Goal: Task Accomplishment & Management: Use online tool/utility

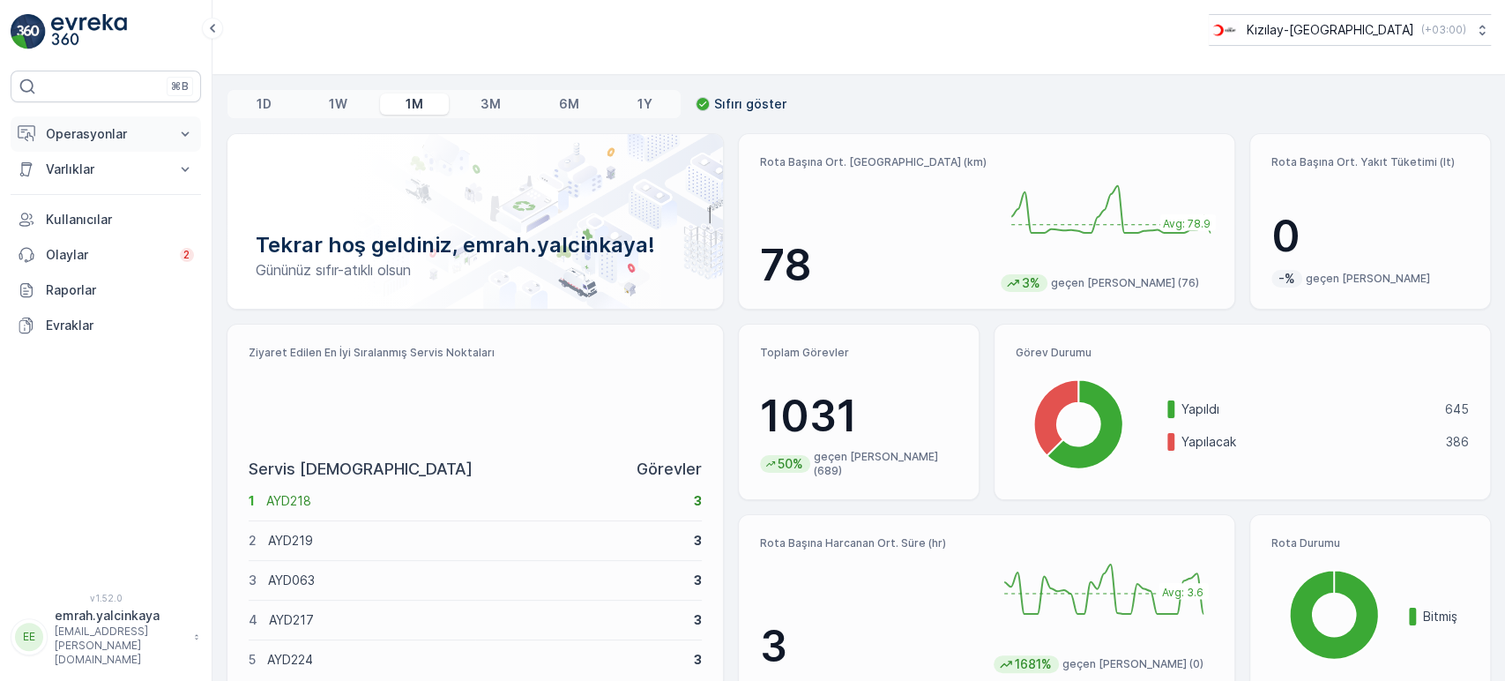
click at [87, 138] on p "Operasyonlar" at bounding box center [106, 134] width 120 height 18
click at [84, 166] on p "Rapor - Kızılay" at bounding box center [87, 164] width 85 height 18
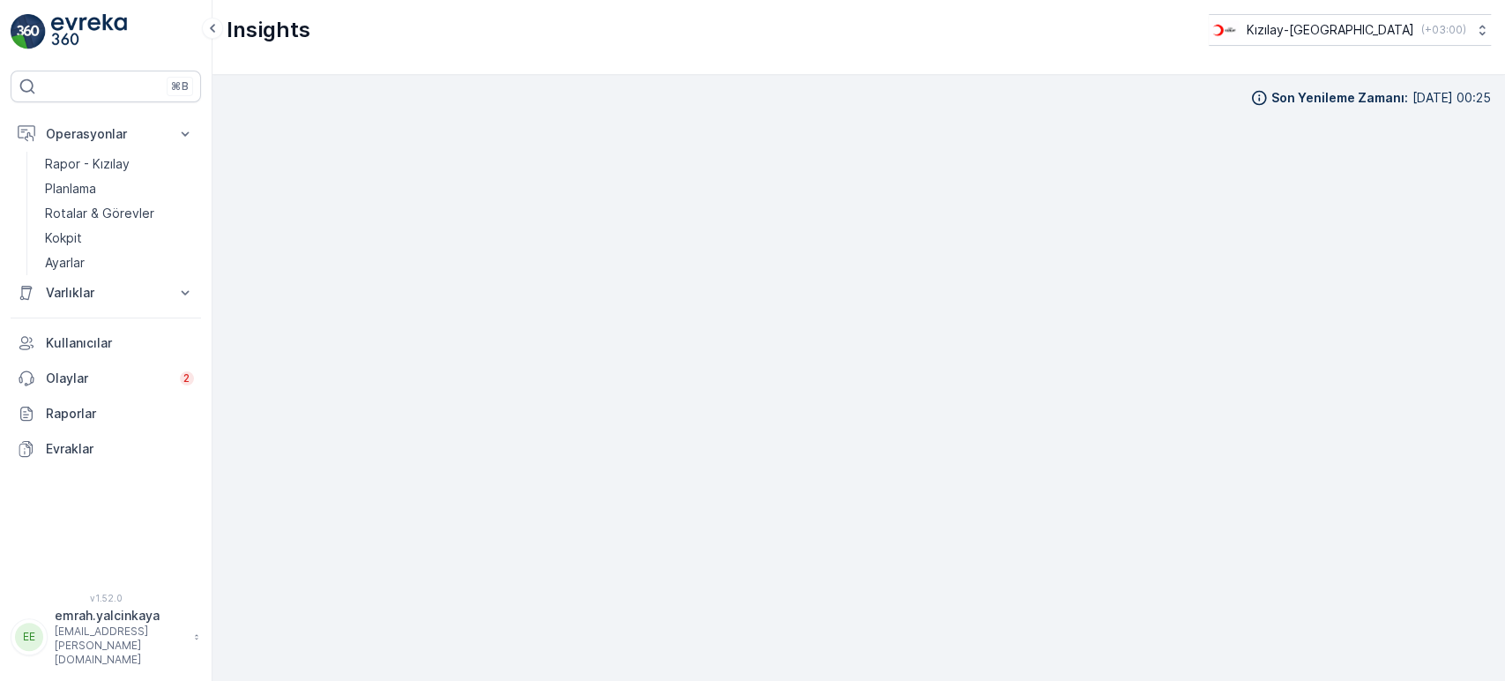
scroll to position [16, 0]
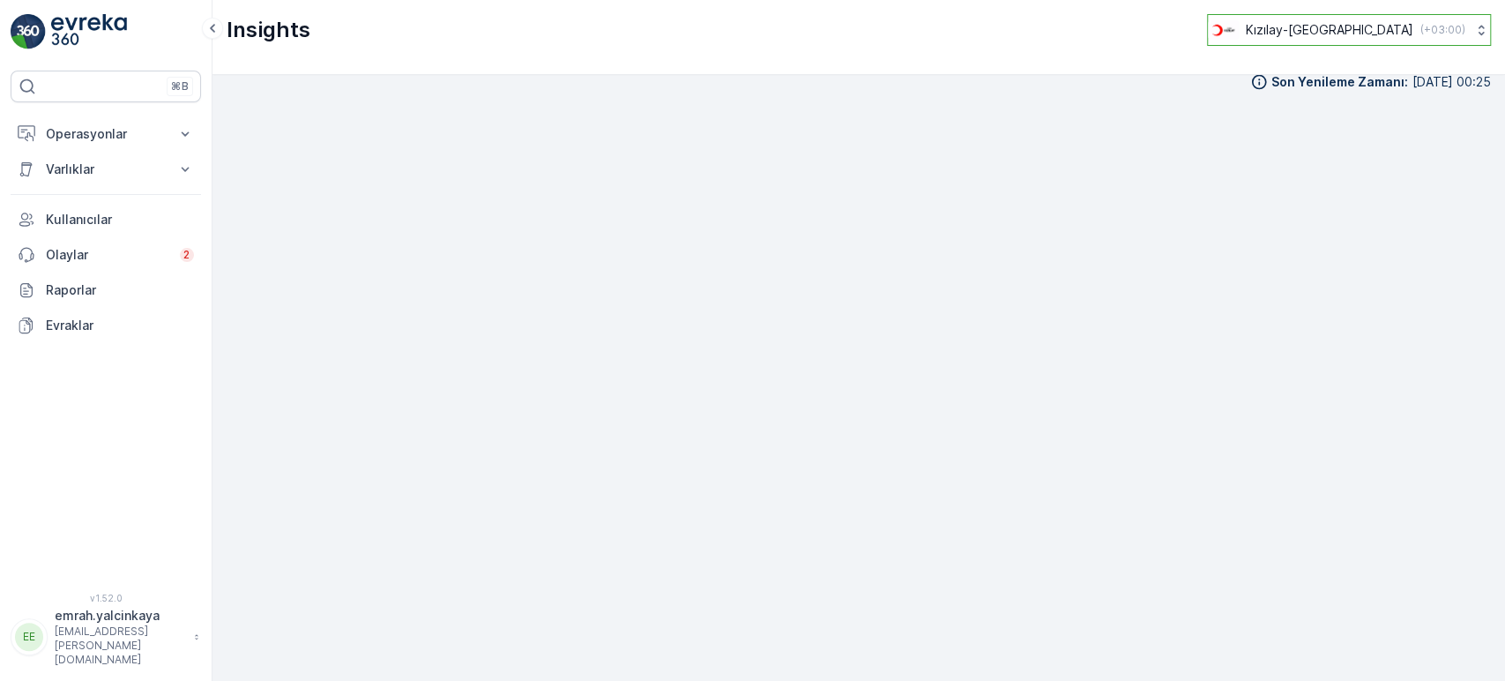
click at [1425, 32] on p "( +03:00 )" at bounding box center [1443, 30] width 45 height 14
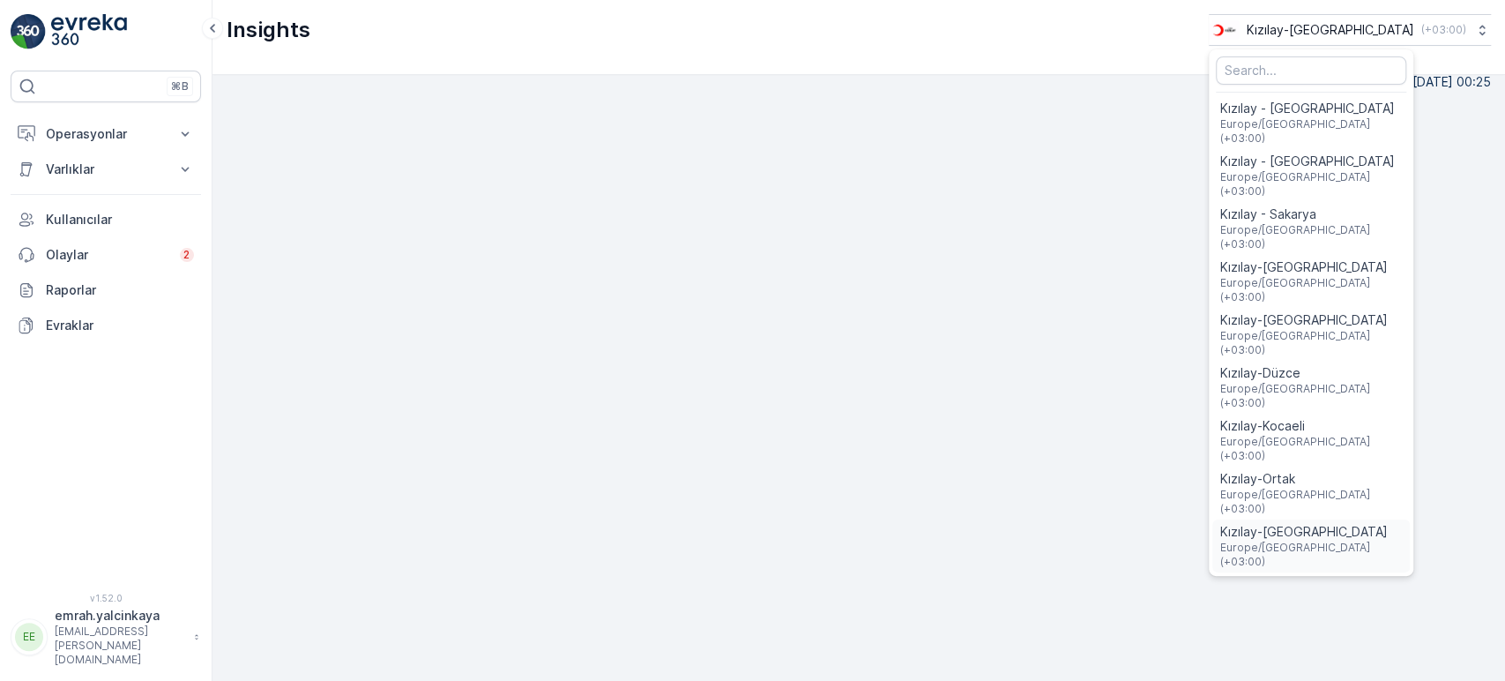
click at [1346, 523] on span "Kızılay-[GEOGRAPHIC_DATA]" at bounding box center [1311, 532] width 183 height 18
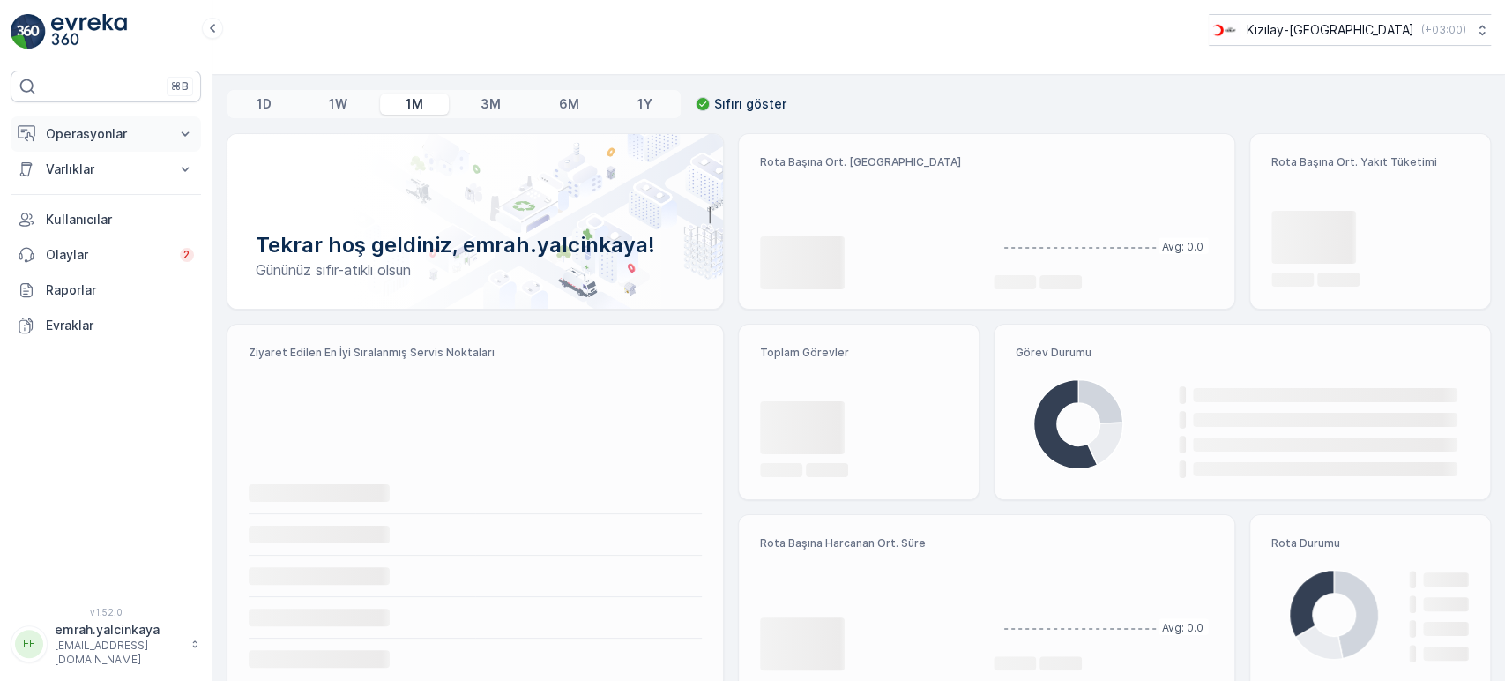
click at [71, 129] on p "Operasyonlar" at bounding box center [106, 134] width 120 height 18
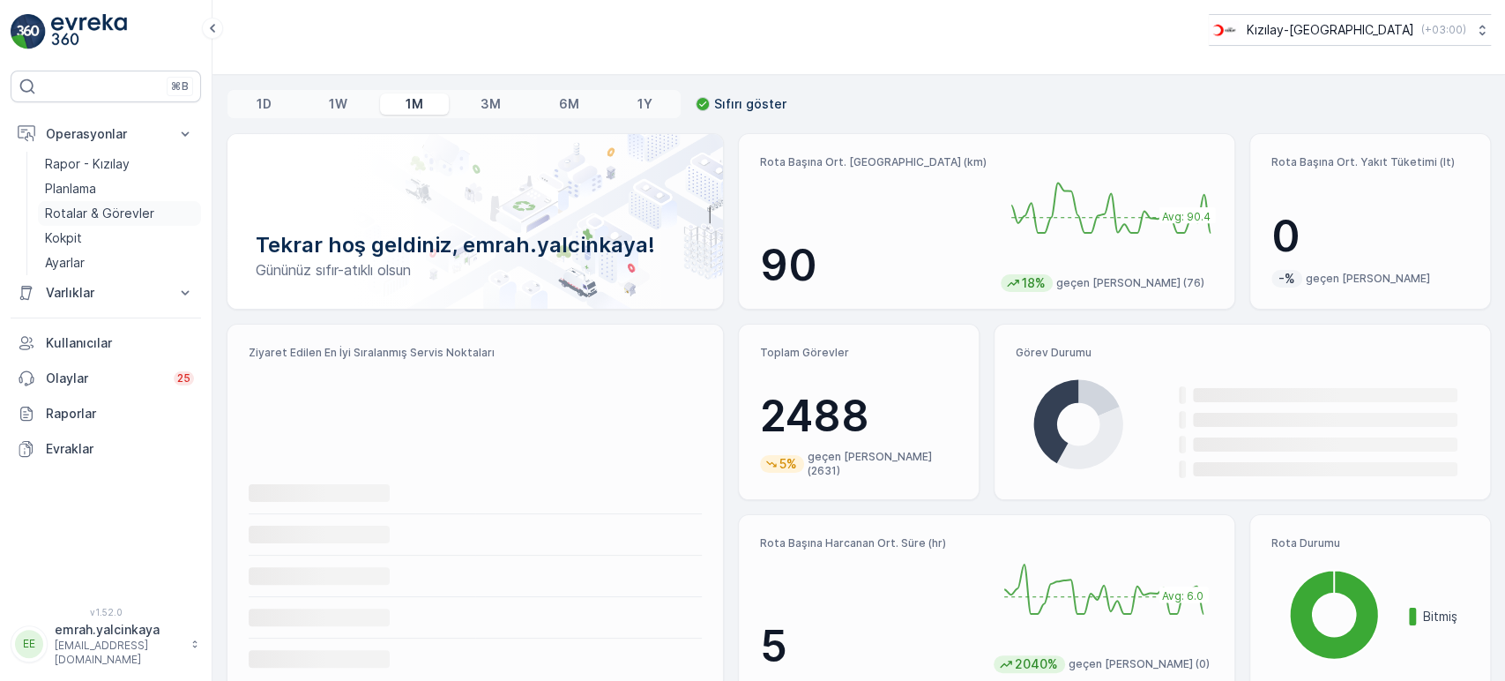
click at [80, 210] on p "Rotalar & Görevler" at bounding box center [99, 214] width 109 height 18
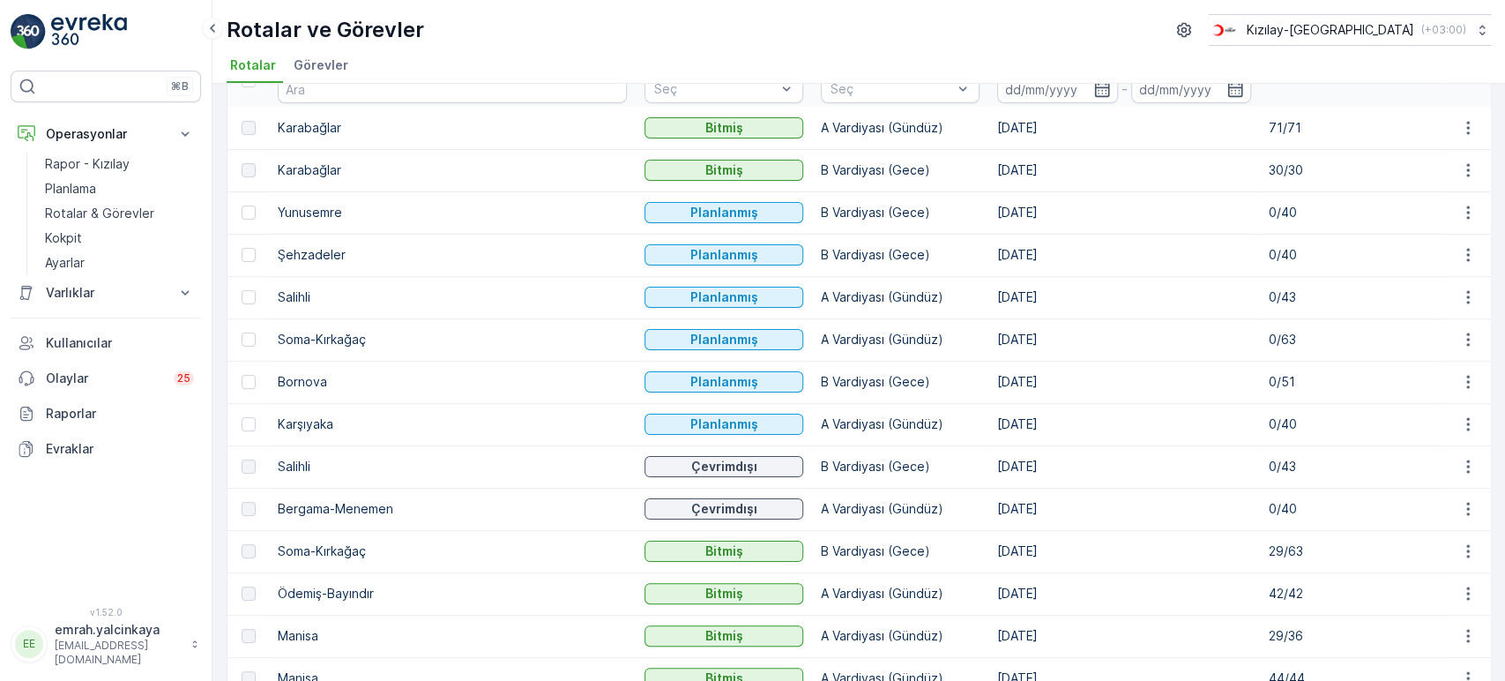
scroll to position [196, 0]
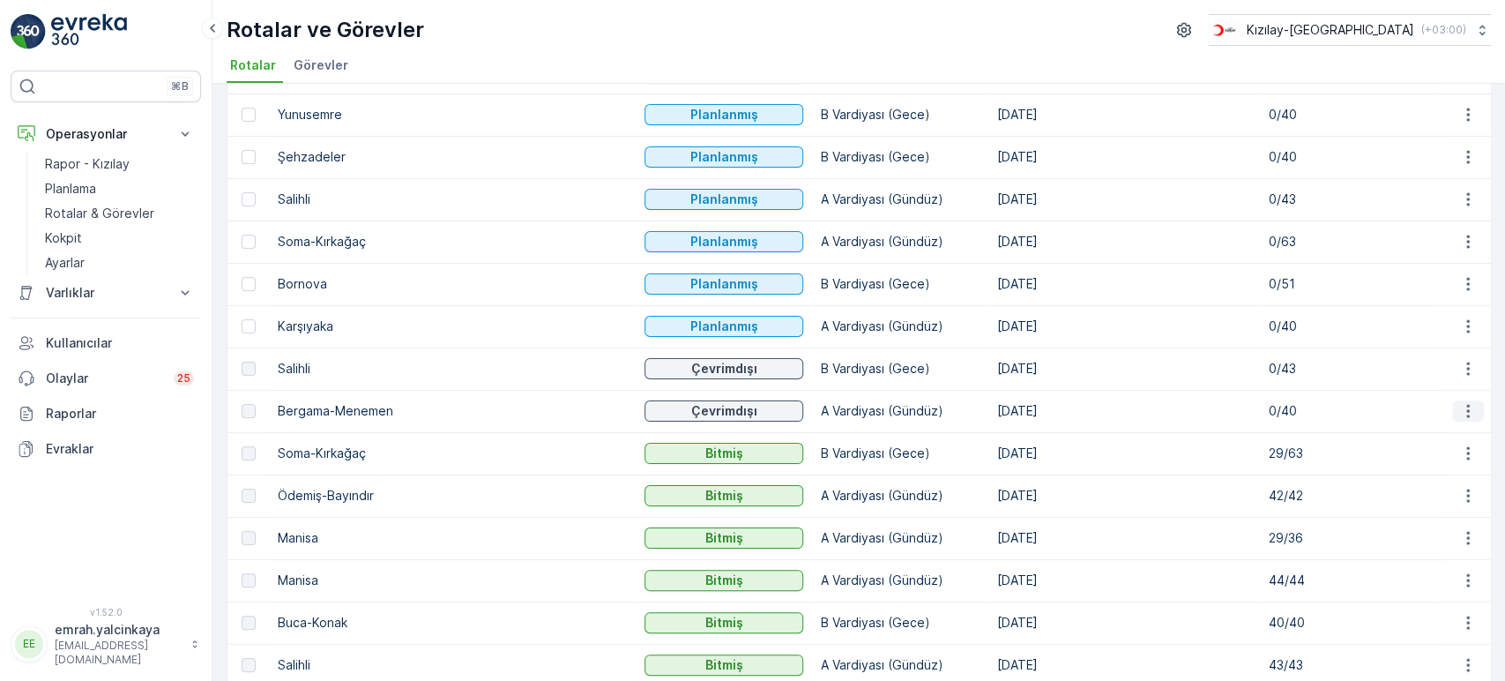
click at [1469, 420] on button "button" at bounding box center [1468, 410] width 32 height 21
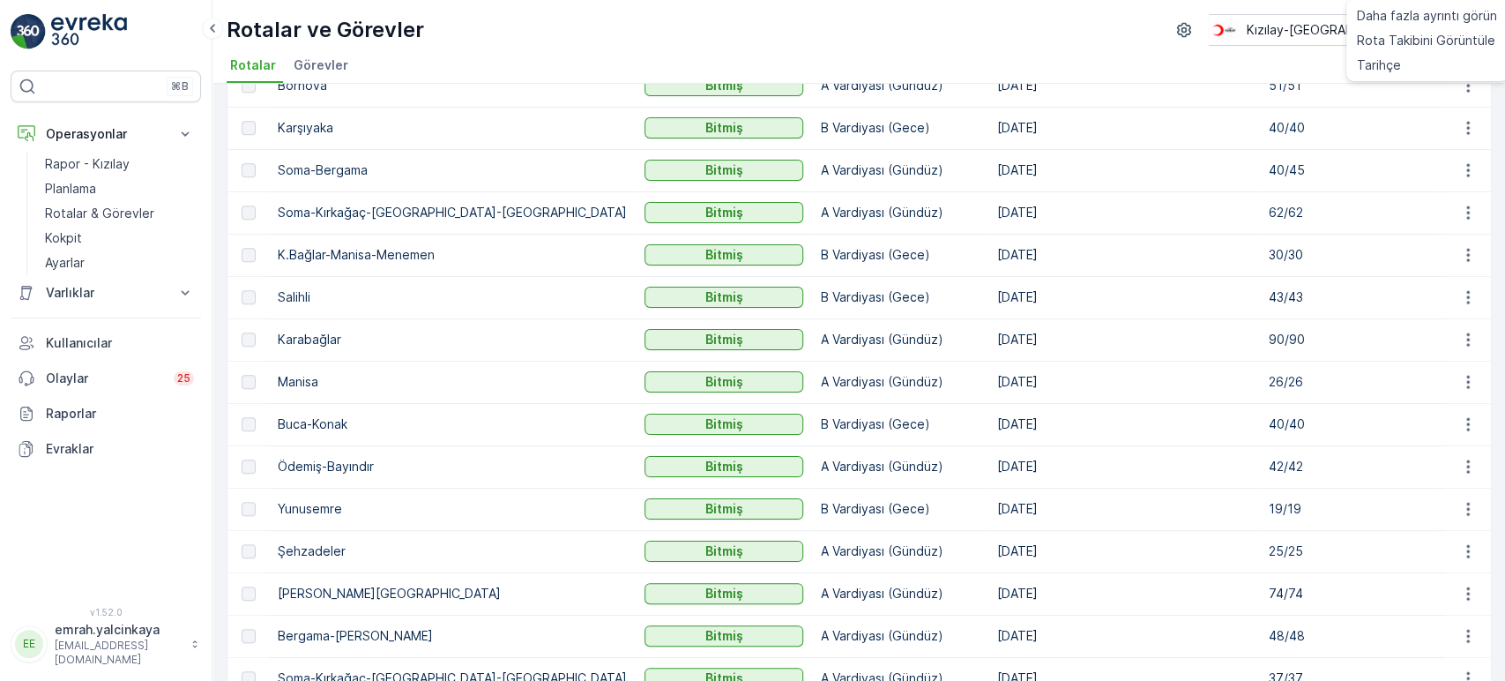
scroll to position [327, 0]
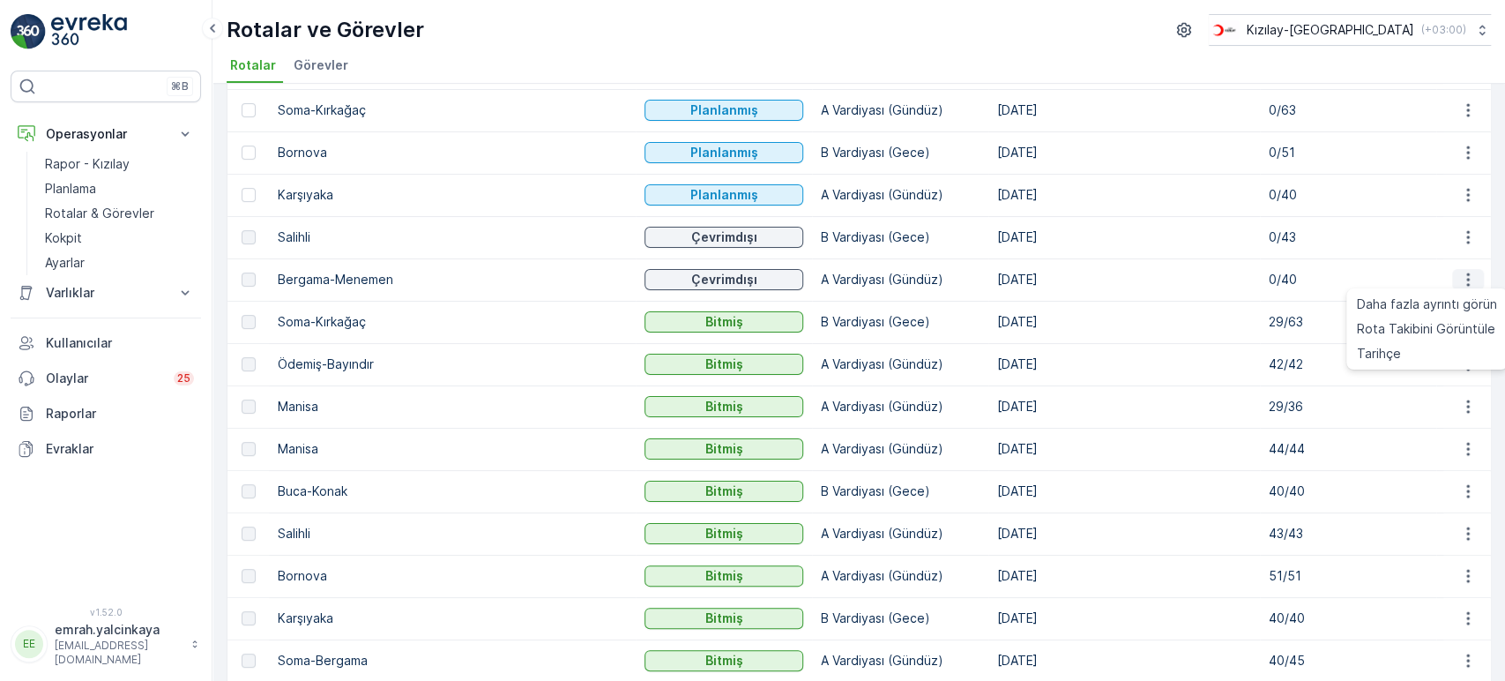
click at [1474, 279] on button "button" at bounding box center [1468, 279] width 32 height 21
click at [1460, 332] on span "Rota Takibini Görüntüle" at bounding box center [1426, 329] width 138 height 18
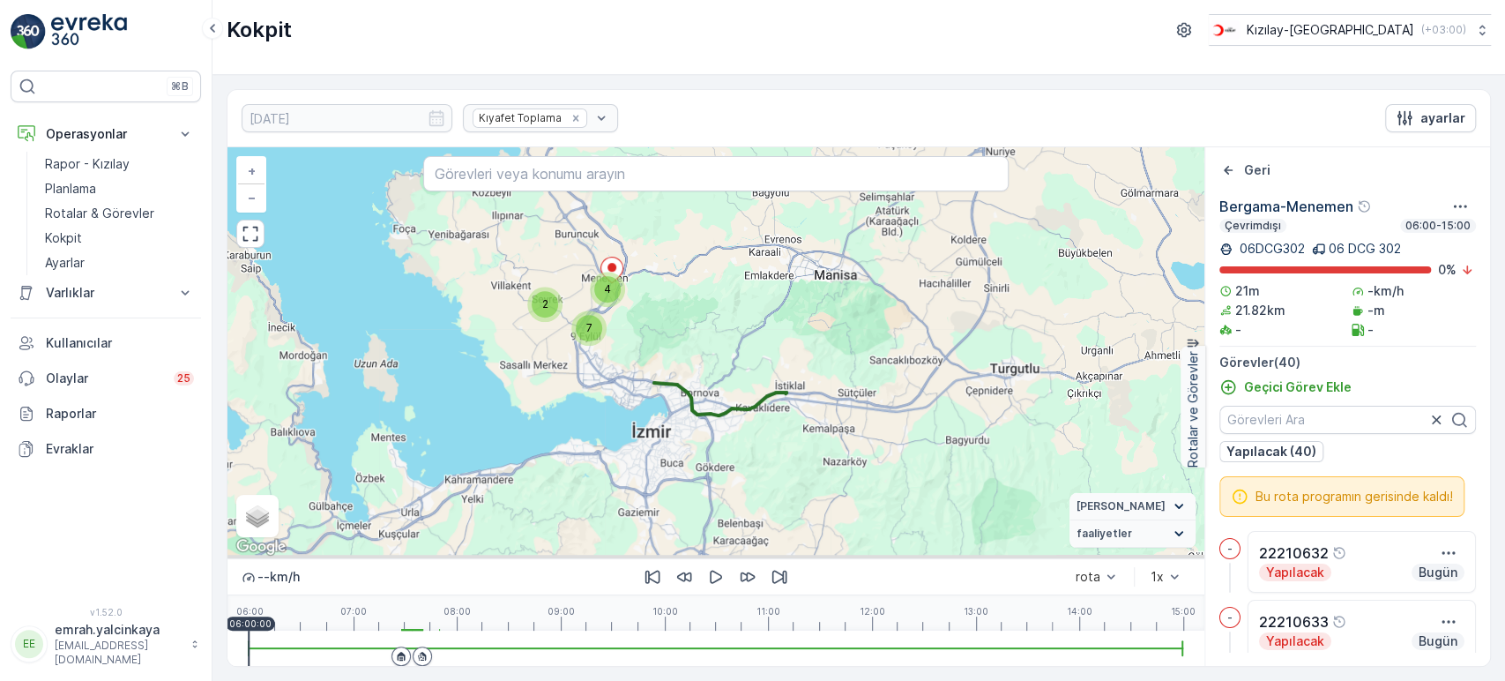
drag, startPoint x: 797, startPoint y: 491, endPoint x: 826, endPoint y: 373, distance: 121.7
click at [826, 373] on div "26 2 7 4 + − Uydu Yol haritası Arazi Karışık Leaflet Klavye kısayolları Harita …" at bounding box center [716, 352] width 977 height 411
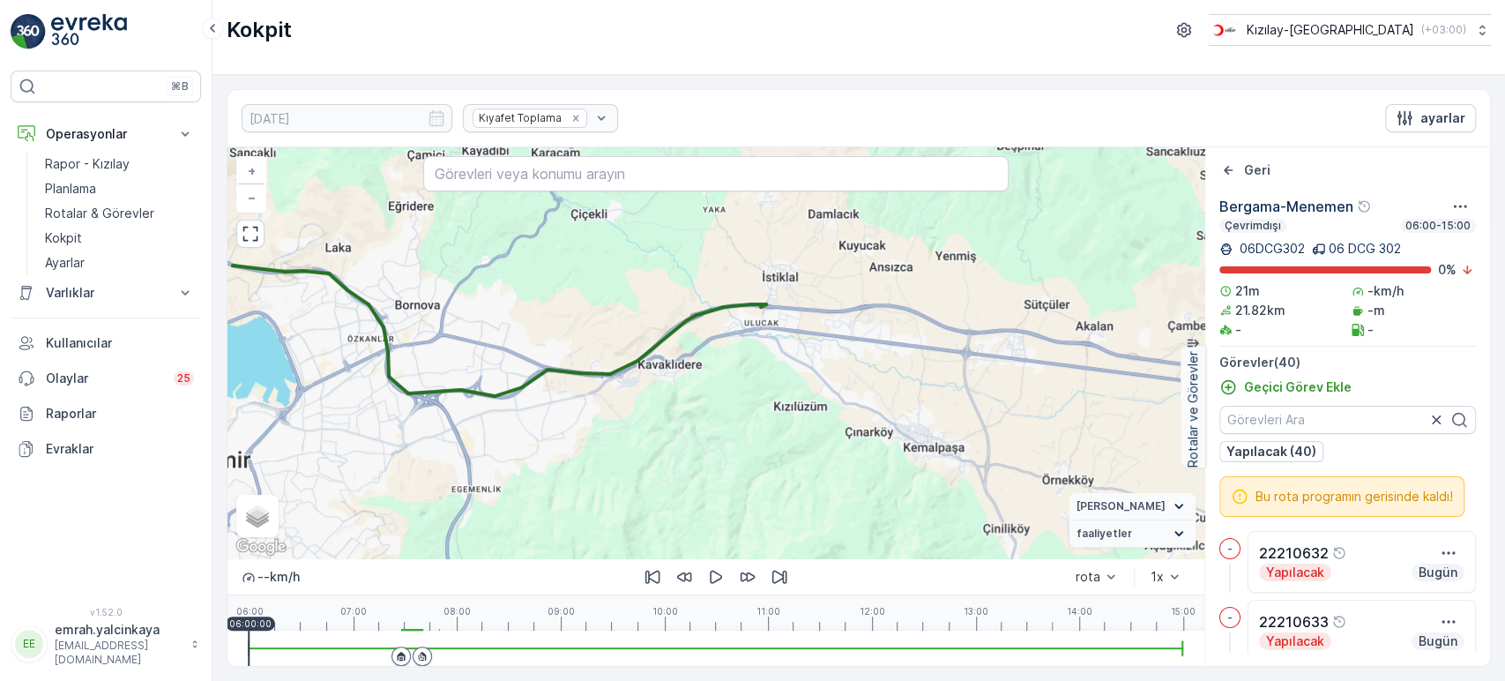
click at [399, 653] on icon at bounding box center [402, 656] width 8 height 9
click at [718, 573] on icon "button" at bounding box center [716, 577] width 12 height 13
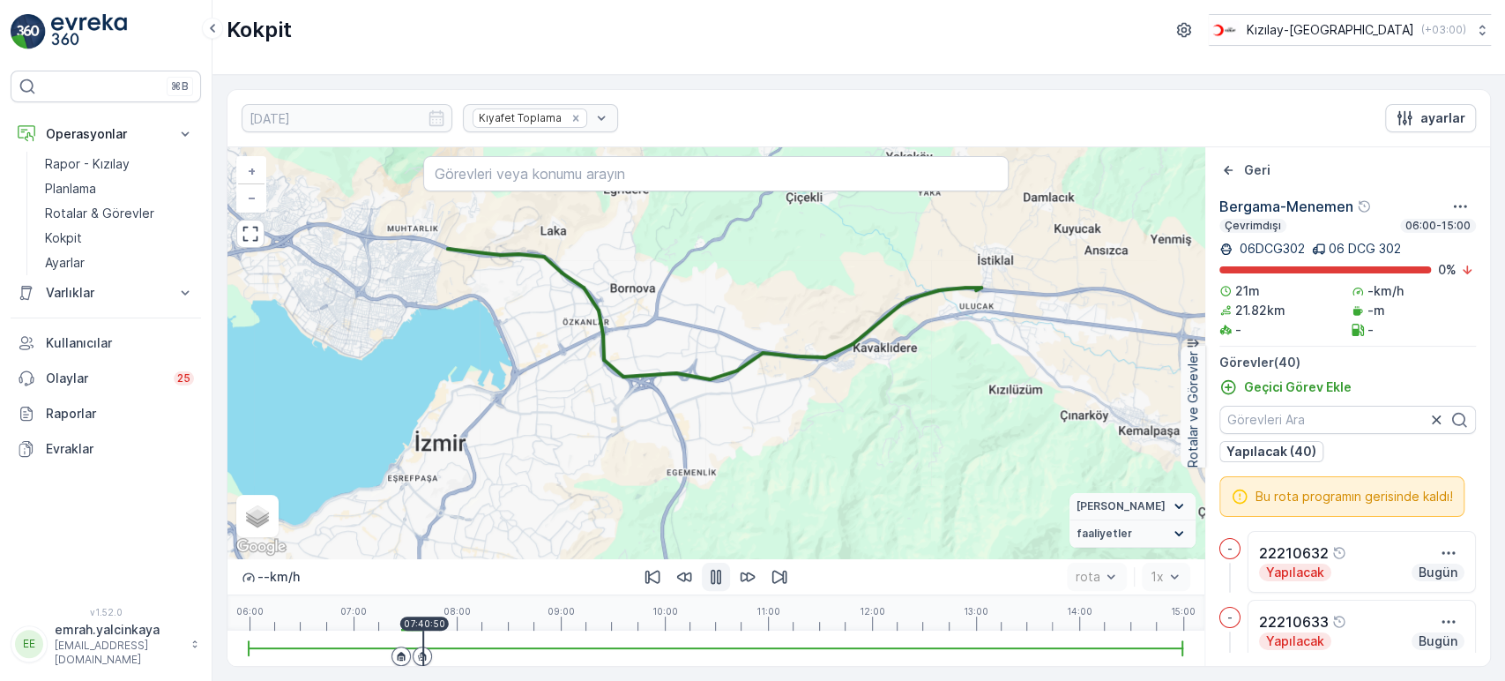
drag, startPoint x: 688, startPoint y: 445, endPoint x: 903, endPoint y: 429, distance: 215.8
click at [903, 429] on div "6 4 16 2 3 4 + − Uydu Yol haritası Arazi Karışık Leaflet Klavye kısayolları Har…" at bounding box center [716, 352] width 977 height 411
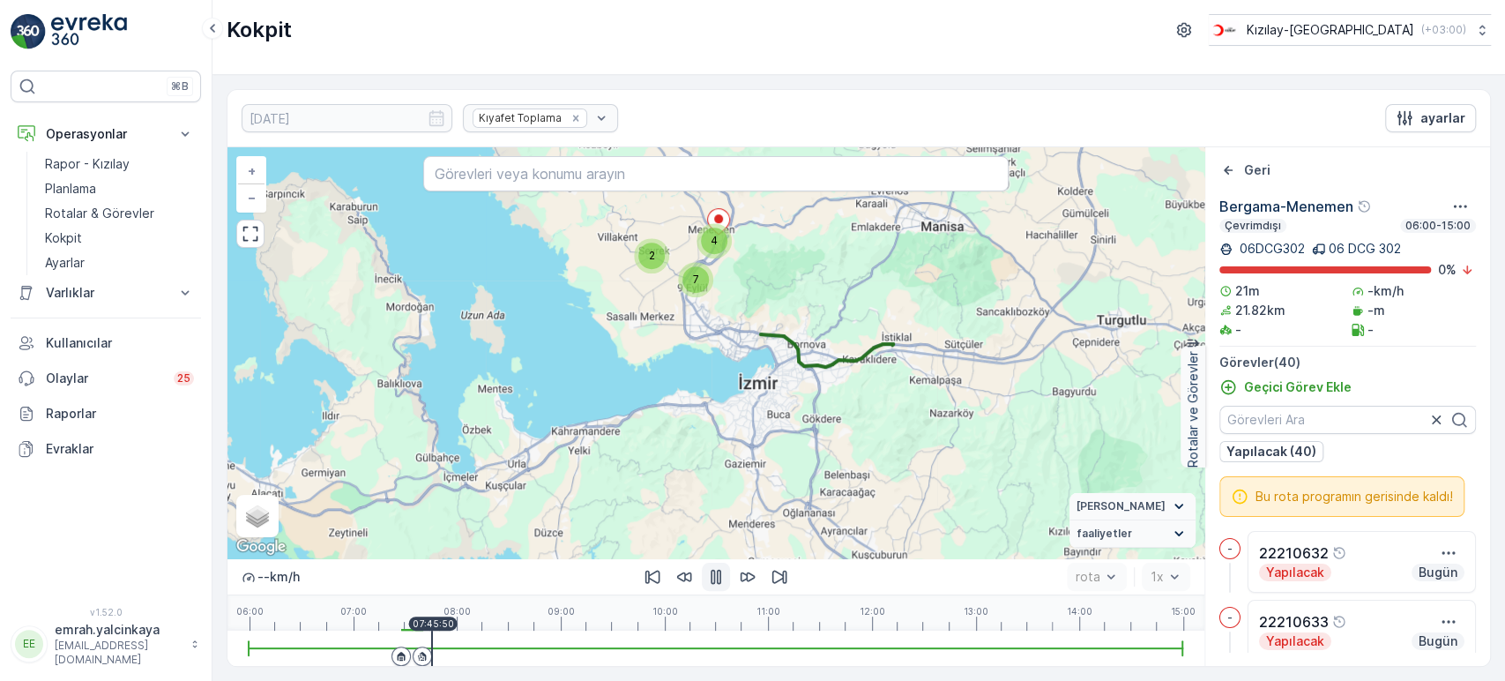
drag, startPoint x: 1015, startPoint y: 450, endPoint x: 932, endPoint y: 412, distance: 91.2
click at [931, 413] on div "26 2 7 4 + − Uydu Yol haritası Arazi Karışık Leaflet Klavye kısayolları Harita …" at bounding box center [716, 352] width 977 height 411
drag, startPoint x: 88, startPoint y: 221, endPoint x: 102, endPoint y: 223, distance: 14.2
click at [88, 221] on p "Rotalar & Görevler" at bounding box center [99, 214] width 109 height 18
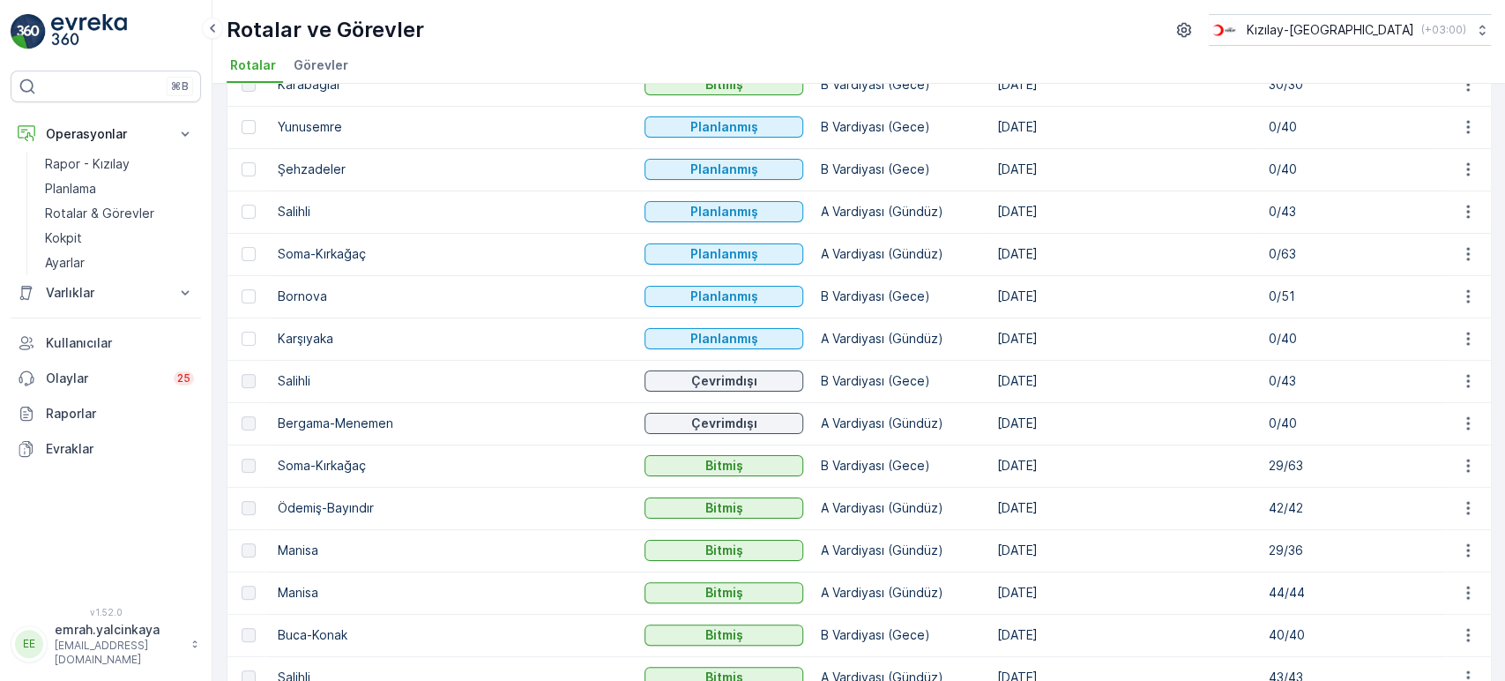
scroll to position [196, 0]
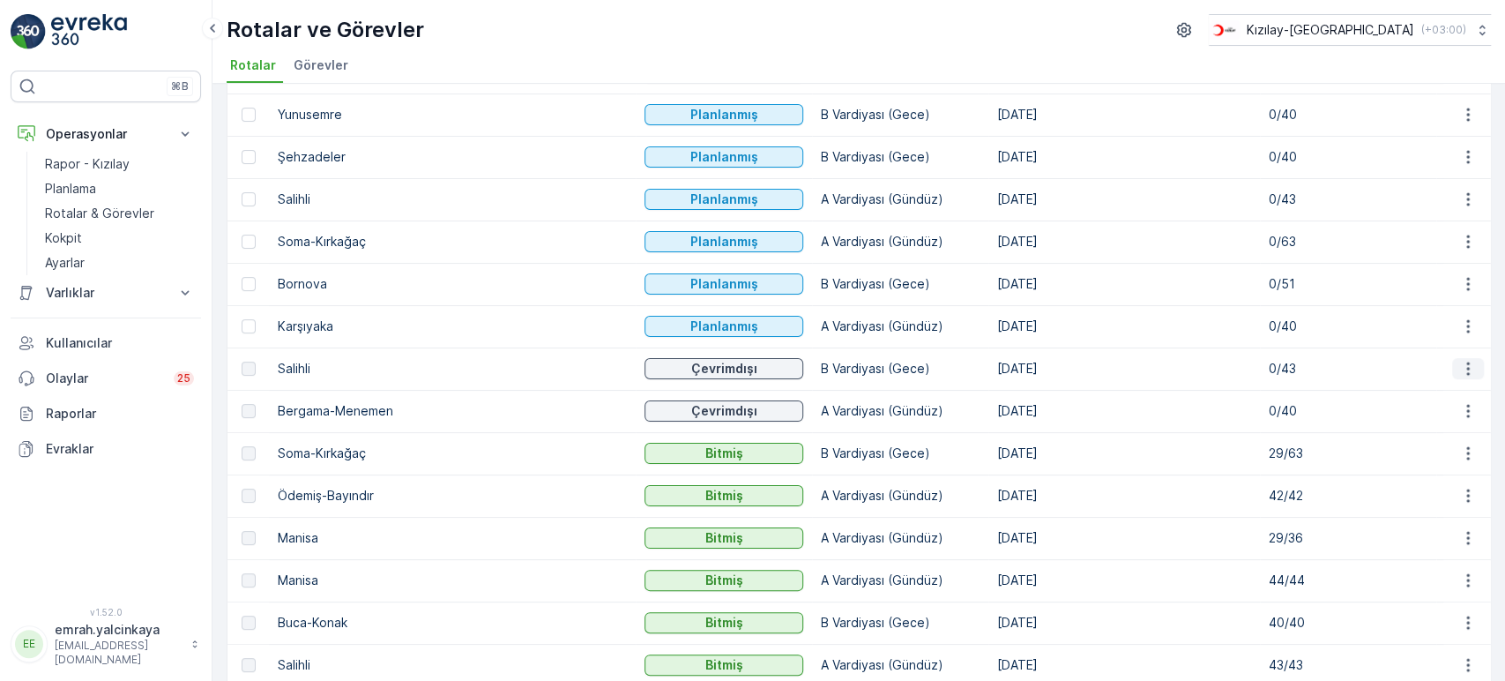
click at [1467, 375] on icon "button" at bounding box center [1468, 369] width 18 height 18
click at [1467, 396] on span "Daha fazla ayrıntı görün" at bounding box center [1427, 394] width 140 height 18
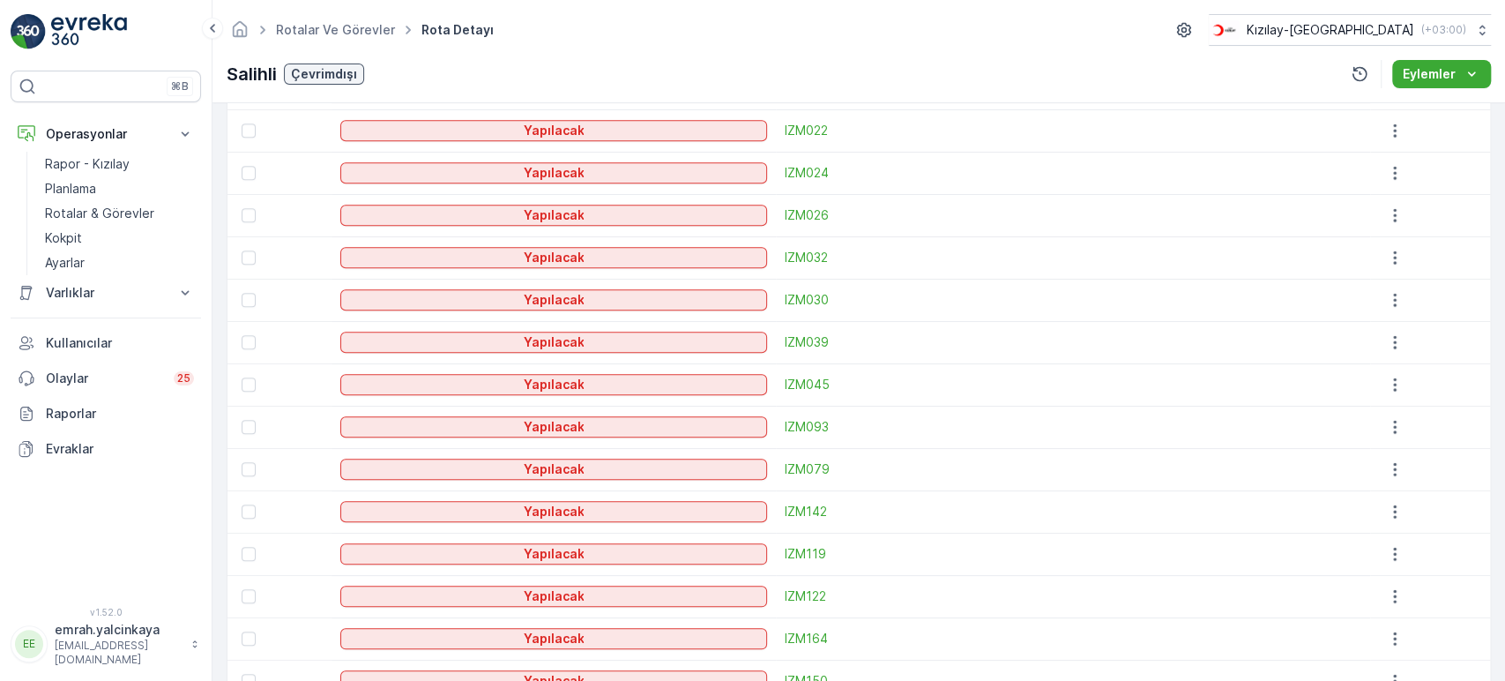
scroll to position [392, 0]
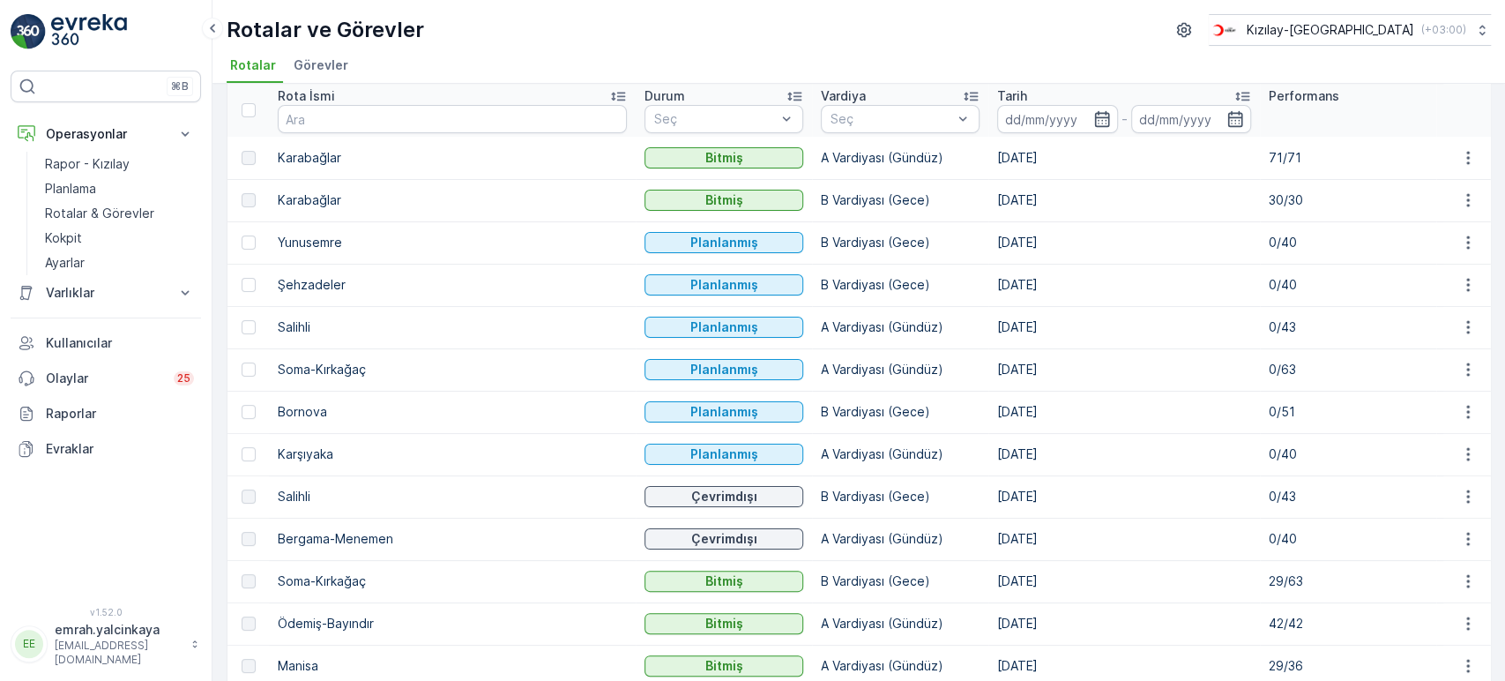
scroll to position [98, 0]
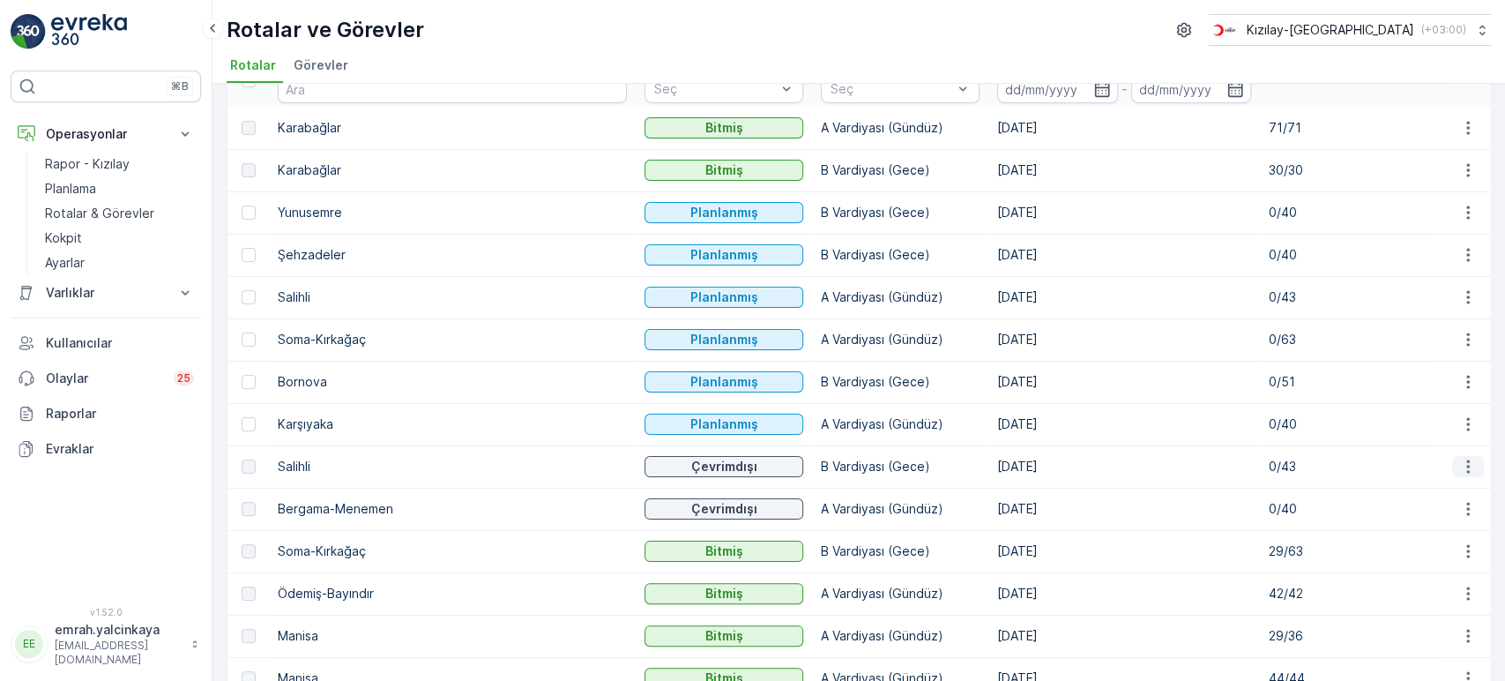
click at [1469, 466] on icon "button" at bounding box center [1468, 467] width 18 height 18
click at [1491, 401] on div "Rotalar Ekle Filtreleri temizle Dışa aktar Rota İsmi Durum Seç Vardiya Seç Tari…" at bounding box center [859, 382] width 1293 height 597
click at [989, 383] on td "[DATE]" at bounding box center [1125, 382] width 272 height 42
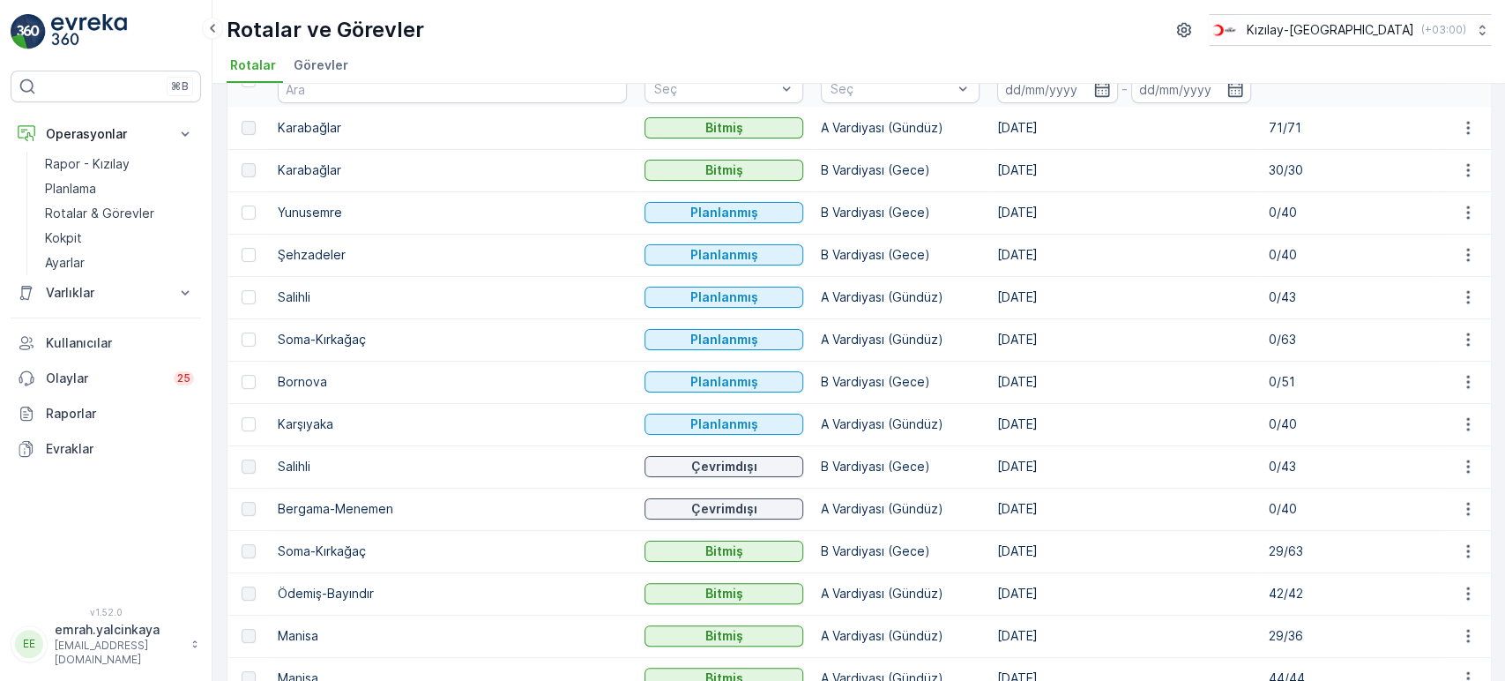
click at [989, 422] on td "[DATE]" at bounding box center [1125, 424] width 272 height 42
click at [989, 332] on td "[DATE]" at bounding box center [1125, 339] width 272 height 42
click at [989, 294] on td "14.10.2025" at bounding box center [1125, 297] width 272 height 42
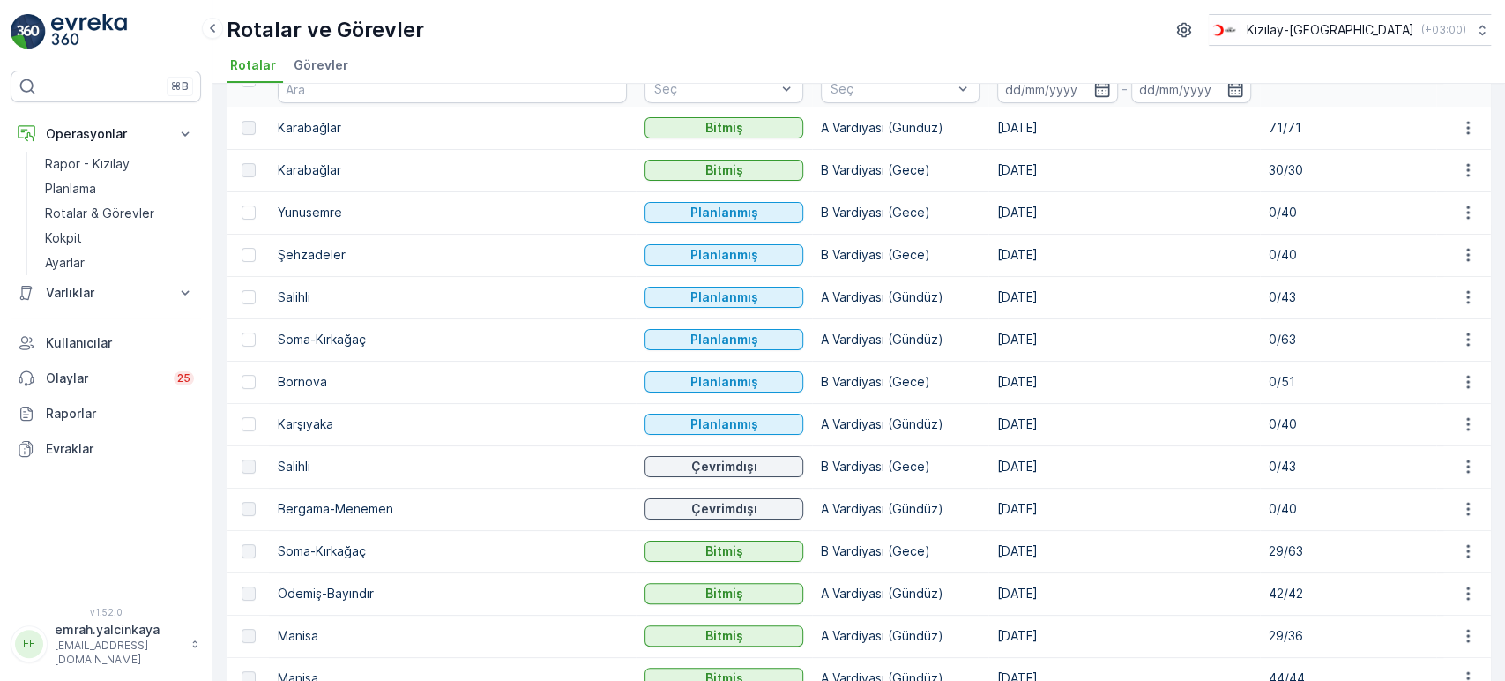
click at [989, 294] on td "14.10.2025" at bounding box center [1125, 297] width 272 height 42
click at [989, 251] on td "[DATE]" at bounding box center [1125, 255] width 272 height 42
click at [989, 210] on td "14.10.2025" at bounding box center [1125, 212] width 272 height 42
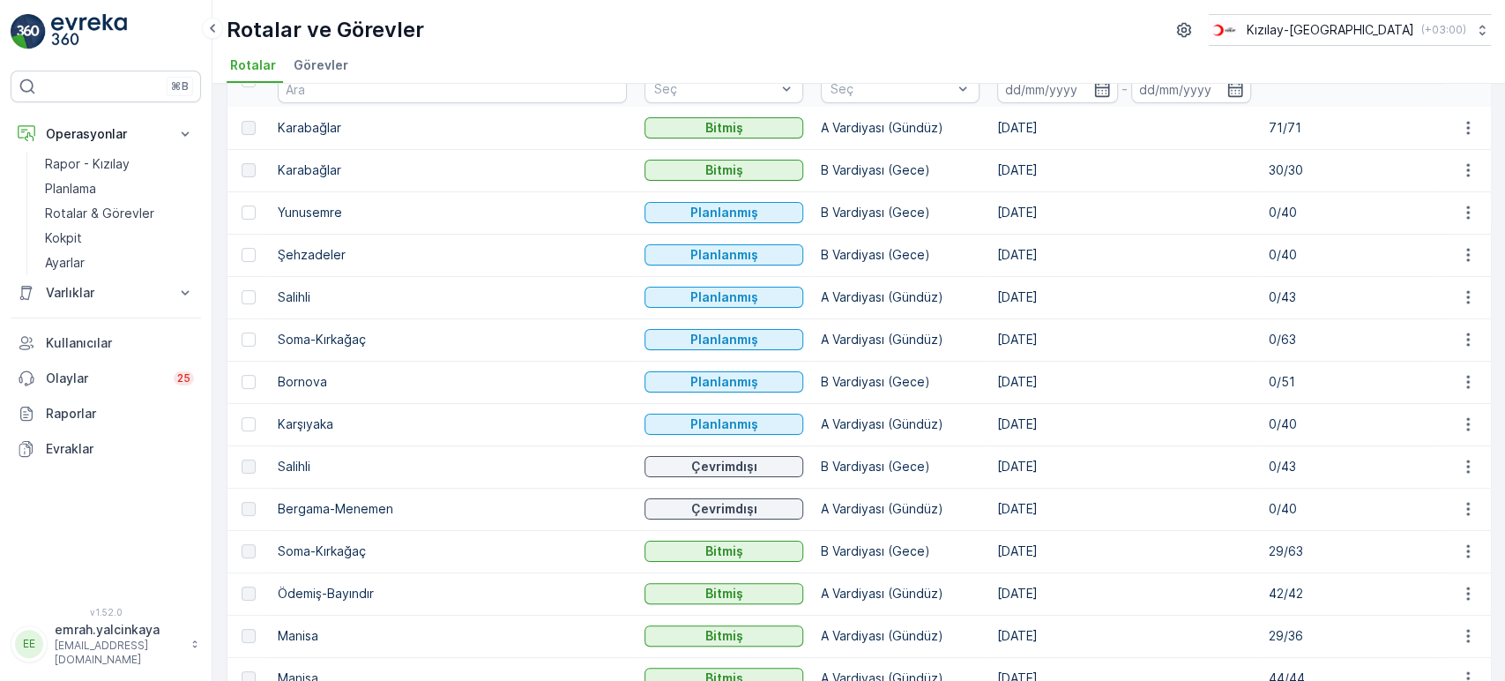
click at [989, 166] on td "[DATE]" at bounding box center [1125, 170] width 272 height 42
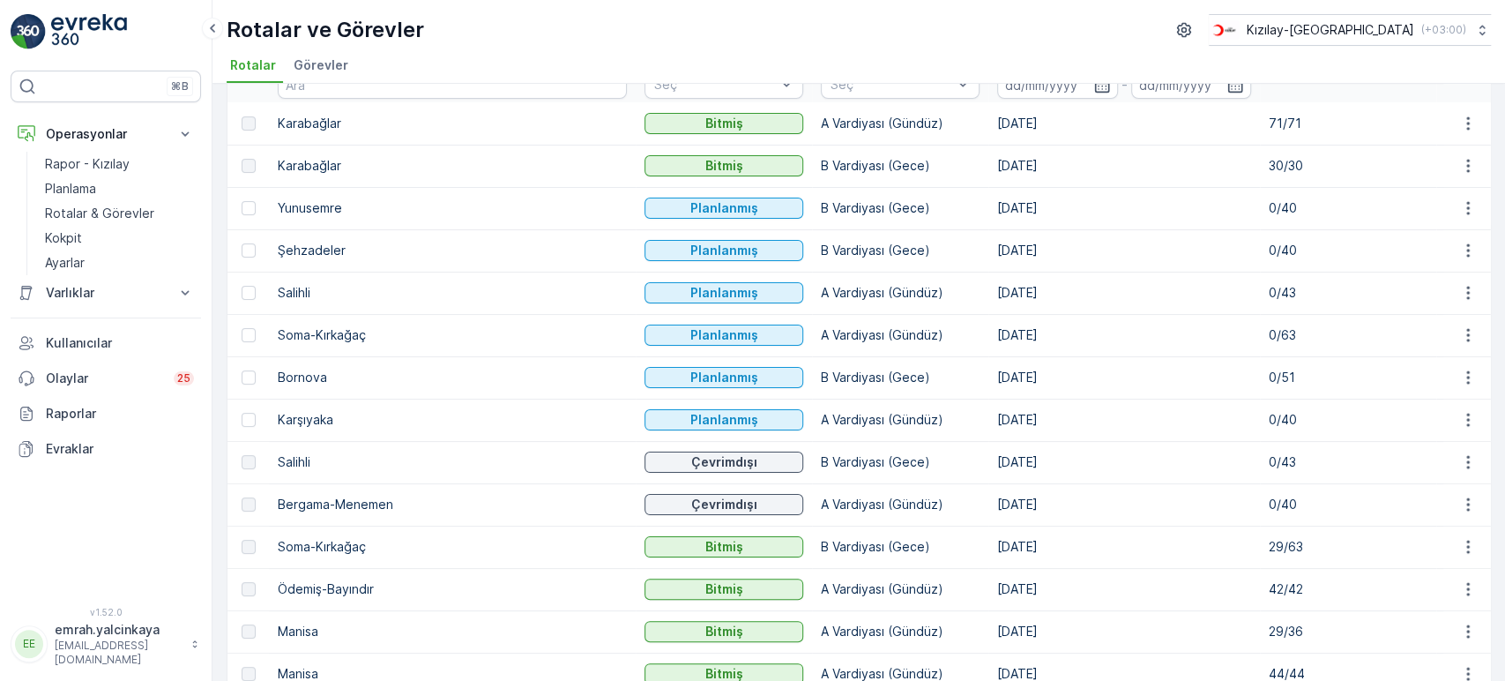
scroll to position [196, 0]
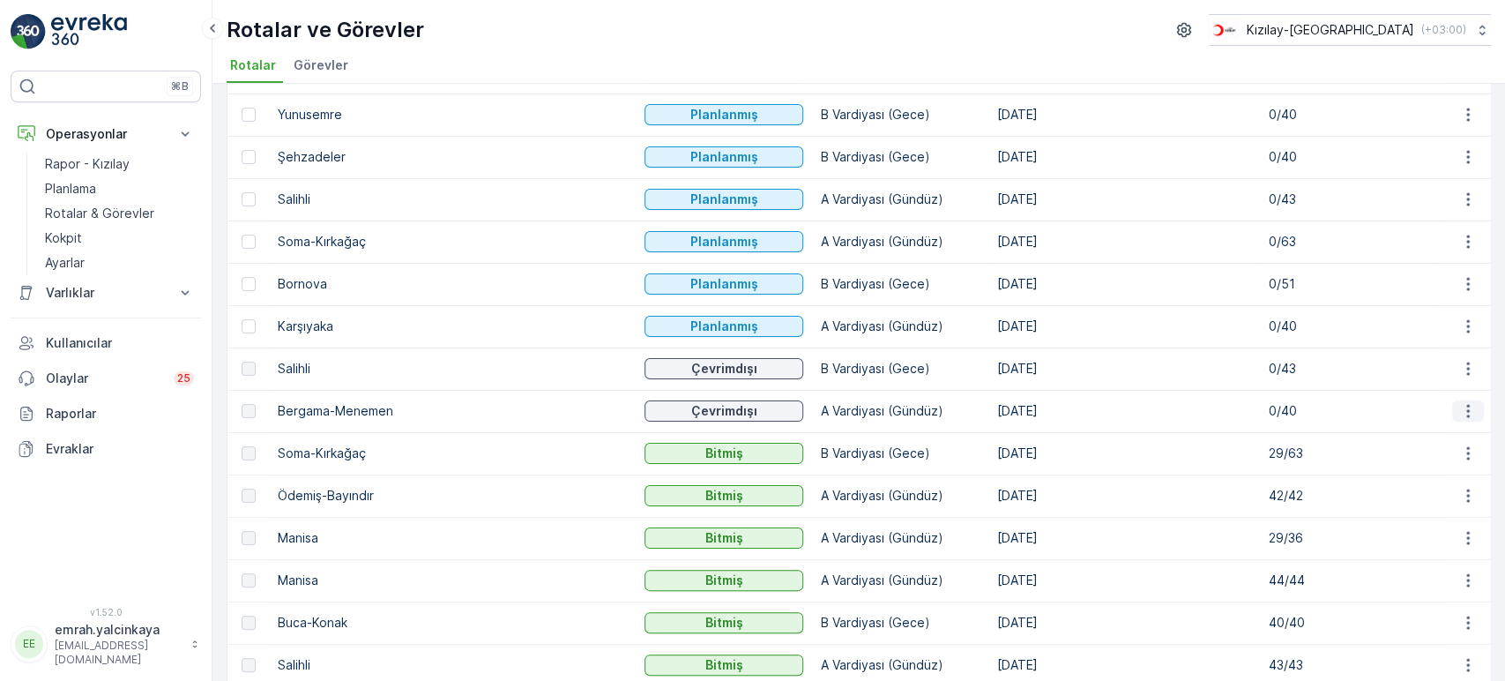
click at [1459, 412] on icon "button" at bounding box center [1468, 411] width 18 height 18
click at [1457, 463] on span "Rota Takibini Görüntüle" at bounding box center [1426, 461] width 138 height 18
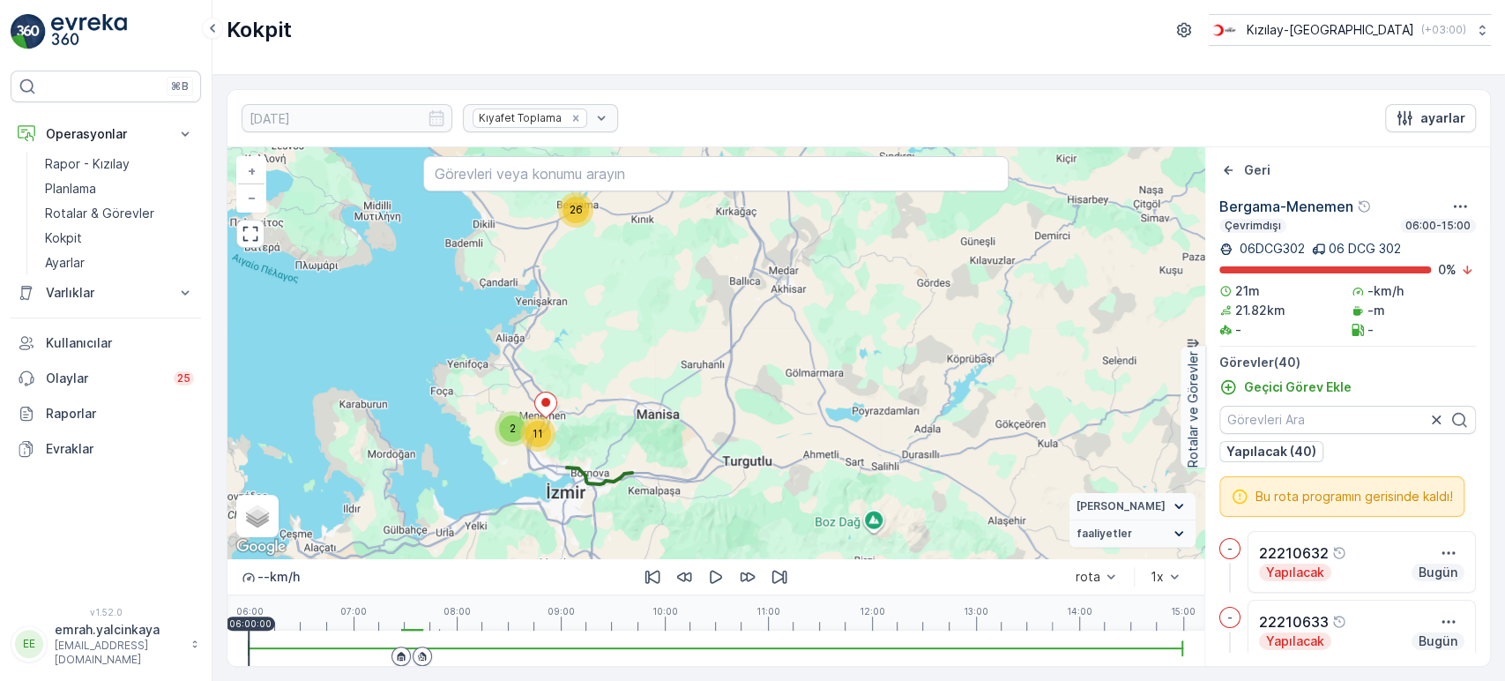
click at [392, 653] on div at bounding box center [401, 655] width 19 height 19
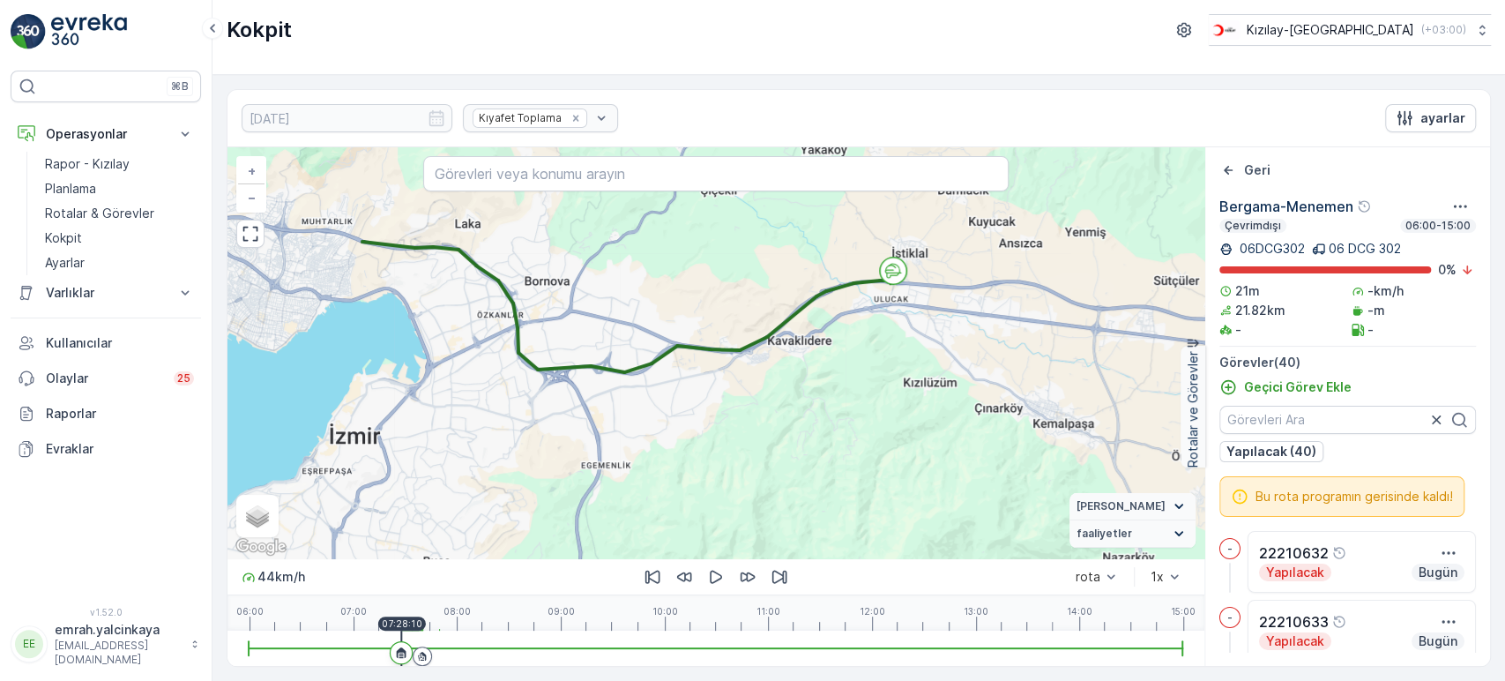
drag, startPoint x: 656, startPoint y: 454, endPoint x: 792, endPoint y: 418, distance: 140.5
click at [792, 418] on div "6 4 16 2 3 4 + − Uydu Yol haritası Arazi Karışık Leaflet Klavye kısayolları Har…" at bounding box center [716, 352] width 977 height 411
click at [720, 573] on icon "button" at bounding box center [716, 577] width 18 height 18
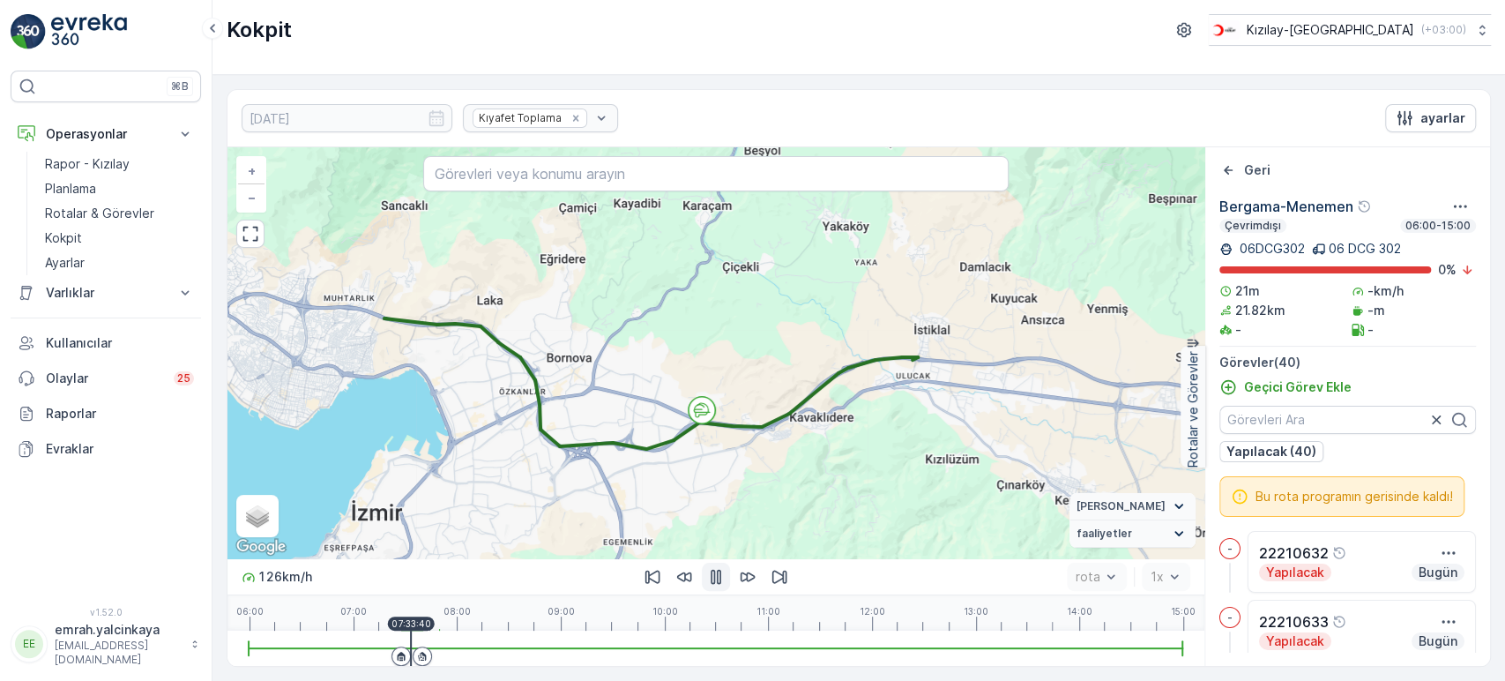
drag, startPoint x: 723, startPoint y: 411, endPoint x: 772, endPoint y: 477, distance: 82.0
click at [742, 485] on div "6 4 16 2 3 4 + − Uydu Yol haritası Arazi Karışık Leaflet Klavye kısayolları Har…" at bounding box center [716, 352] width 977 height 411
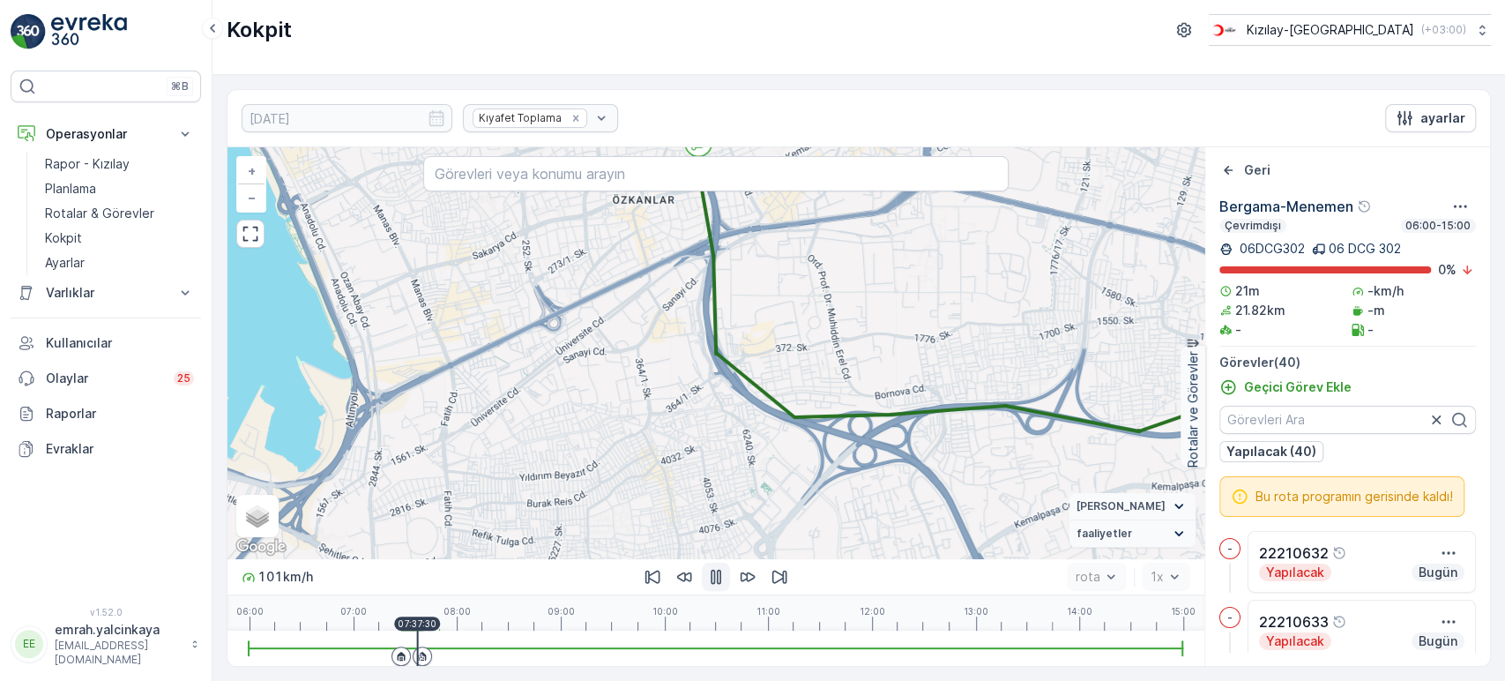
click at [713, 581] on icon "button" at bounding box center [716, 577] width 18 height 18
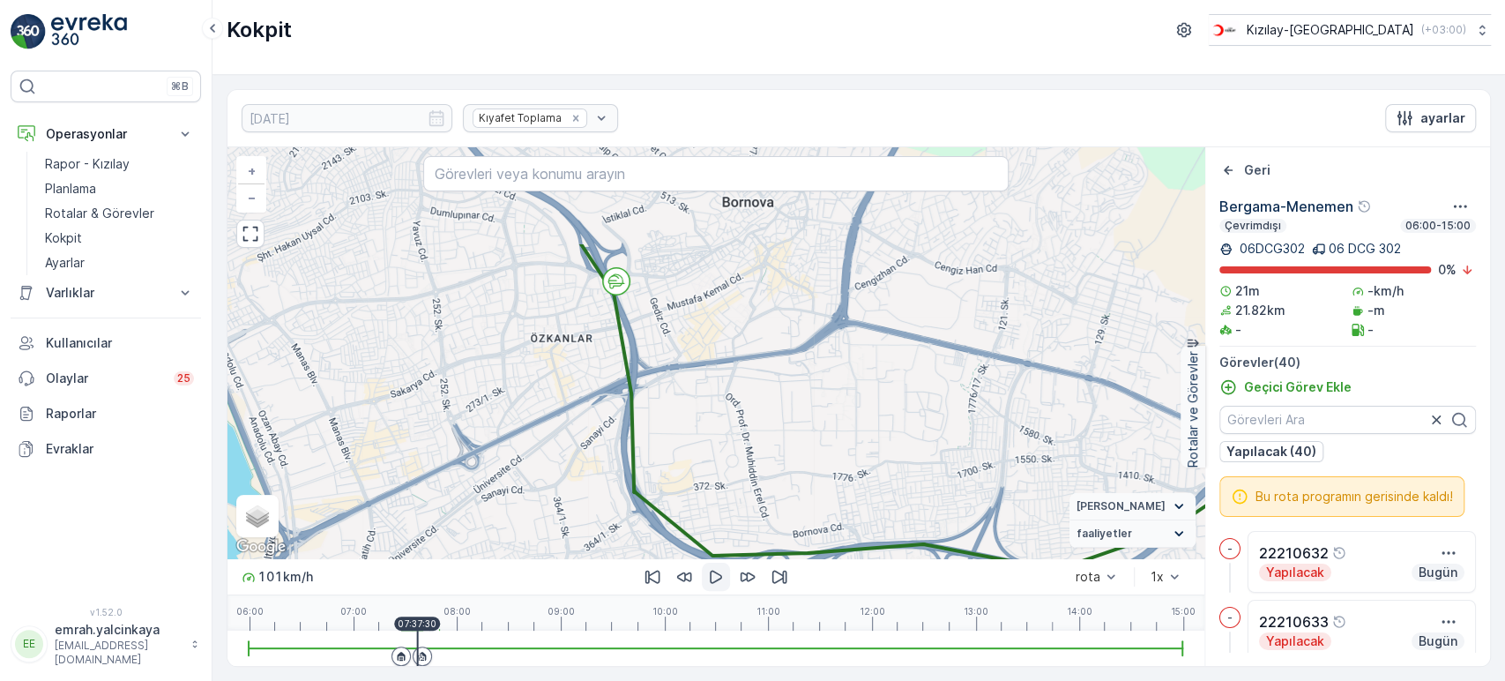
drag, startPoint x: 904, startPoint y: 421, endPoint x: 766, endPoint y: 494, distance: 155.8
click at [855, 523] on div "3 2 2 2 2 3 2 3 3 3 + − Uydu Yol haritası Arazi Karışık Leaflet Klavye kısayoll…" at bounding box center [716, 352] width 977 height 411
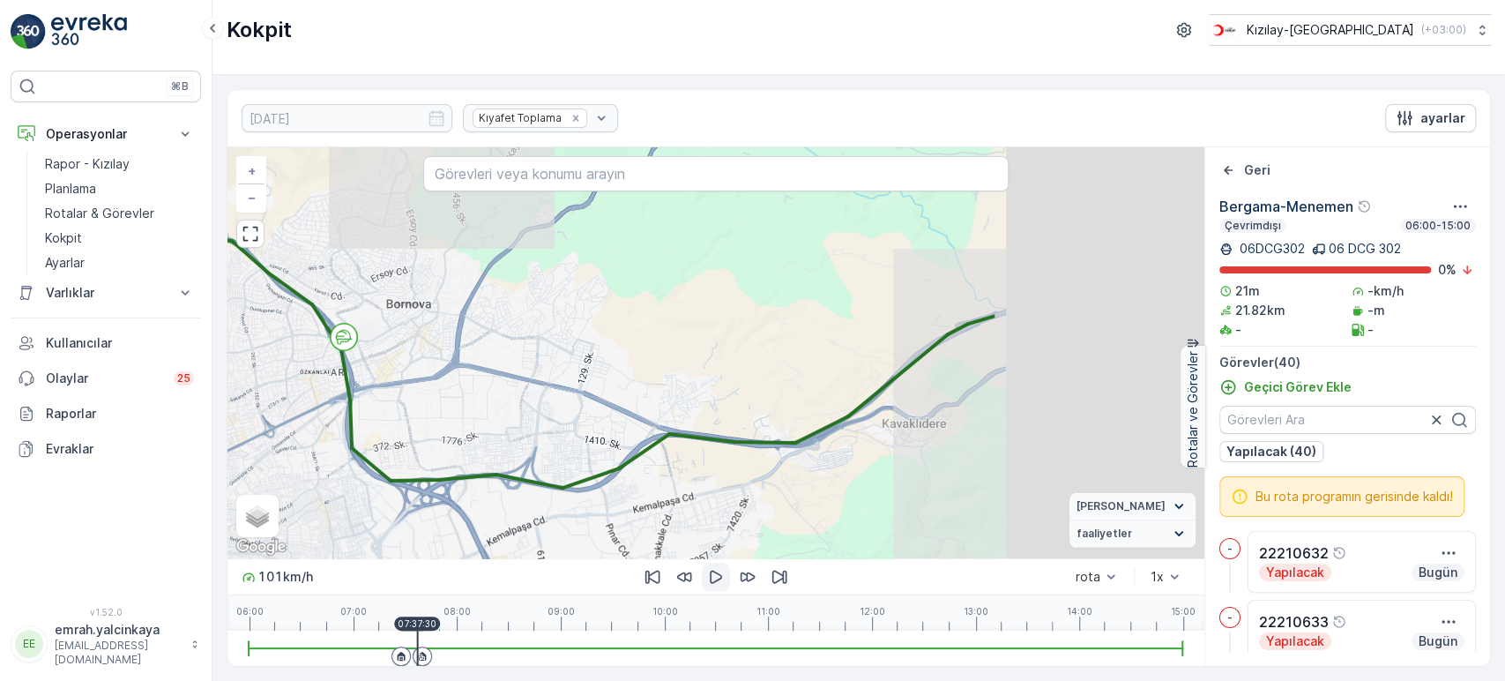
drag, startPoint x: 893, startPoint y: 401, endPoint x: 586, endPoint y: 372, distance: 309.1
click at [586, 372] on div "3 3 4 2 3 10 2 3 + − Uydu Yol haritası Arazi Karışık Leaflet Klavye kısayolları…" at bounding box center [716, 352] width 977 height 411
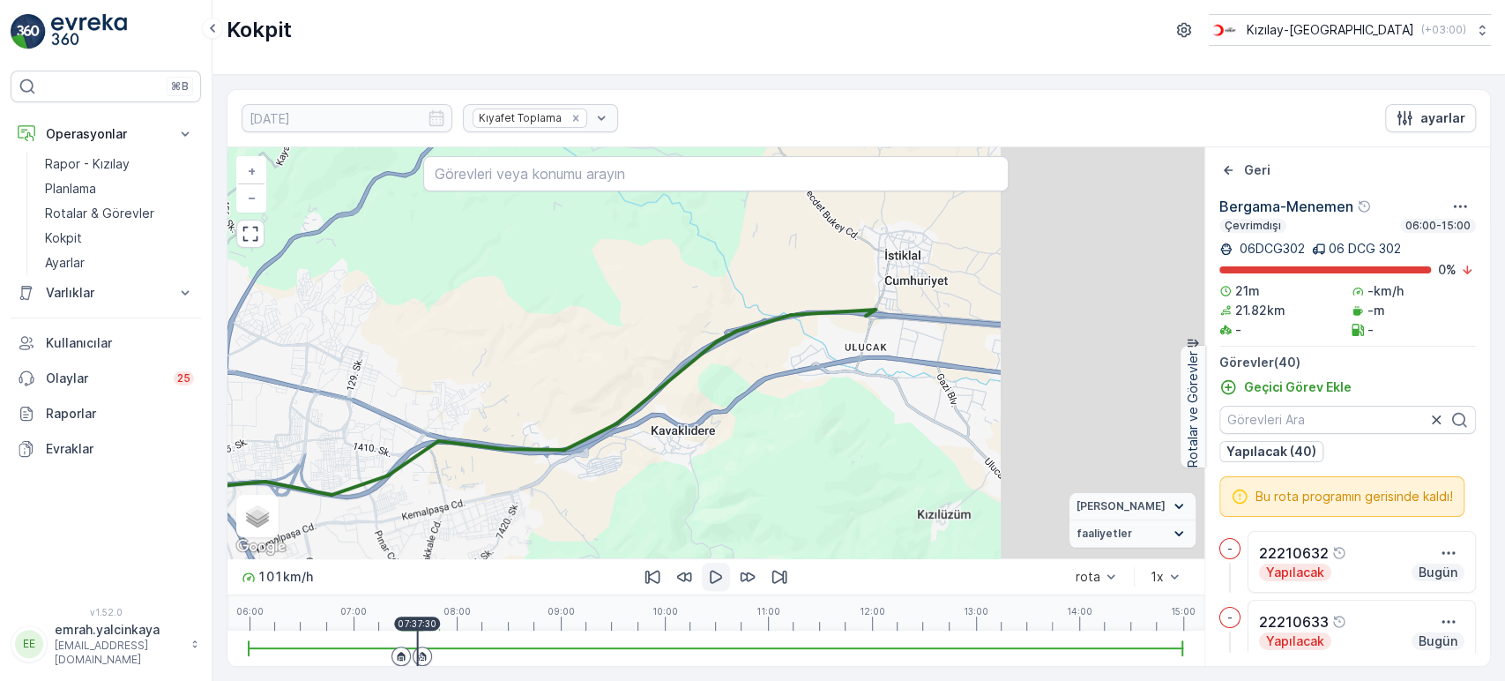
drag, startPoint x: 900, startPoint y: 374, endPoint x: 678, endPoint y: 378, distance: 222.3
click at [678, 378] on div "3 3 4 2 3 10 2 3 + − Uydu Yol haritası Arazi Karışık Leaflet Klavye kısayolları…" at bounding box center [716, 352] width 977 height 411
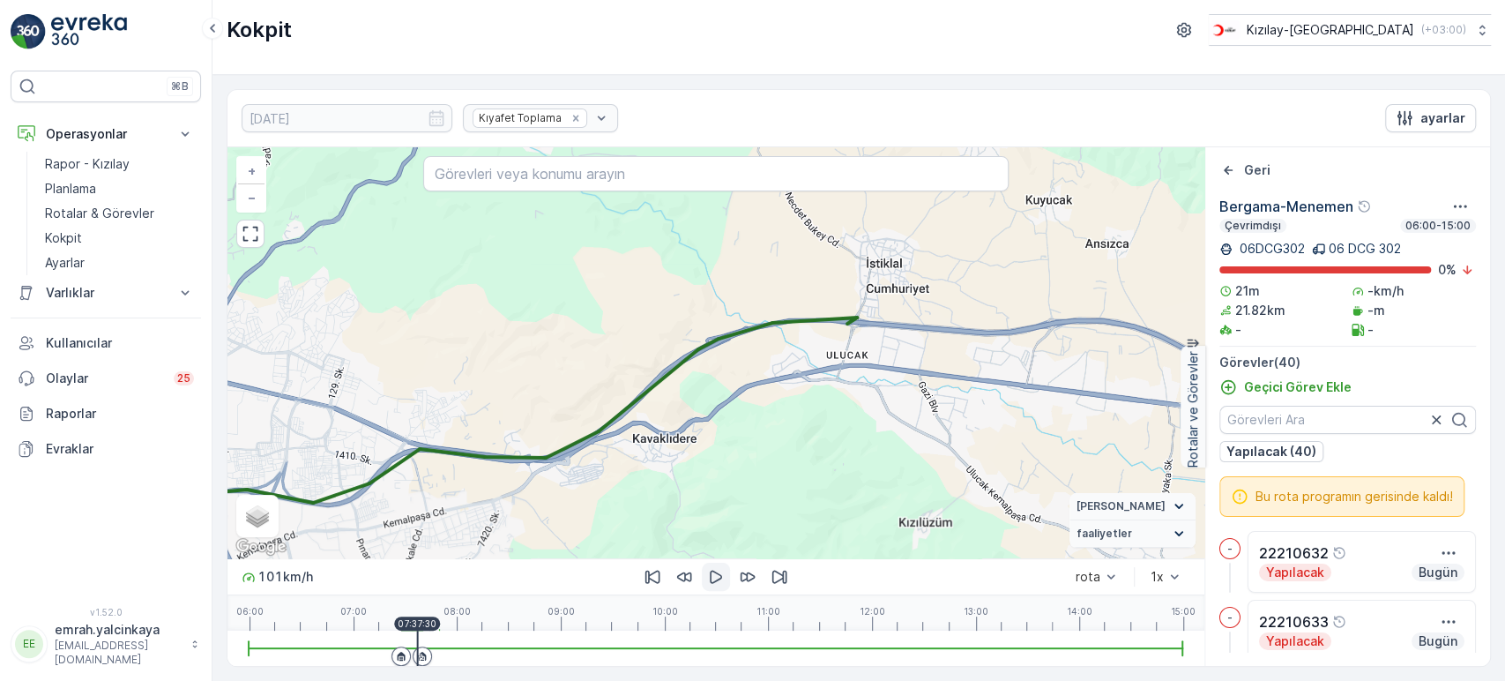
drag, startPoint x: 882, startPoint y: 392, endPoint x: 767, endPoint y: 428, distance: 119.9
click at [767, 428] on div "3 3 4 2 3 10 2 3 + − Uydu Yol haritası Arazi Karışık Leaflet Klavye kısayolları…" at bounding box center [716, 352] width 977 height 411
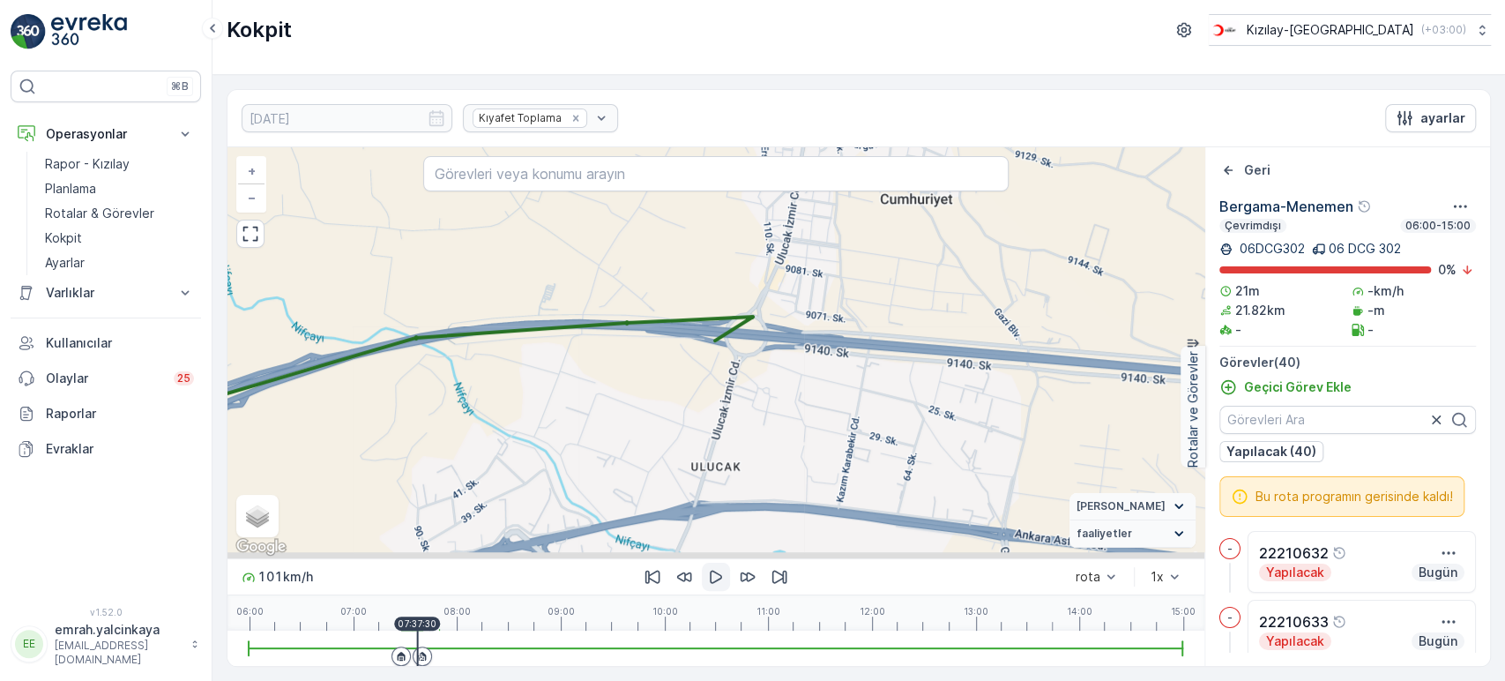
drag, startPoint x: 727, startPoint y: 473, endPoint x: 829, endPoint y: 365, distance: 148.4
click at [829, 365] on div "2 2 2 + − Uydu Yol haritası Arazi Karışık Leaflet Klavye kısayolları Harita Ver…" at bounding box center [716, 352] width 977 height 411
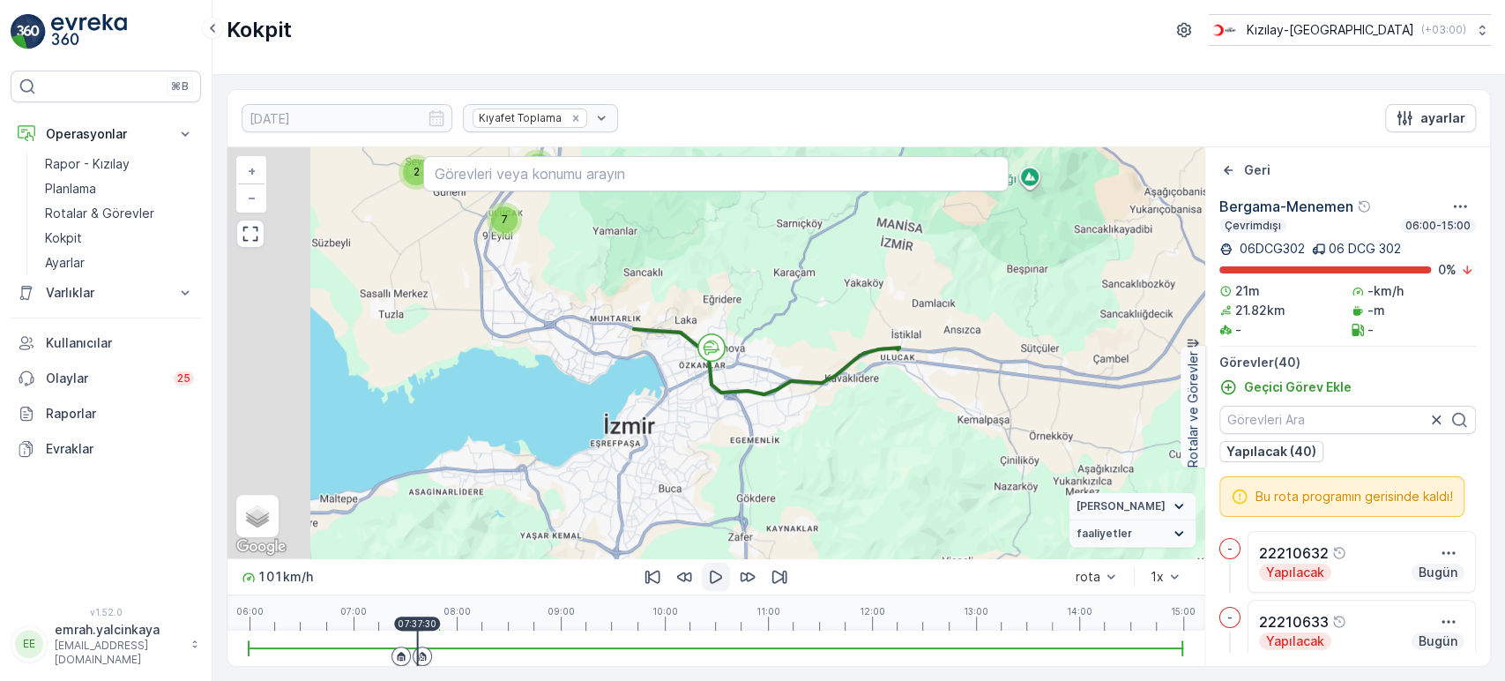
drag, startPoint x: 715, startPoint y: 466, endPoint x: 889, endPoint y: 422, distance: 179.2
click at [889, 422] on div "6 20 2 7 2 2 + − Uydu Yol haritası Arazi Karışık Leaflet Klavye kısayolları Har…" at bounding box center [716, 352] width 977 height 411
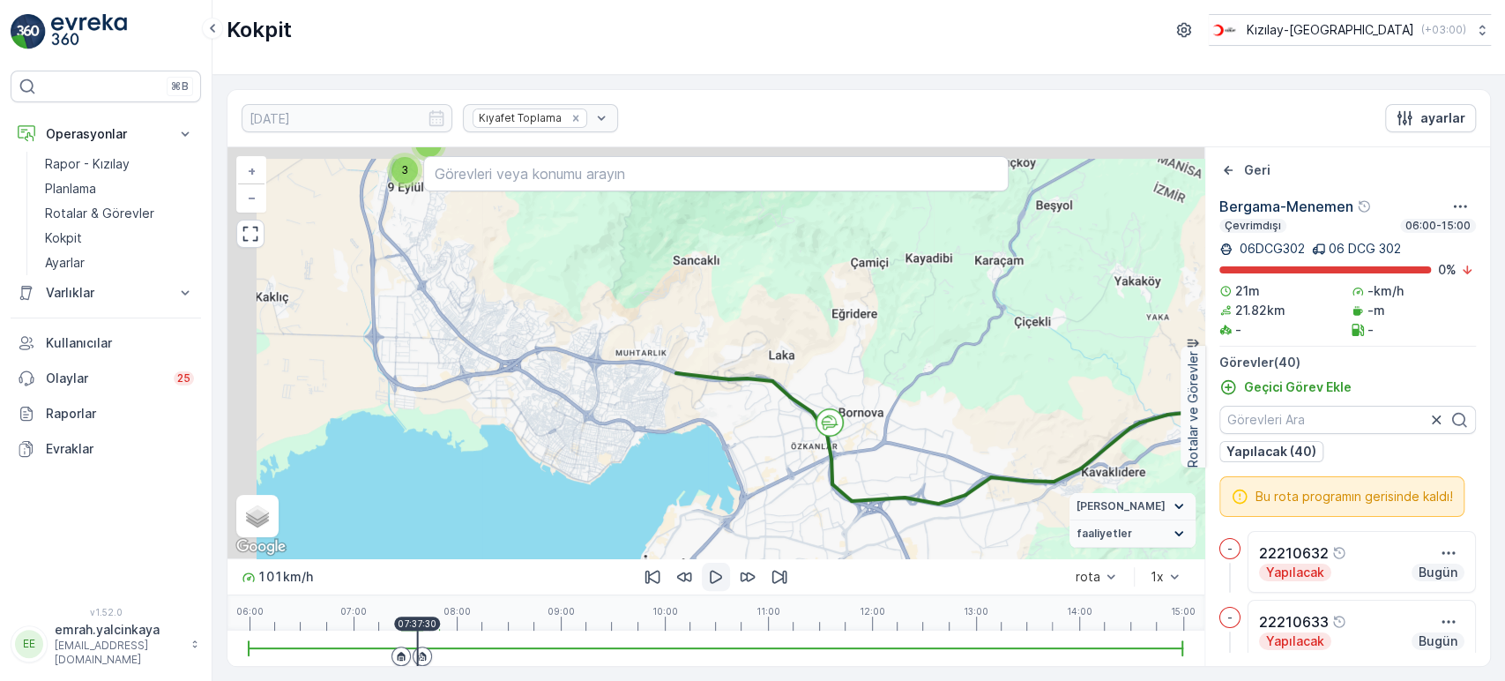
drag, startPoint x: 727, startPoint y: 325, endPoint x: 803, endPoint y: 446, distance: 142.6
click at [803, 446] on div "6 4 16 2 3 4 + − Uydu Yol haritası Arazi Karışık Leaflet Klavye kısayolları Har…" at bounding box center [716, 352] width 977 height 411
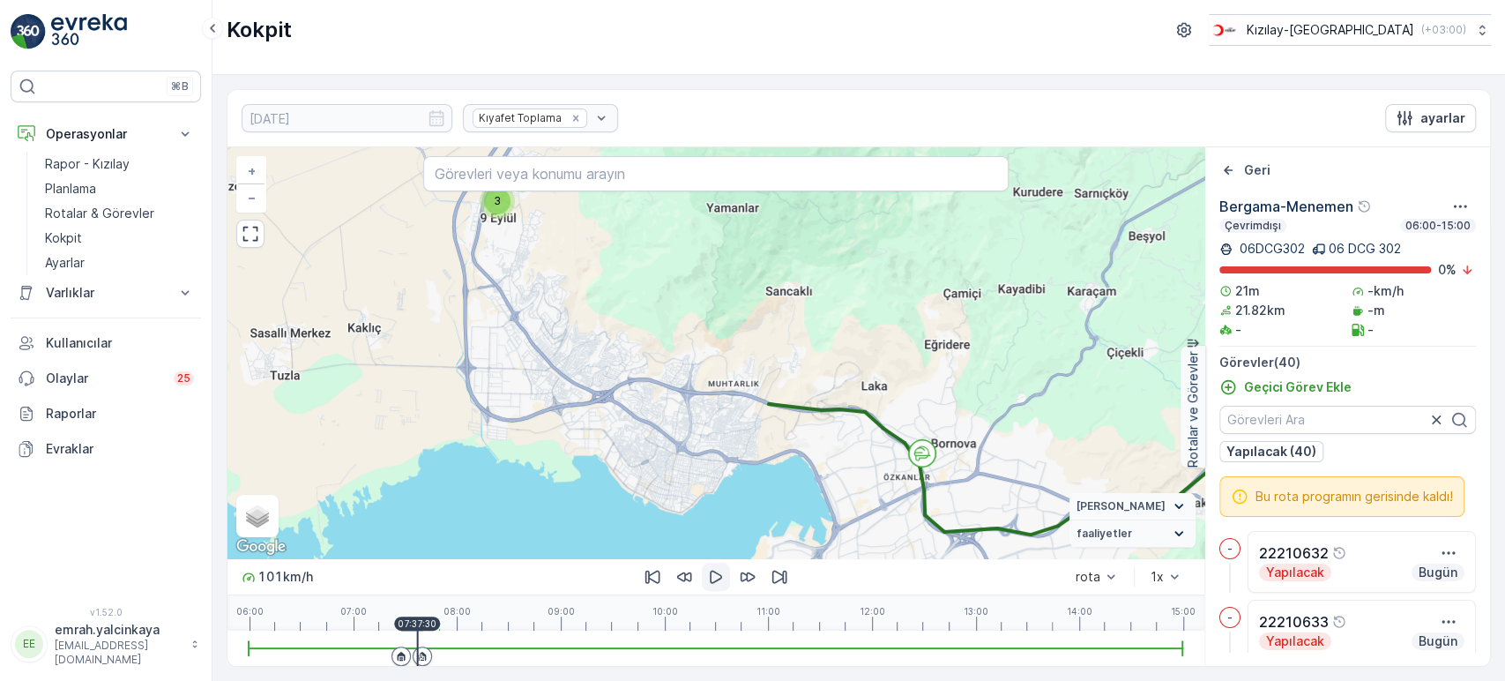
click at [949, 362] on div "6 4 16 2 3 4 + − Uydu Yol haritası Arazi Karışık Leaflet Klavye kısayolları Har…" at bounding box center [716, 352] width 977 height 411
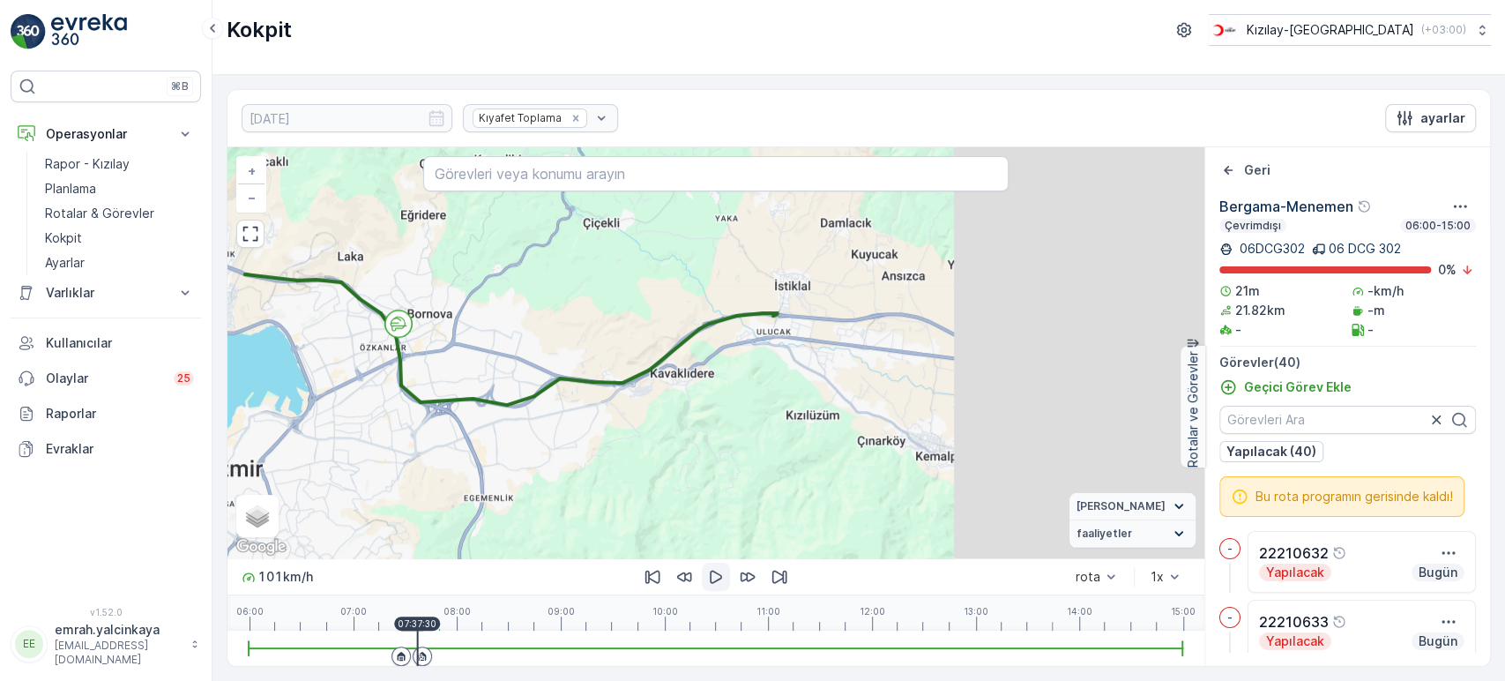
drag, startPoint x: 1018, startPoint y: 420, endPoint x: 494, endPoint y: 290, distance: 540.5
click at [494, 290] on div "6 4 16 2 3 4 + − Uydu Yol haritası Arazi Karışık Leaflet Klavye kısayolları Har…" at bounding box center [716, 352] width 977 height 411
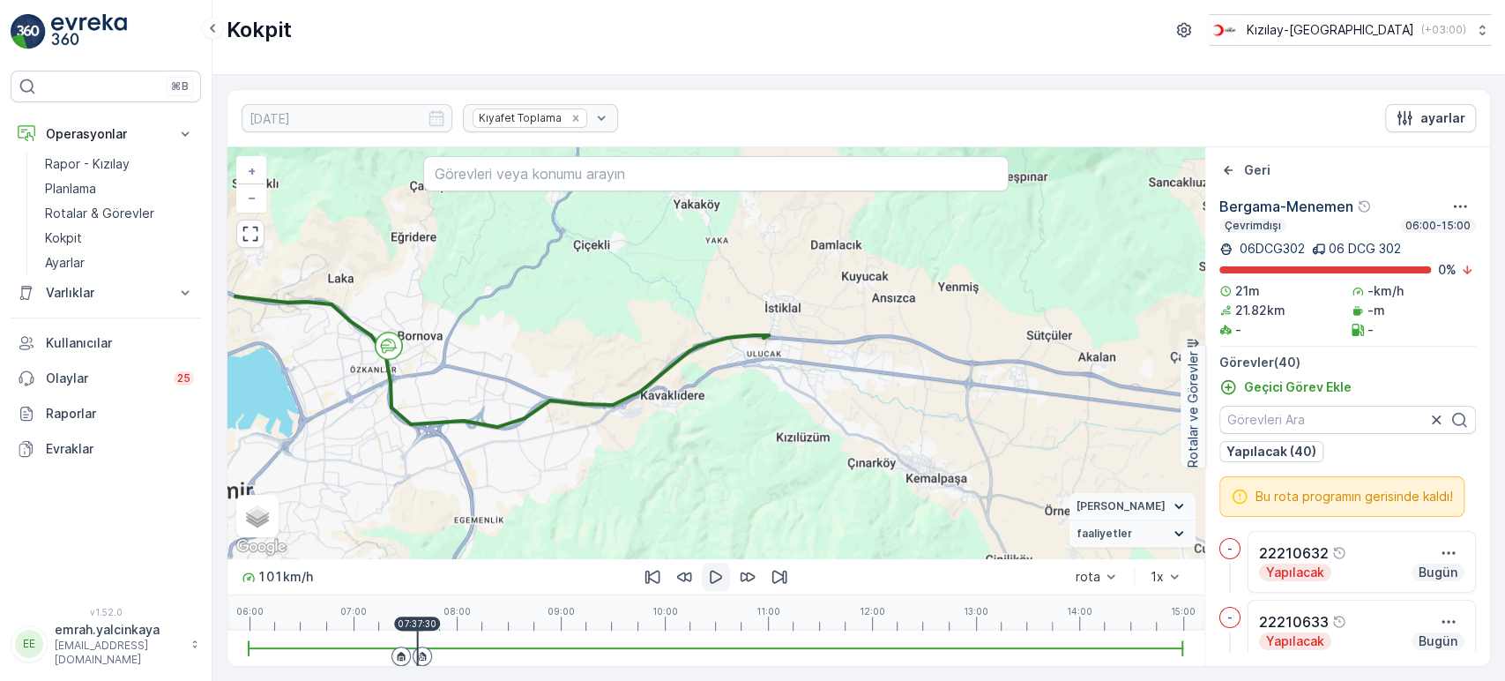
drag, startPoint x: 780, startPoint y: 340, endPoint x: 755, endPoint y: 428, distance: 90.7
click at [755, 428] on div "6 4 16 2 3 4 + − Uydu Yol haritası Arazi Karışık Leaflet Klavye kısayolları Har…" at bounding box center [716, 352] width 977 height 411
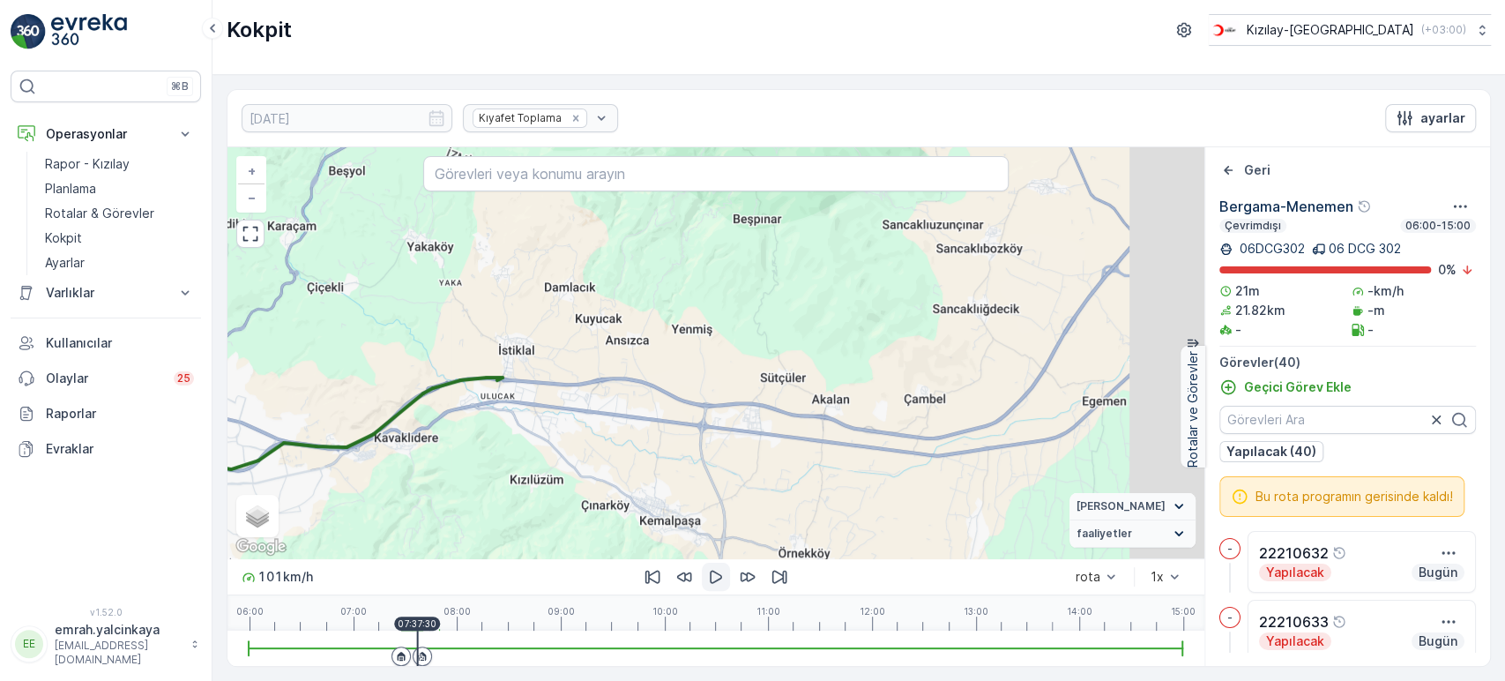
drag, startPoint x: 980, startPoint y: 385, endPoint x: 684, endPoint y: 347, distance: 297.8
click at [684, 347] on div "6 4 16 2 3 4 + − Uydu Yol haritası Arazi Karışık Leaflet Klavye kısayolları Har…" at bounding box center [716, 352] width 977 height 411
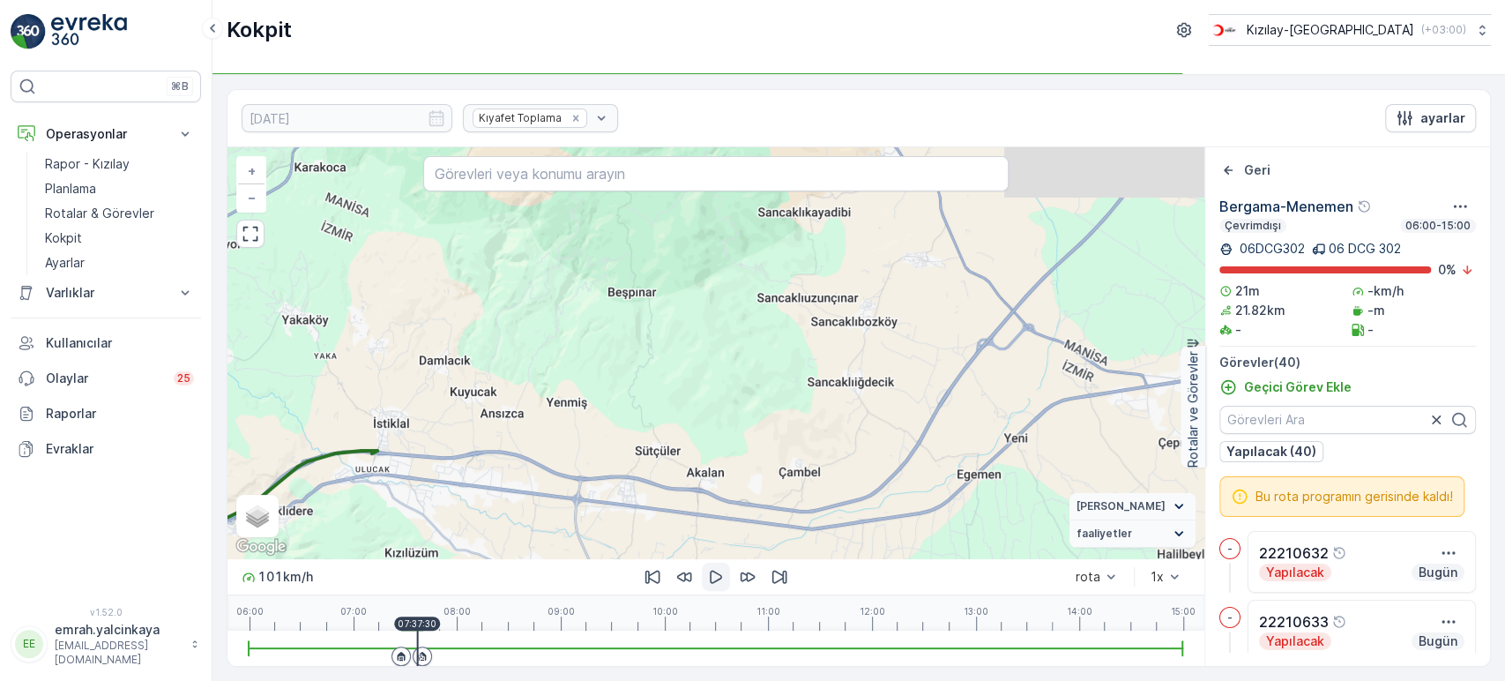
drag, startPoint x: 812, startPoint y: 347, endPoint x: 605, endPoint y: 450, distance: 231.5
click at [620, 451] on div "6 4 16 2 3 4 + − Uydu Yol haritası Arazi Karışık Leaflet Klavye kısayolları Har…" at bounding box center [716, 352] width 977 height 411
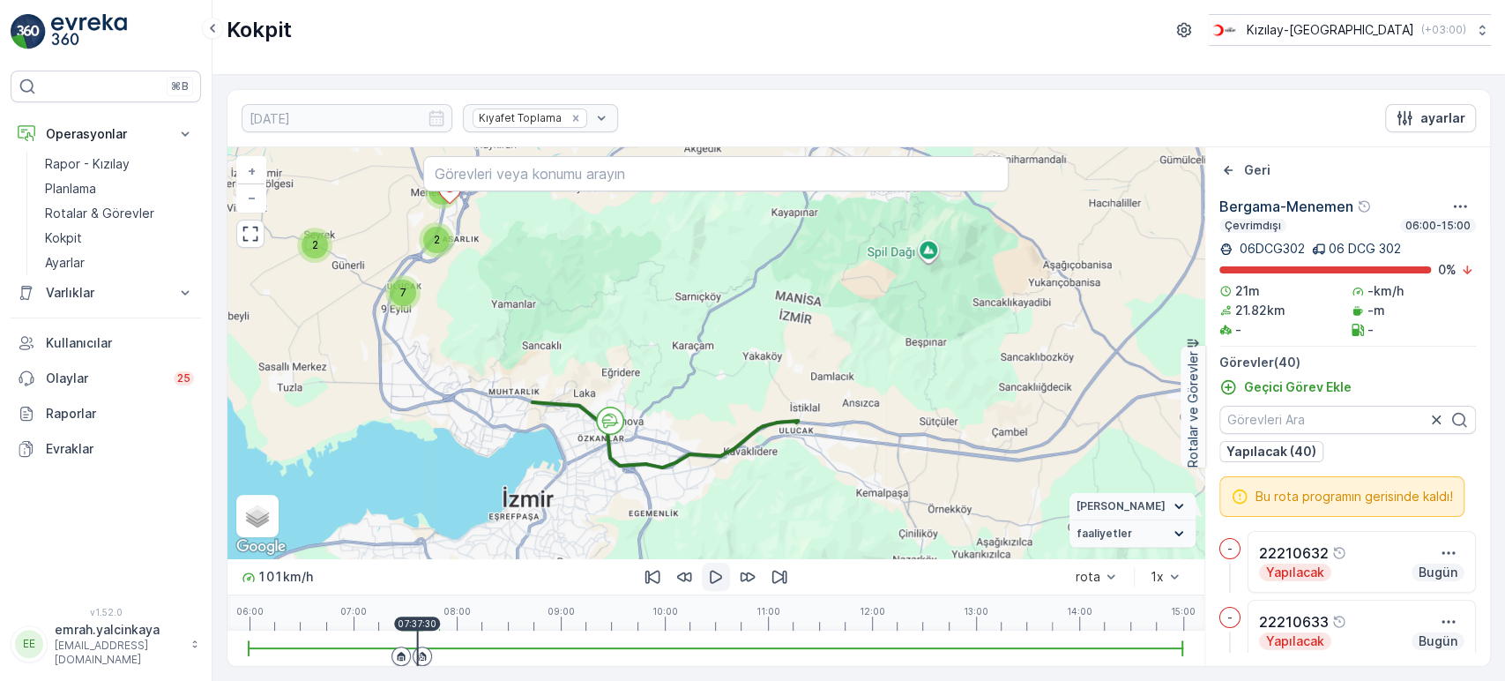
drag, startPoint x: 575, startPoint y: 519, endPoint x: 810, endPoint y: 483, distance: 237.2
click at [810, 483] on div "6 20 2 7 2 2 + − Uydu Yol haritası Arazi Karışık Leaflet Klavye kısayolları Har…" at bounding box center [716, 352] width 977 height 411
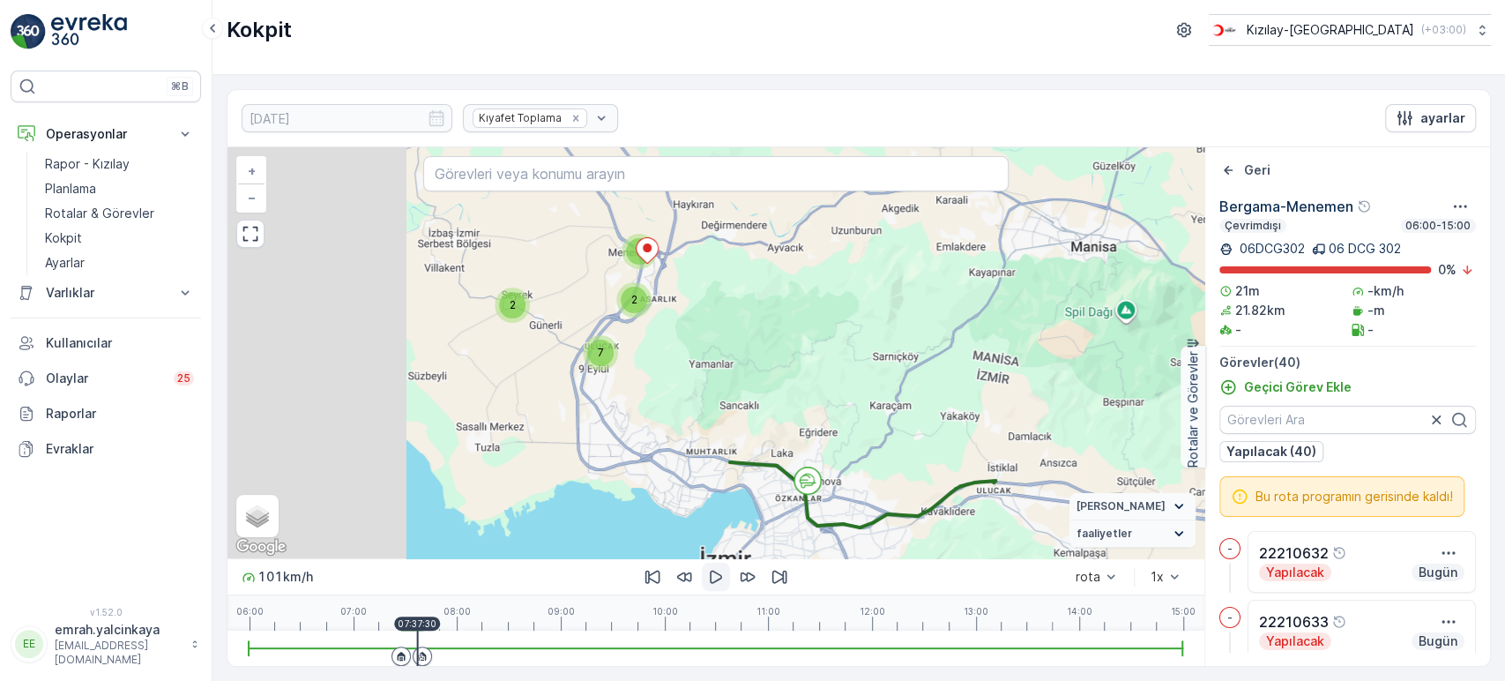
drag, startPoint x: 623, startPoint y: 444, endPoint x: 726, endPoint y: 466, distance: 104.8
click at [726, 466] on div "6 20 2 7 2 2 + − Uydu Yol haritası Arazi Karışık Leaflet Klavye kısayolları Har…" at bounding box center [716, 352] width 977 height 411
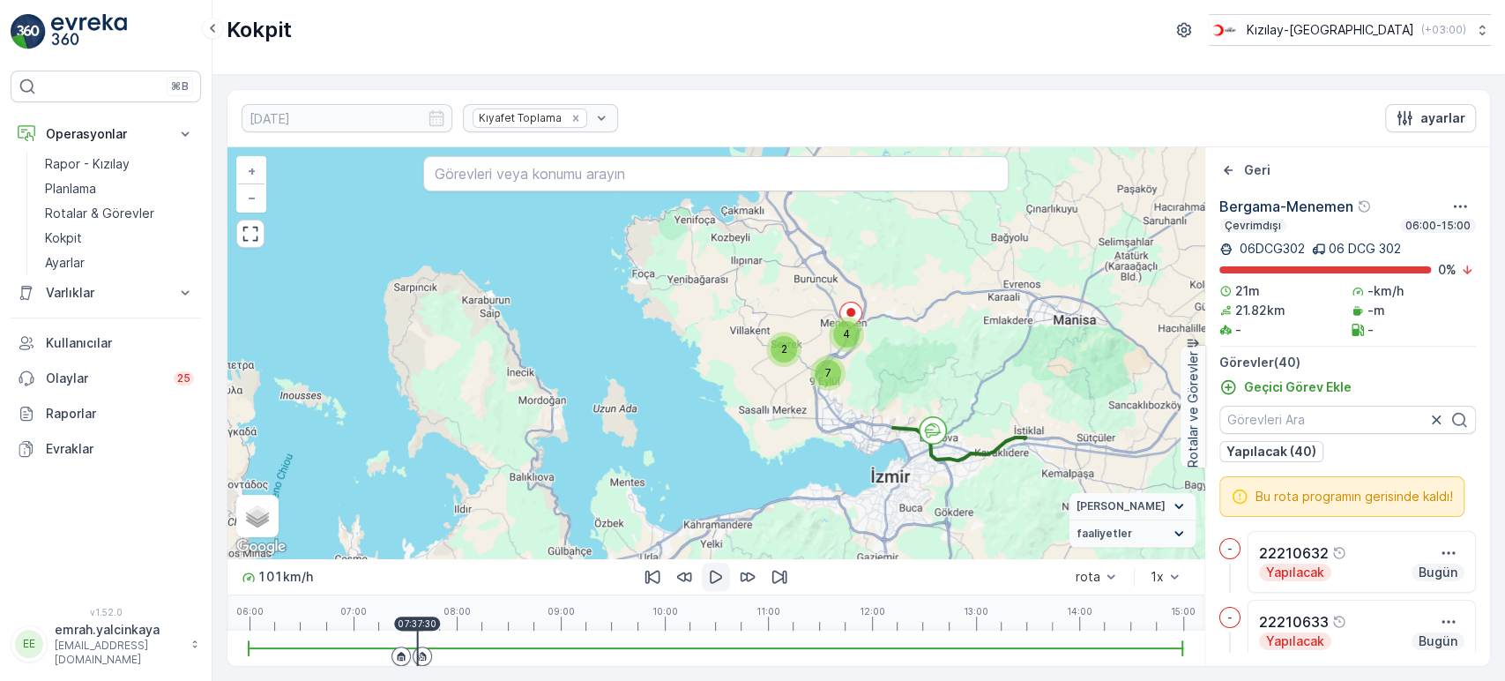
drag, startPoint x: 981, startPoint y: 372, endPoint x: 945, endPoint y: 395, distance: 42.1
click at [995, 365] on div "26 2 7 4 + − Uydu Yol haritası Arazi Karışık Leaflet Klavye kısayolları Harita …" at bounding box center [716, 352] width 977 height 411
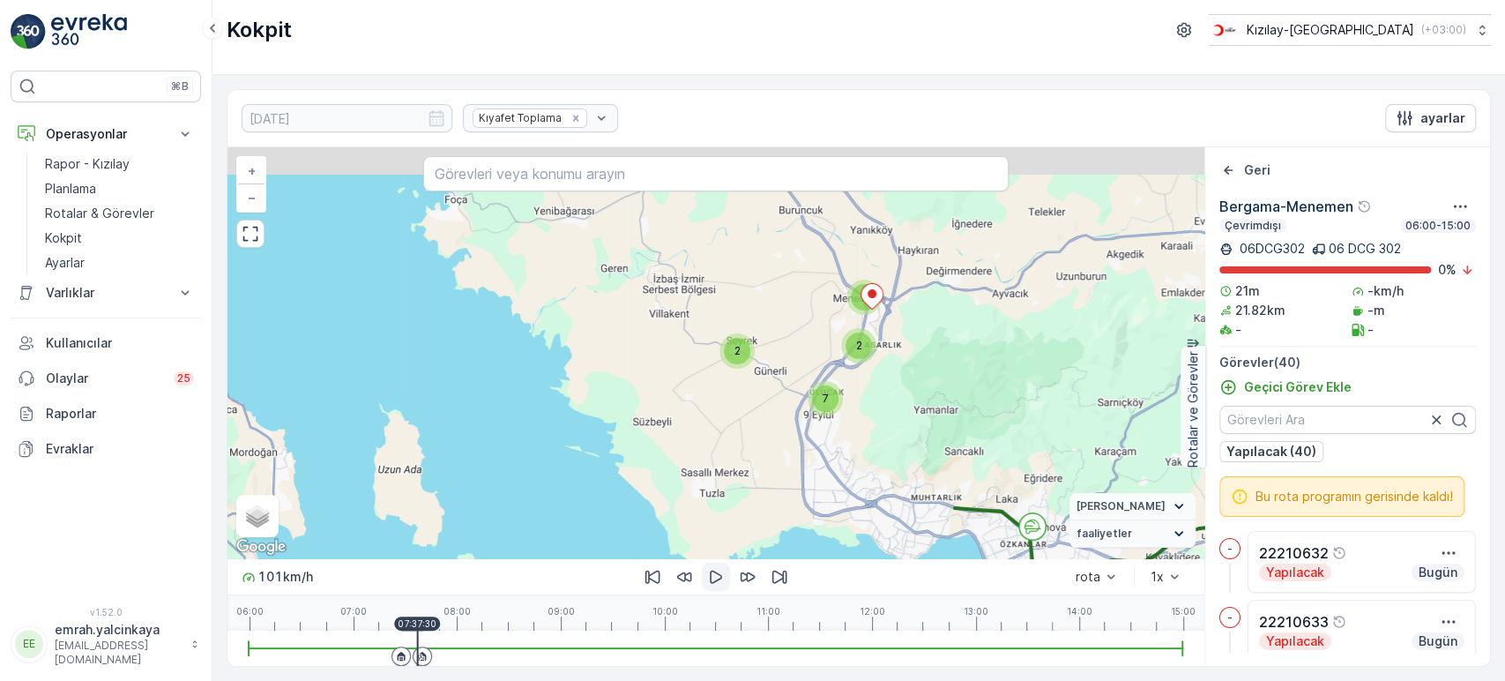
drag, startPoint x: 964, startPoint y: 374, endPoint x: 941, endPoint y: 419, distance: 50.5
click at [979, 422] on div "6 20 2 7 2 2 + − Uydu Yol haritası Arazi Karışık Leaflet Klavye kısayolları Har…" at bounding box center [716, 352] width 977 height 411
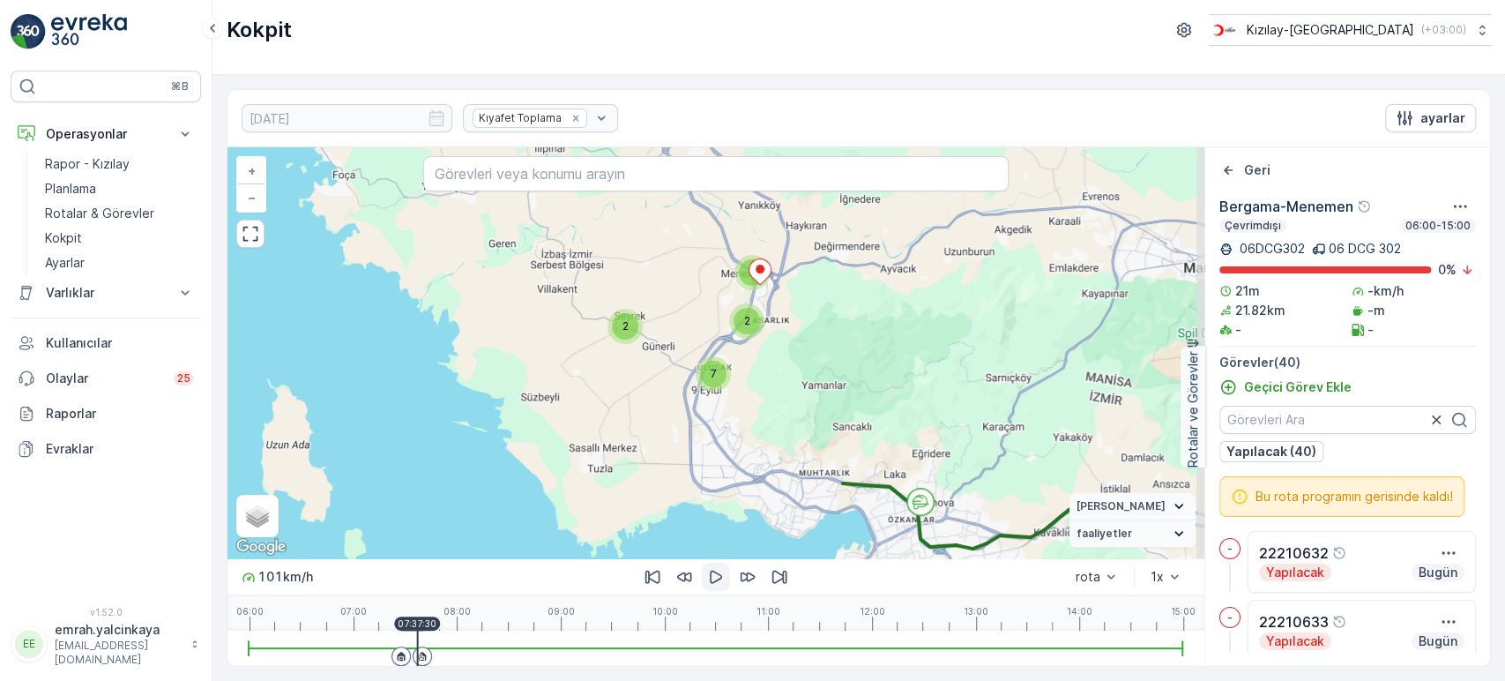
drag, startPoint x: 963, startPoint y: 378, endPoint x: 842, endPoint y: 325, distance: 131.9
click at [842, 325] on div "6 20 2 7 2 2 + − Uydu Yol haritası Arazi Karışık Leaflet Klavye kısayolları Har…" at bounding box center [716, 352] width 977 height 411
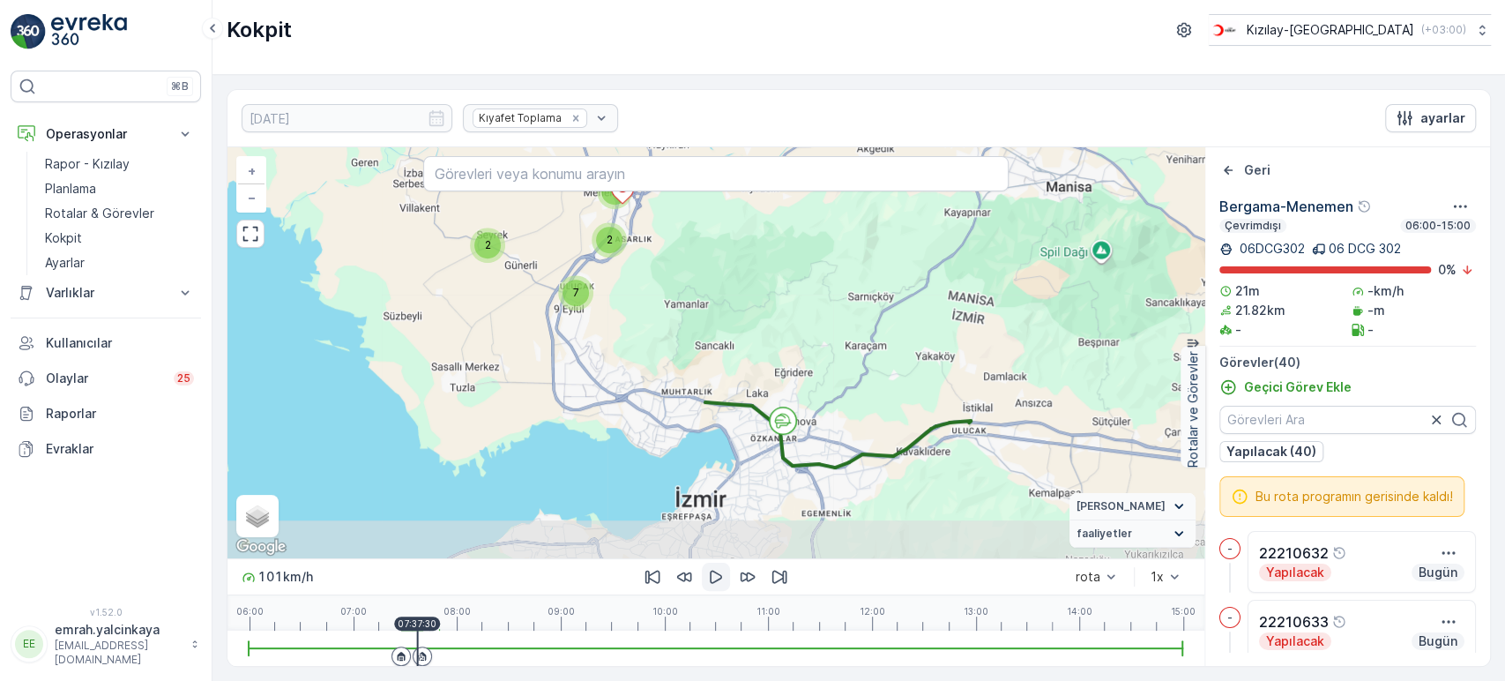
drag, startPoint x: 1048, startPoint y: 421, endPoint x: 974, endPoint y: 351, distance: 102.3
click at [920, 364] on div "6 20 2 7 2 2 + − Uydu Yol haritası Arazi Karışık Leaflet Klavye kısayolları Har…" at bounding box center [716, 352] width 977 height 411
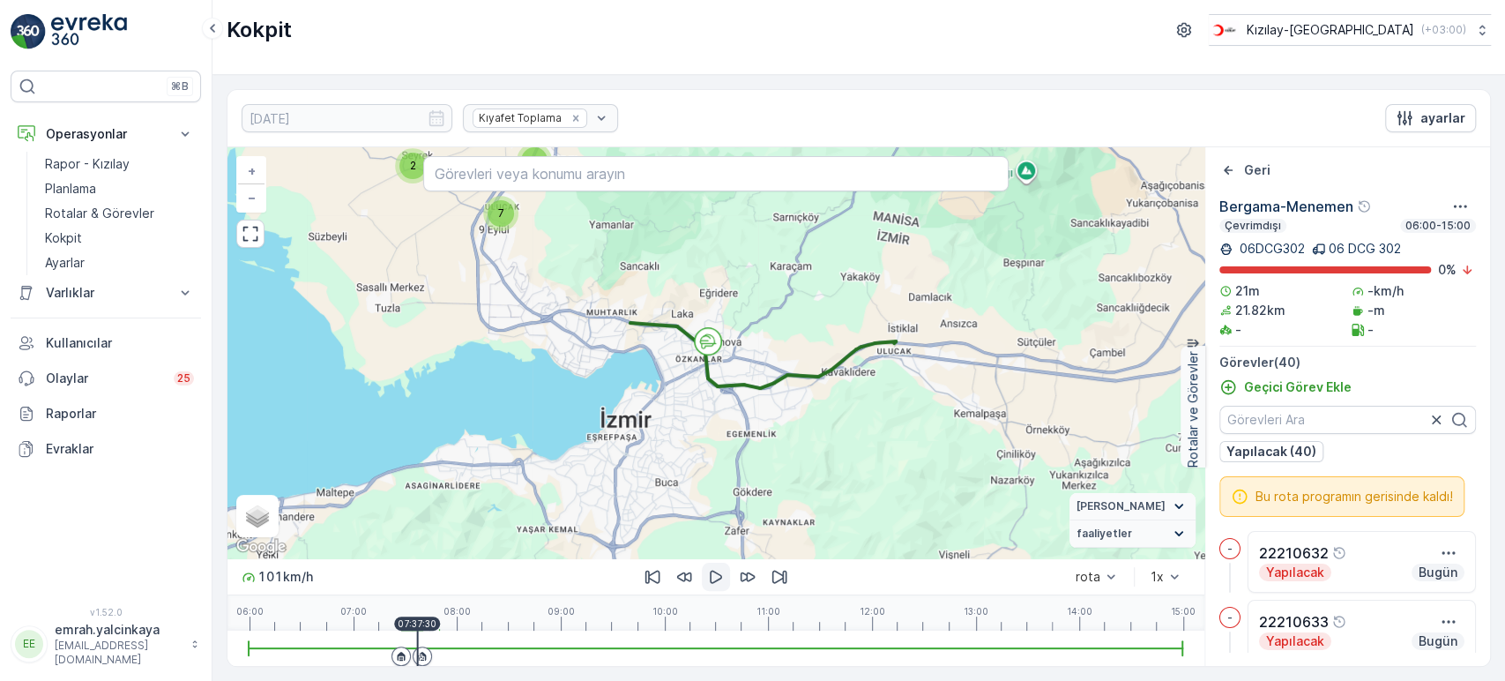
drag, startPoint x: 952, startPoint y: 511, endPoint x: 882, endPoint y: 433, distance: 105.5
click at [882, 433] on div "6 20 2 7 2 2 + − Uydu Yol haritası Arazi Karışık Leaflet Klavye kısayolları Har…" at bounding box center [716, 352] width 977 height 411
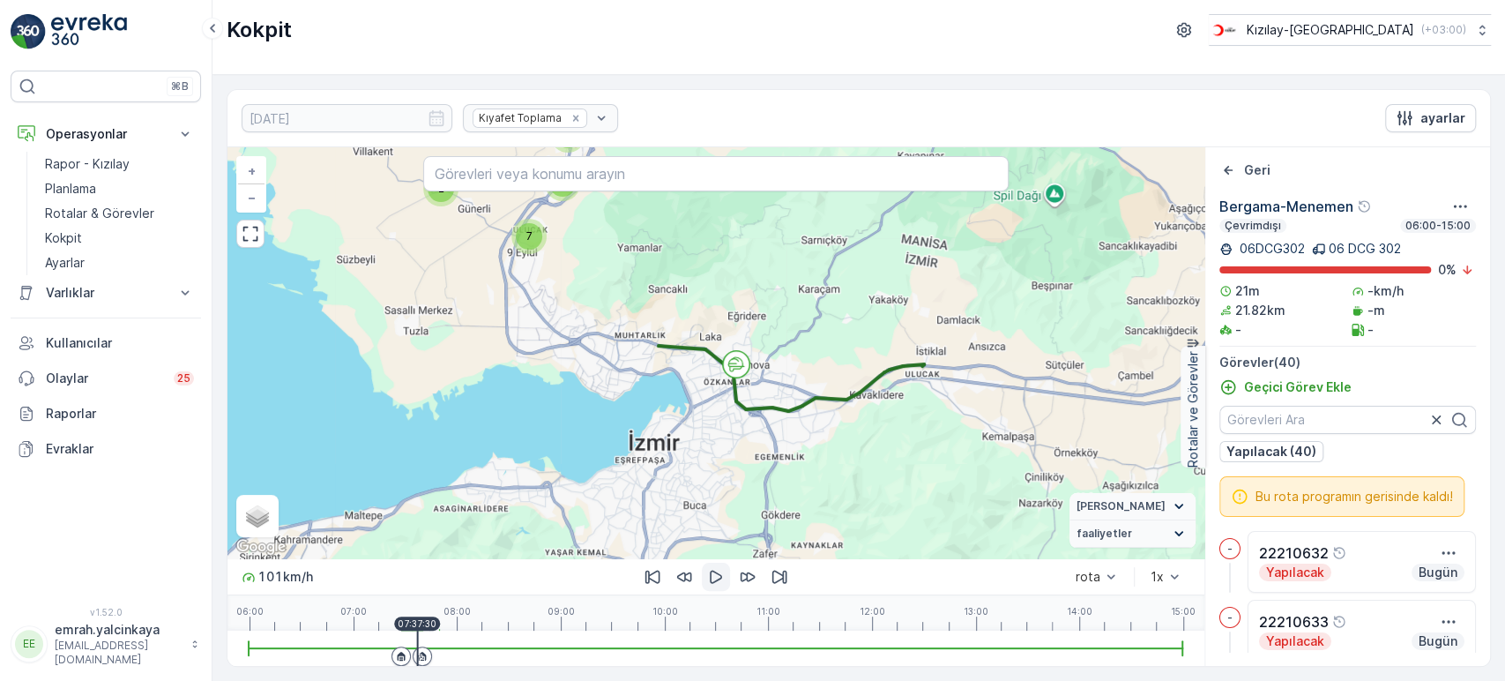
drag, startPoint x: 818, startPoint y: 428, endPoint x: 847, endPoint y: 451, distance: 36.4
click at [847, 451] on div "6 20 2 7 2 2 + − Uydu Yol haritası Arazi Karışık Leaflet Klavye kısayolları Har…" at bounding box center [716, 352] width 977 height 411
click at [422, 626] on p "07:40:30" at bounding box center [423, 623] width 41 height 11
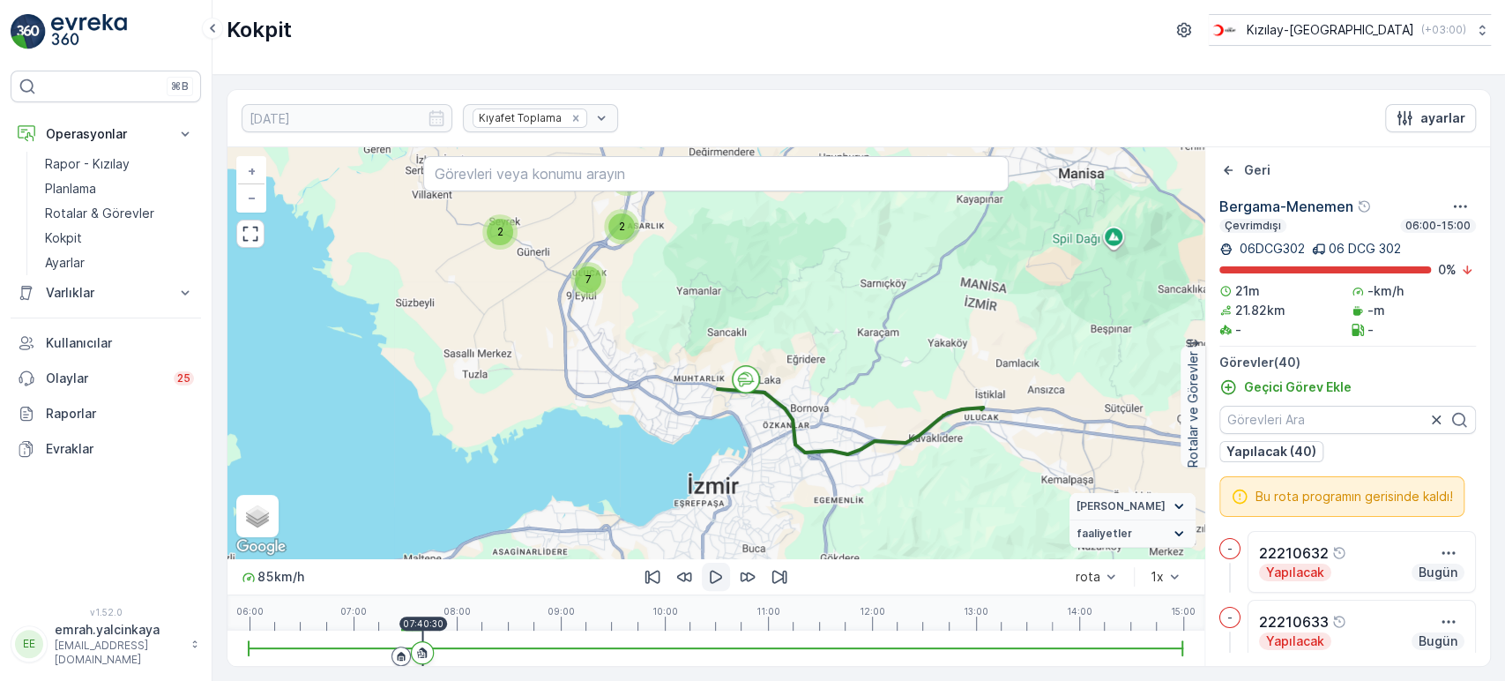
drag, startPoint x: 682, startPoint y: 396, endPoint x: 769, endPoint y: 462, distance: 109.5
click at [769, 462] on div "6 20 2 7 2 2 + − Uydu Yol haritası Arazi Karışık Leaflet Klavye kısayolları Har…" at bounding box center [716, 352] width 977 height 411
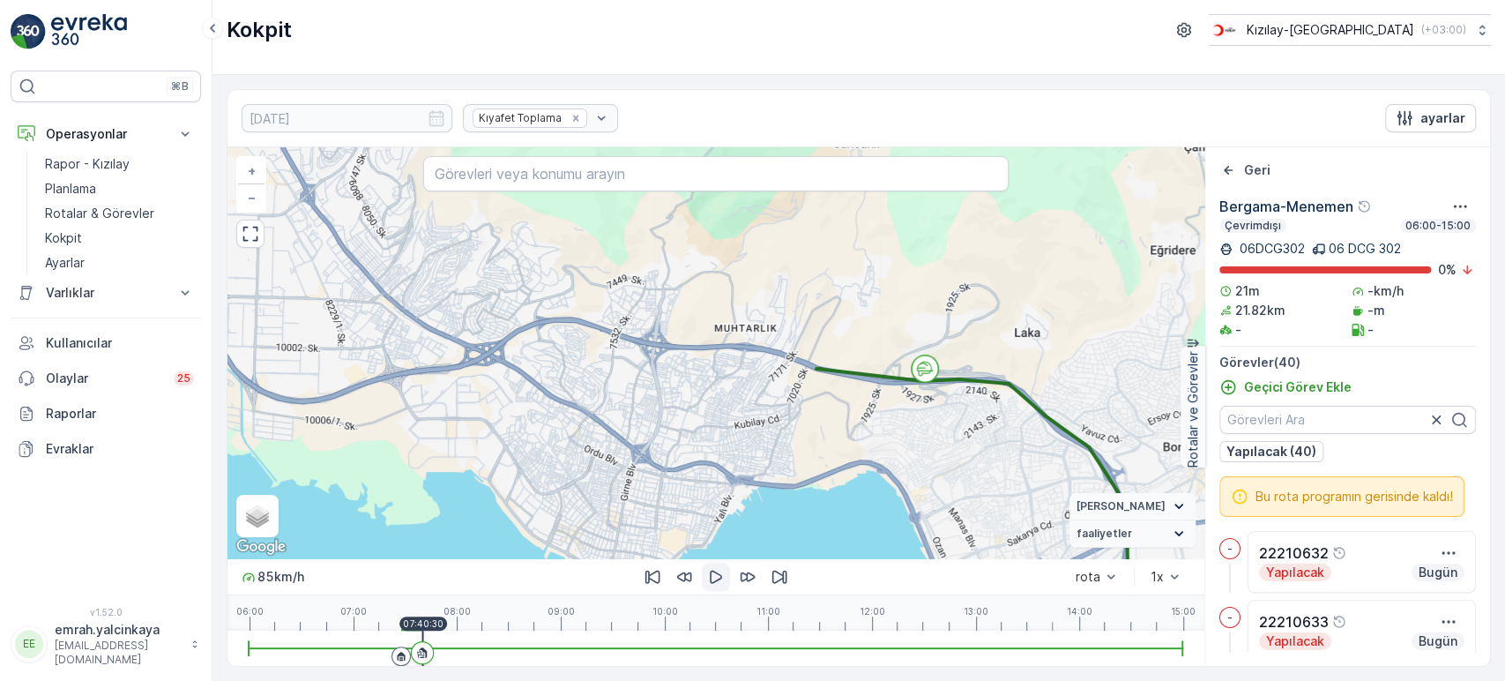
drag, startPoint x: 670, startPoint y: 474, endPoint x: 792, endPoint y: 450, distance: 124.0
click at [795, 451] on div "3 3 4 2 3 10 2 3 + − Uydu Yol haritası Arazi Karışık Leaflet Klavye kısayolları…" at bounding box center [716, 352] width 977 height 411
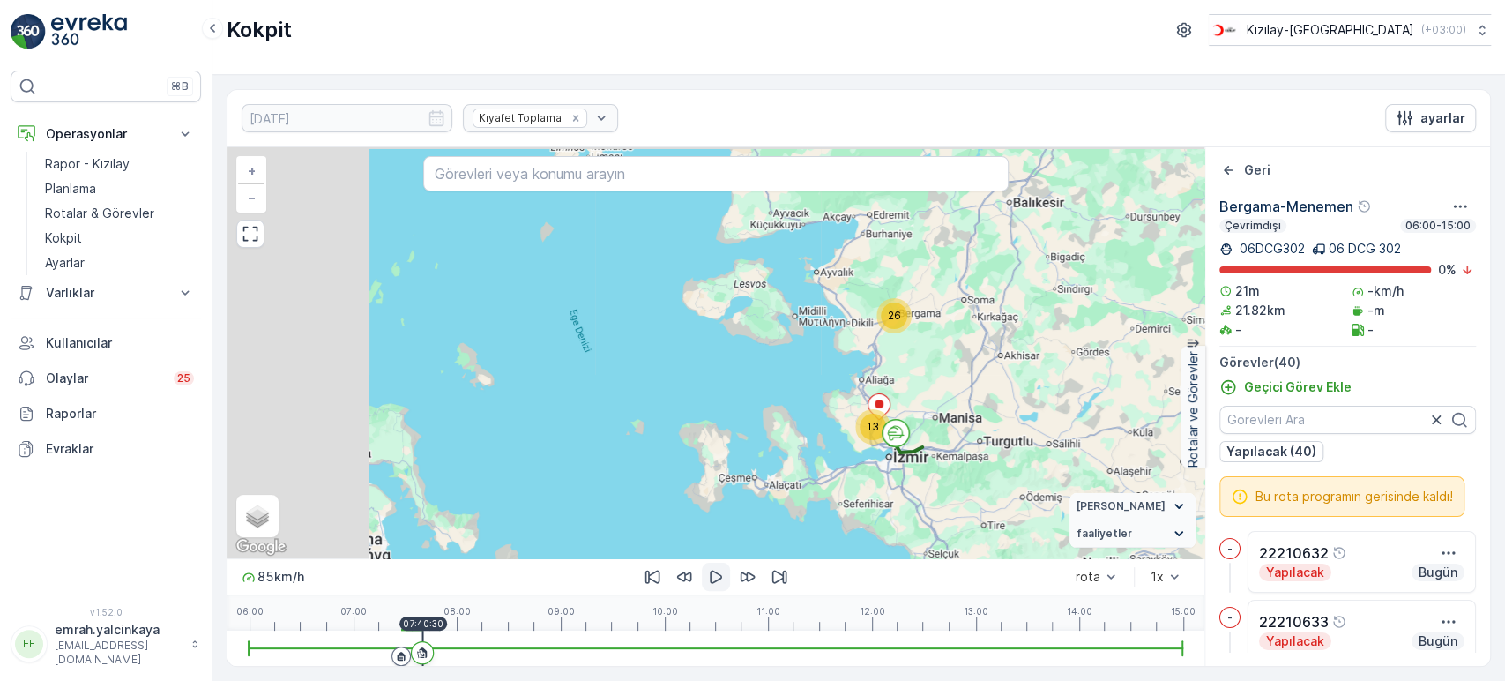
drag, startPoint x: 1086, startPoint y: 316, endPoint x: 959, endPoint y: 389, distance: 145.8
click at [962, 391] on div "26 13 + − Uydu Yol haritası Arazi Karışık Leaflet Klavye kısayolları Harita Ver…" at bounding box center [716, 352] width 977 height 411
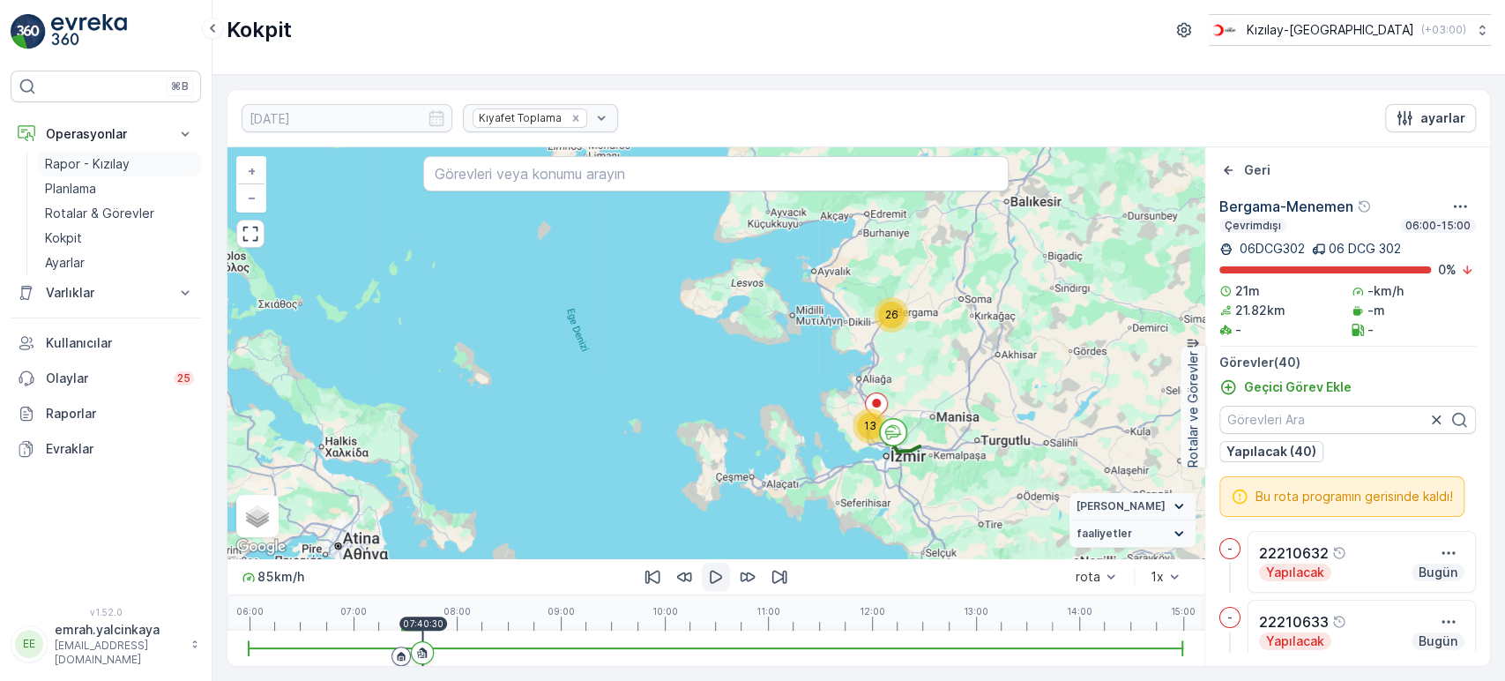
click at [81, 165] on p "Rapor - Kızılay" at bounding box center [87, 164] width 85 height 18
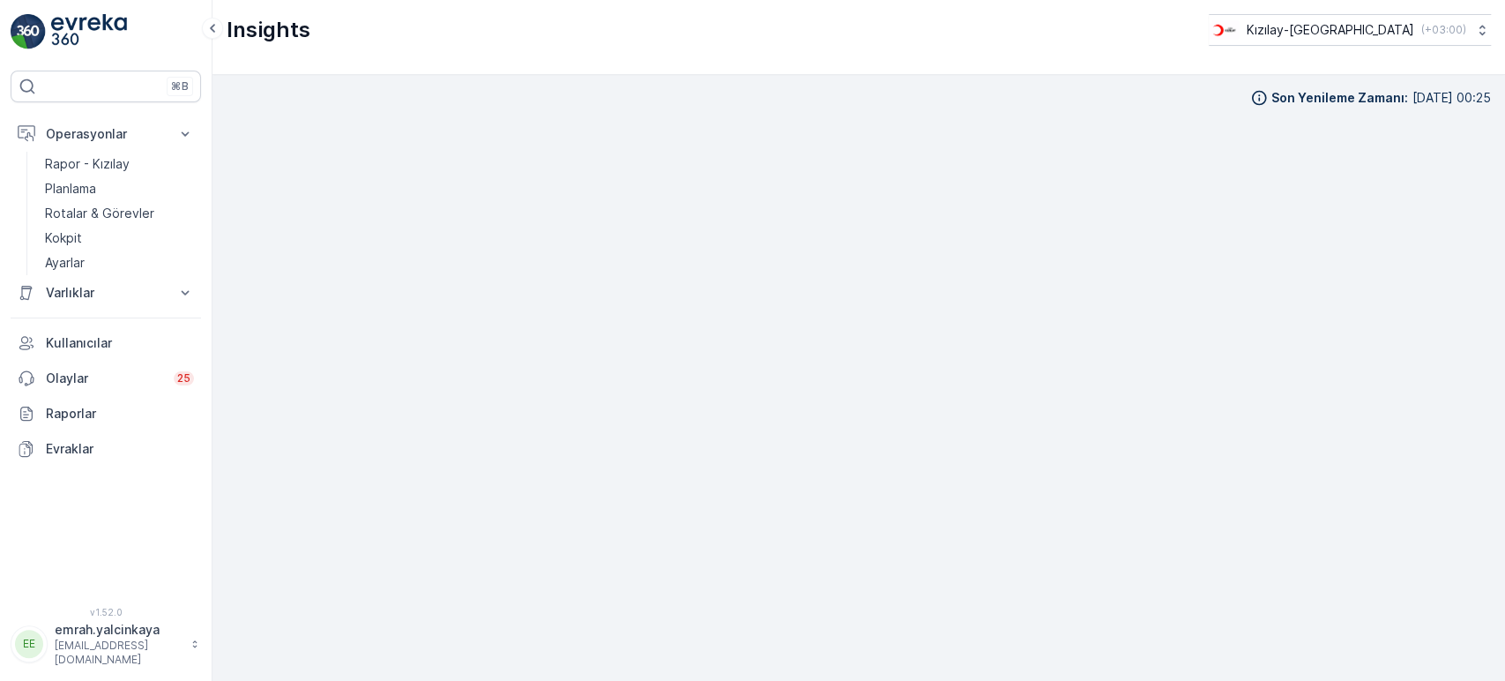
scroll to position [16, 0]
click at [83, 205] on p "Rotalar & Görevler" at bounding box center [99, 214] width 109 height 18
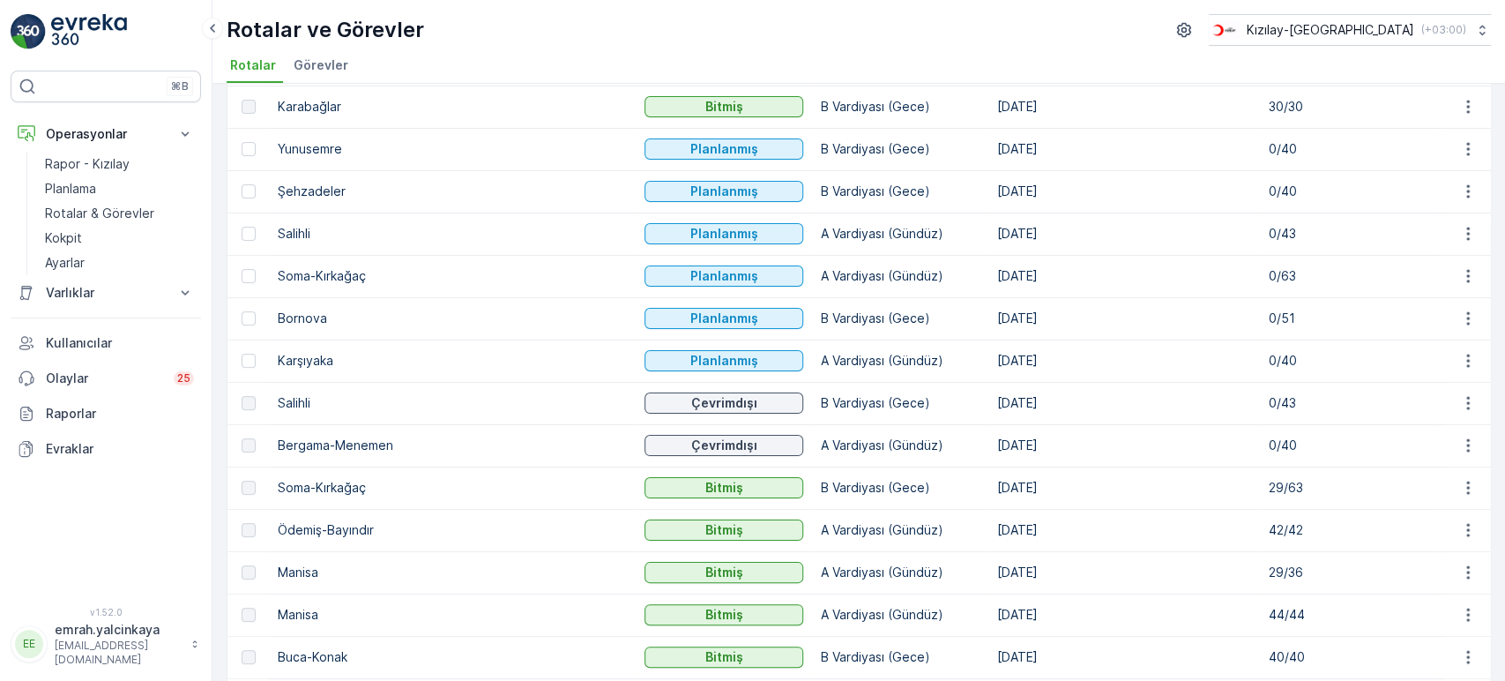
scroll to position [196, 0]
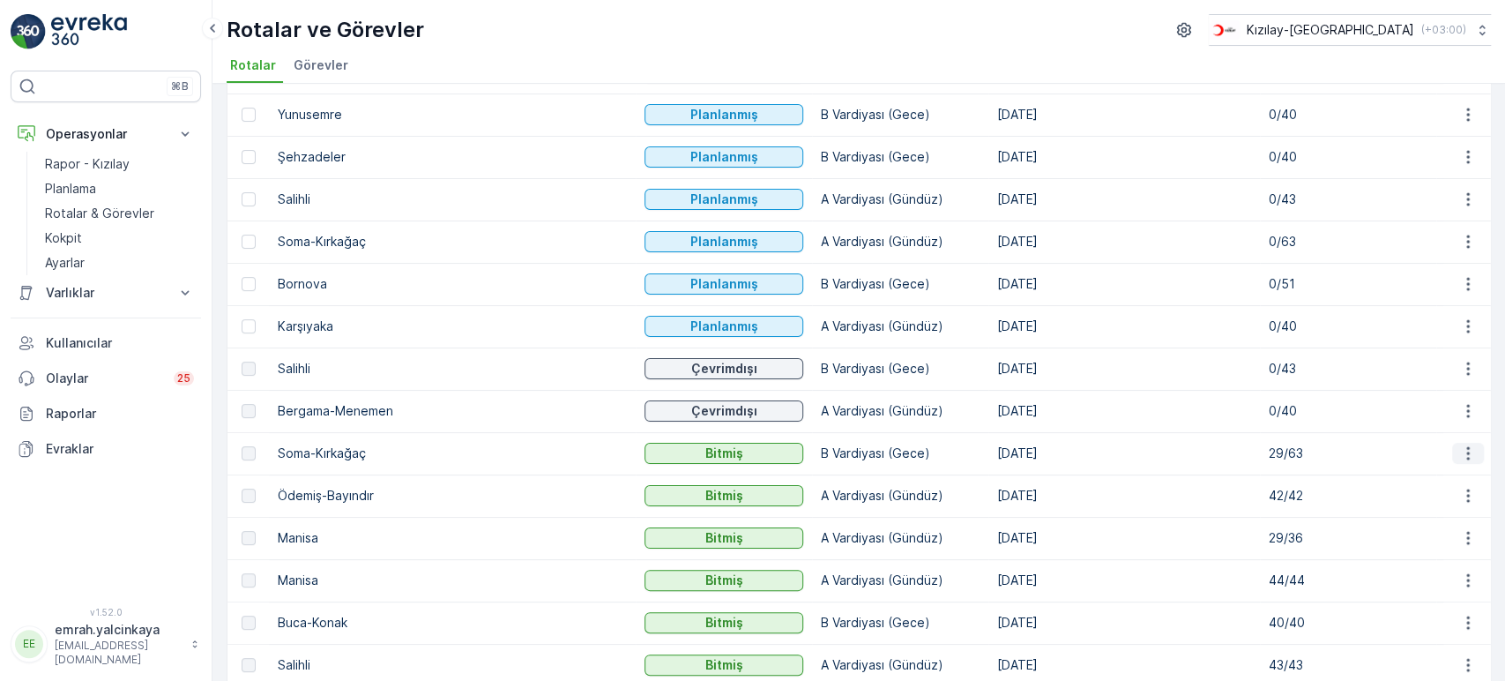
click at [1464, 462] on button "button" at bounding box center [1468, 453] width 32 height 21
click at [1464, 484] on span "Daha fazla ayrıntı görün" at bounding box center [1427, 479] width 140 height 18
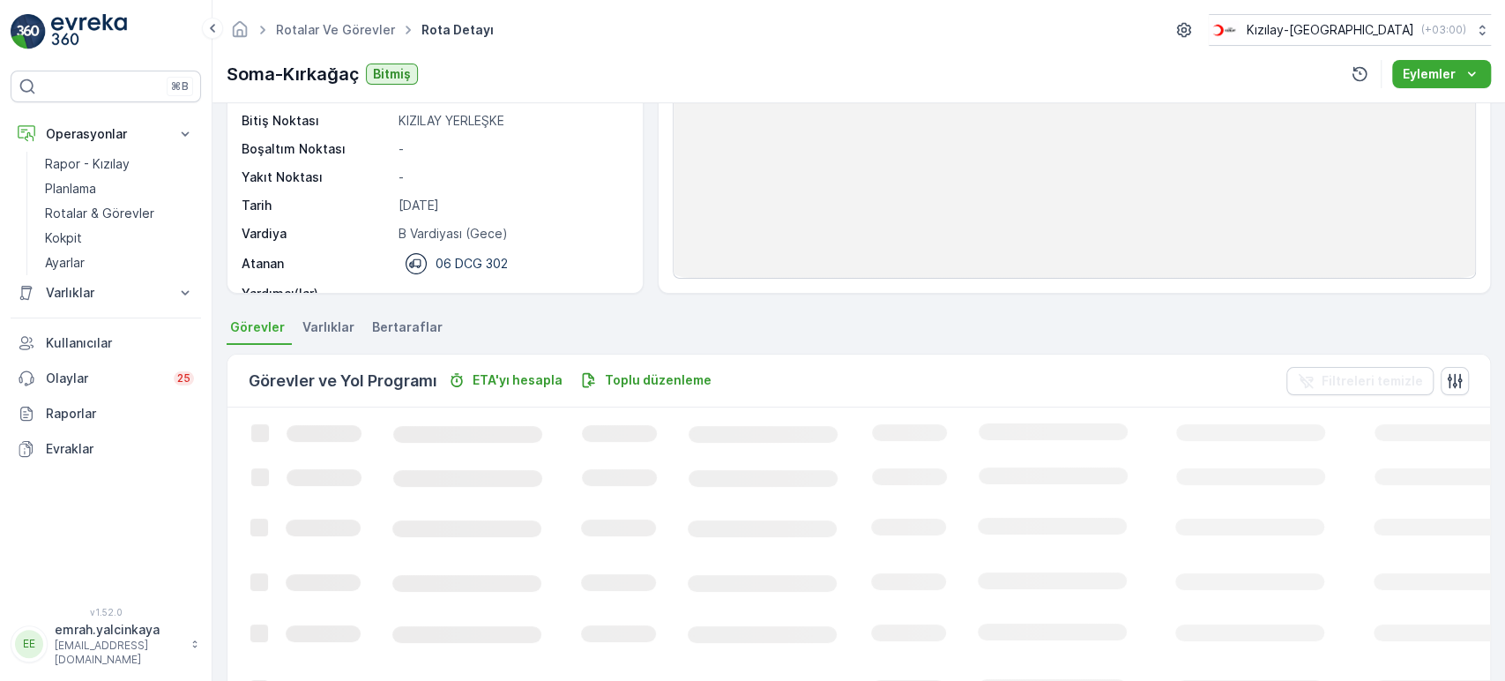
scroll to position [196, 0]
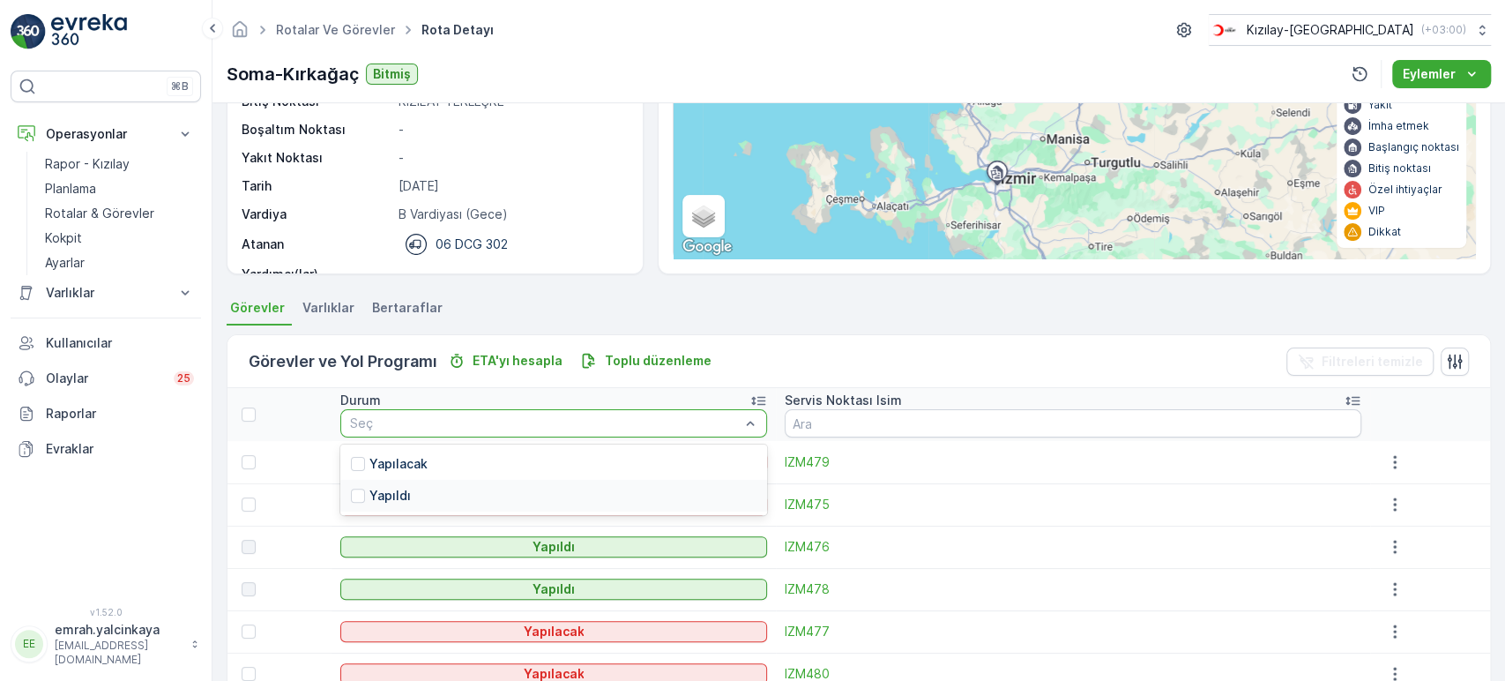
click at [521, 489] on div "Yapıldı" at bounding box center [553, 496] width 426 height 32
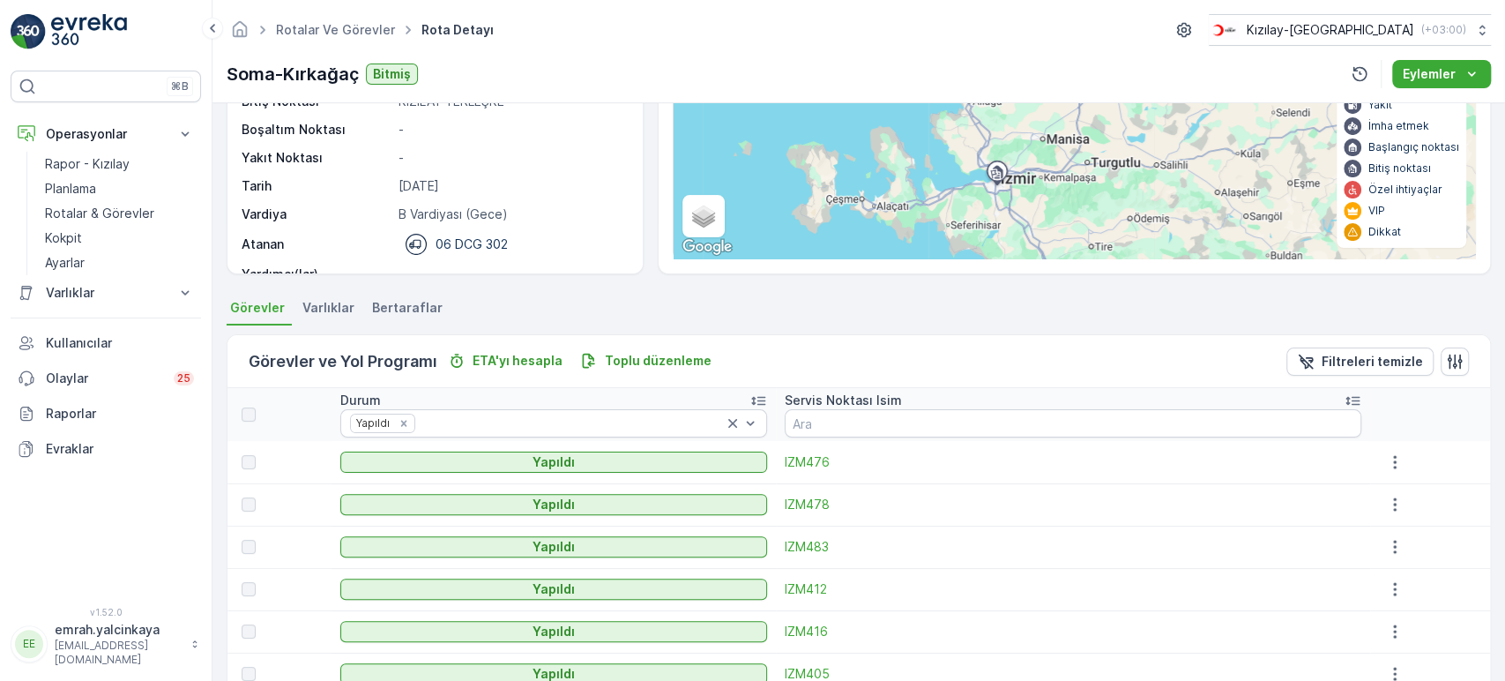
click at [1347, 400] on icon at bounding box center [1353, 401] width 18 height 18
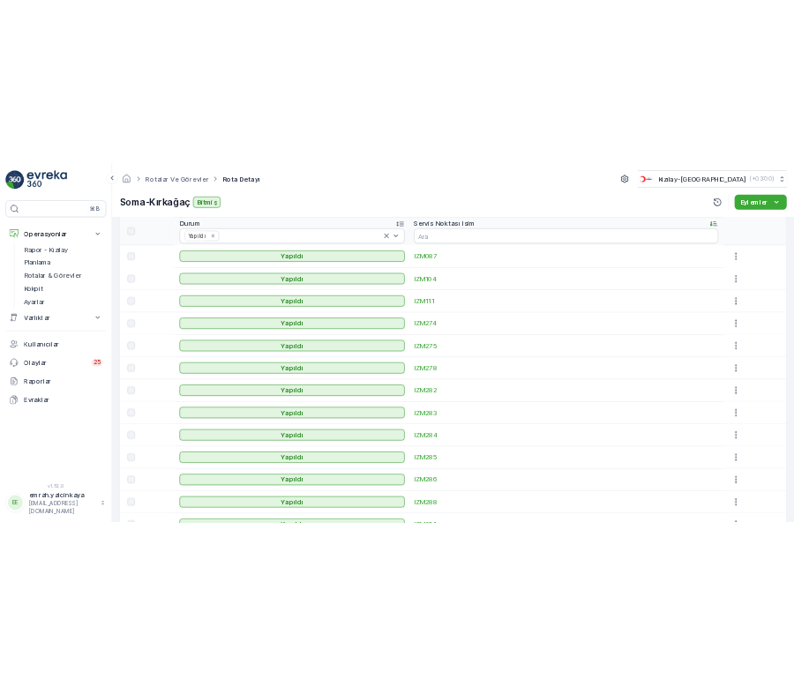
scroll to position [489, 0]
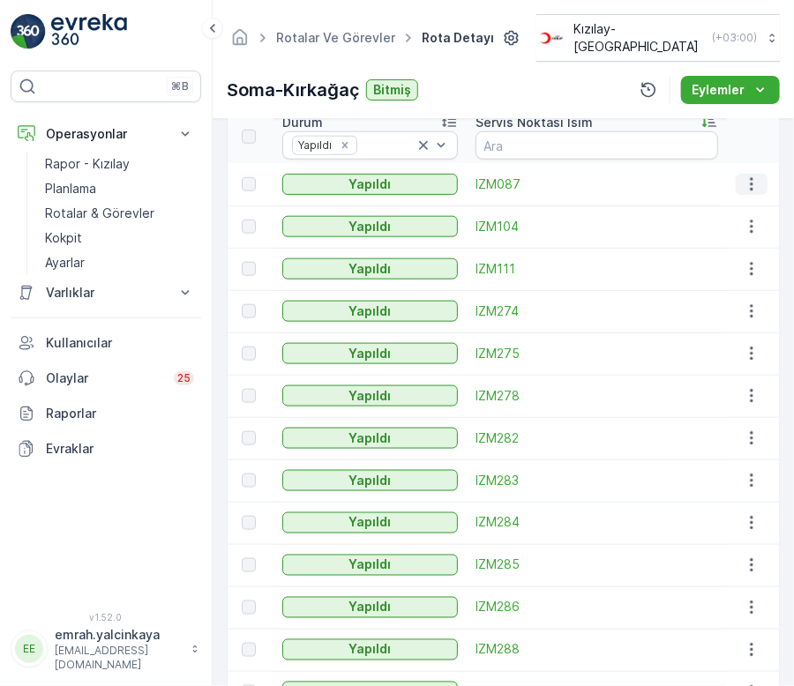
click at [744, 175] on icon "button" at bounding box center [751, 184] width 18 height 18
click at [762, 121] on th at bounding box center [753, 136] width 52 height 53
click at [744, 218] on icon "button" at bounding box center [751, 227] width 18 height 18
click at [739, 123] on th at bounding box center [753, 136] width 52 height 53
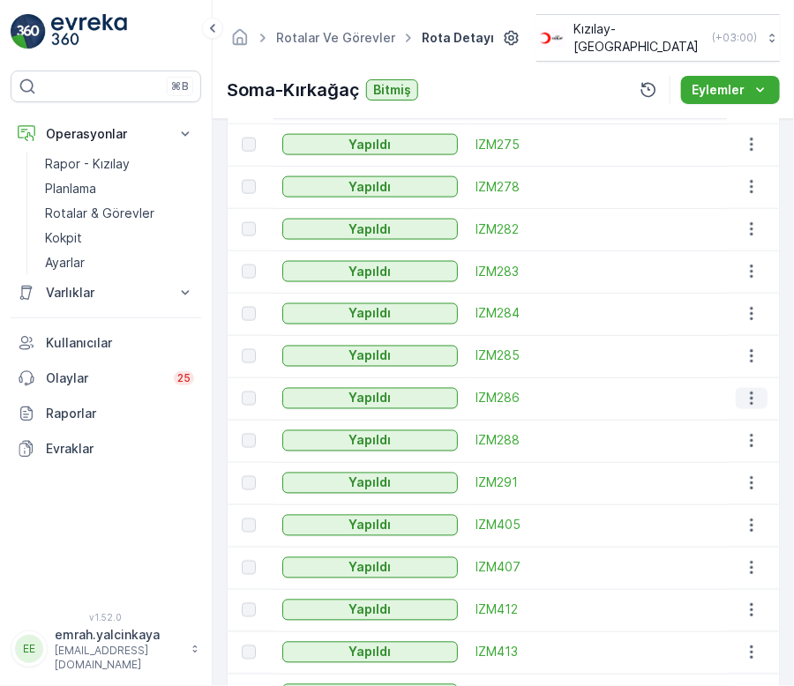
scroll to position [783, 0]
click at [742, 432] on icon "button" at bounding box center [751, 441] width 18 height 18
click at [755, 420] on td at bounding box center [753, 441] width 52 height 42
click at [749, 474] on icon "button" at bounding box center [751, 483] width 18 height 18
click at [769, 313] on td at bounding box center [753, 314] width 52 height 42
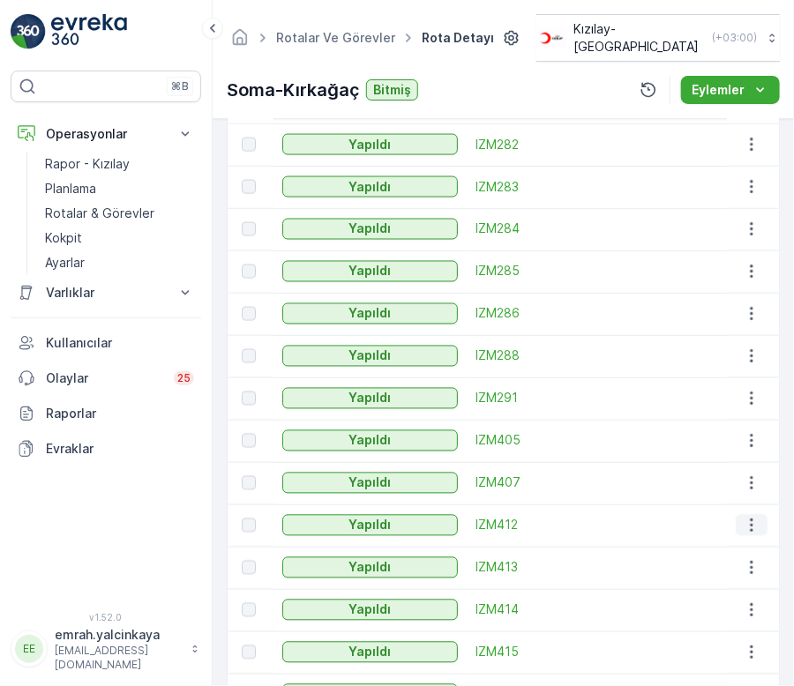
click at [750, 519] on icon "button" at bounding box center [751, 525] width 3 height 13
click at [762, 353] on td at bounding box center [753, 356] width 52 height 42
click at [748, 559] on icon "button" at bounding box center [751, 568] width 18 height 18
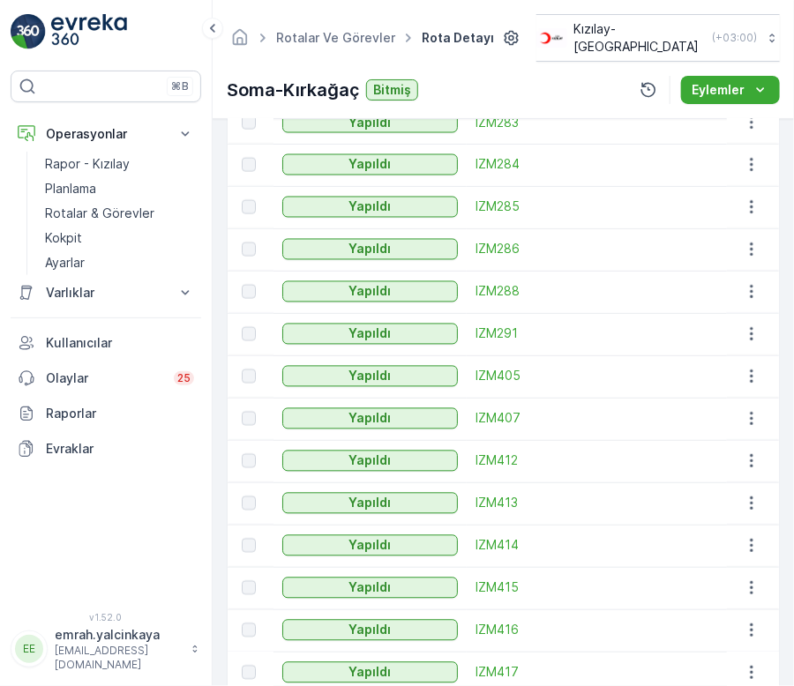
scroll to position [882, 0]
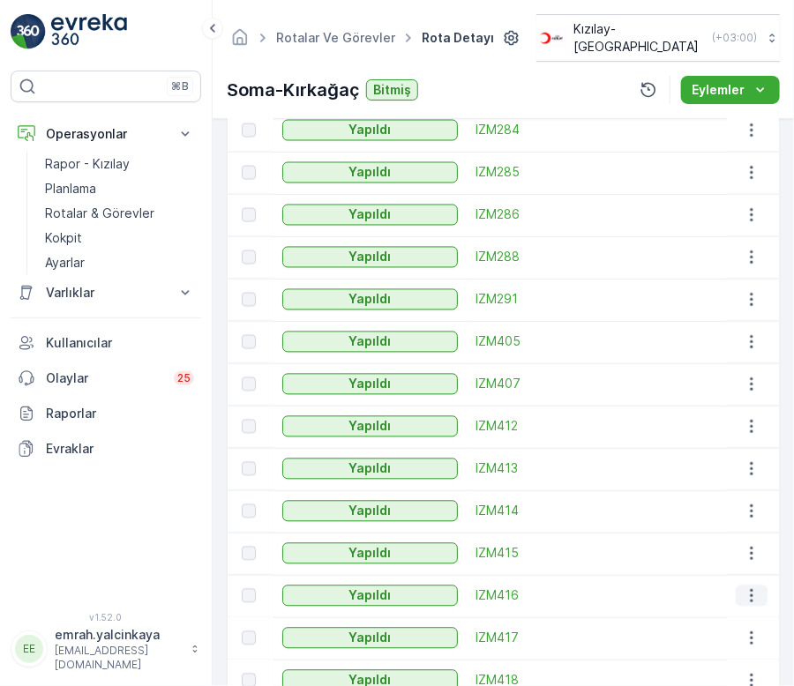
click at [751, 587] on icon "button" at bounding box center [751, 596] width 18 height 18
click at [768, 406] on td at bounding box center [753, 427] width 52 height 42
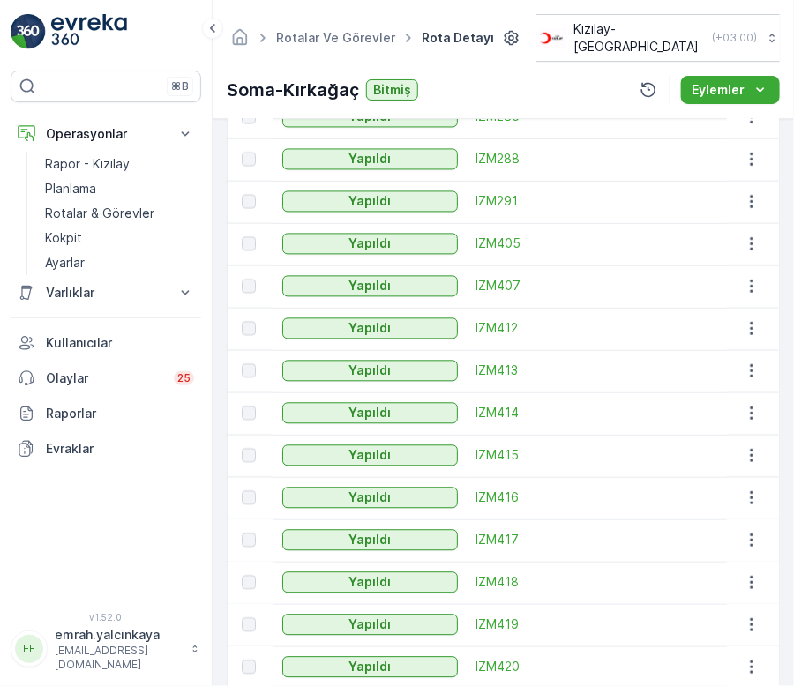
scroll to position [1078, 0]
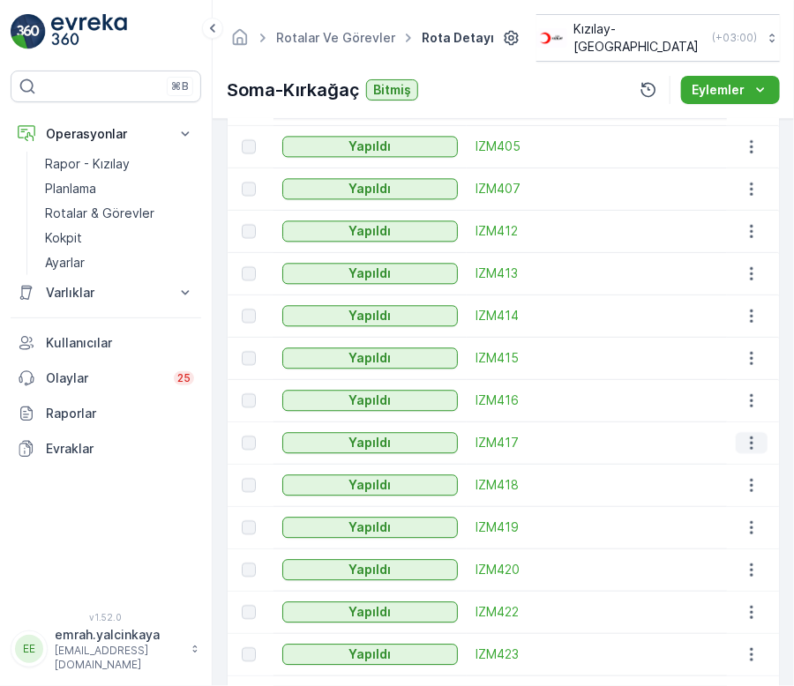
click at [750, 436] on icon "button" at bounding box center [751, 442] width 3 height 13
click at [784, 267] on div "Ayrıntılar Operasyon Kıyafet Toplama Başlangıç Zamanı 15:30 Bitiş Zamanı 00:00 …" at bounding box center [503, 402] width 581 height 567
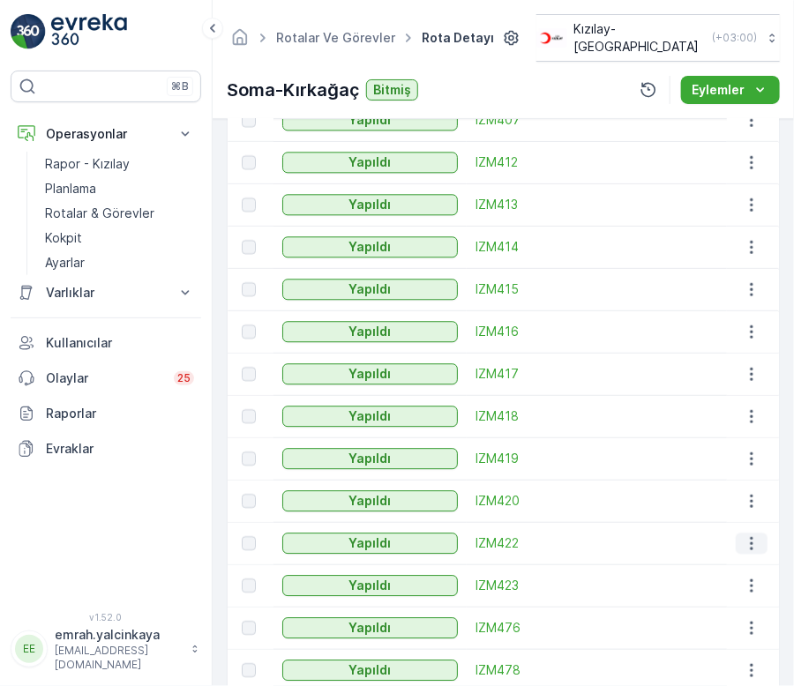
scroll to position [1175, 0]
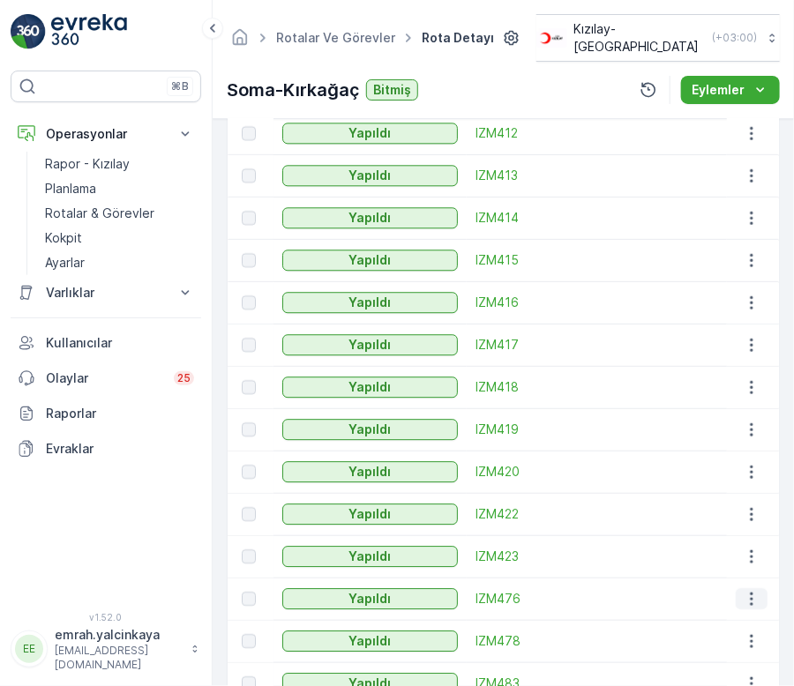
click at [748, 590] on icon "button" at bounding box center [751, 599] width 18 height 18
click at [787, 436] on div "Ayrıntılar Operasyon Kıyafet Toplama Başlangıç Zamanı 15:30 Bitiş Zamanı 00:00 …" at bounding box center [503, 402] width 581 height 567
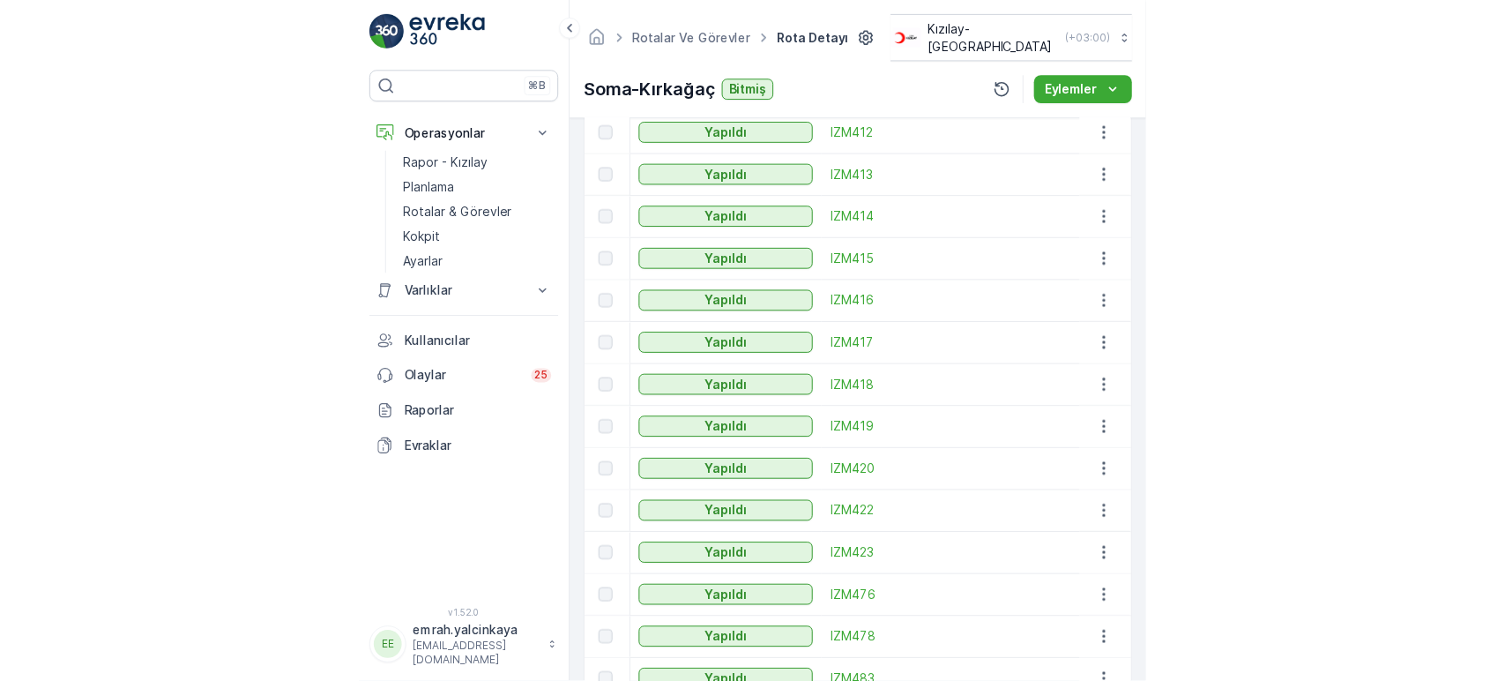
scroll to position [1251, 0]
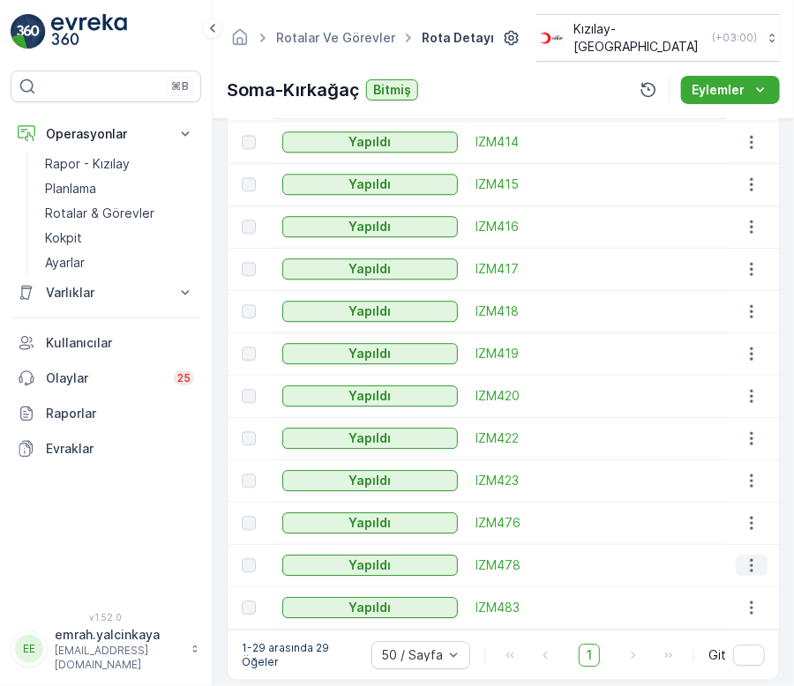
click at [745, 557] on button "button" at bounding box center [751, 565] width 32 height 21
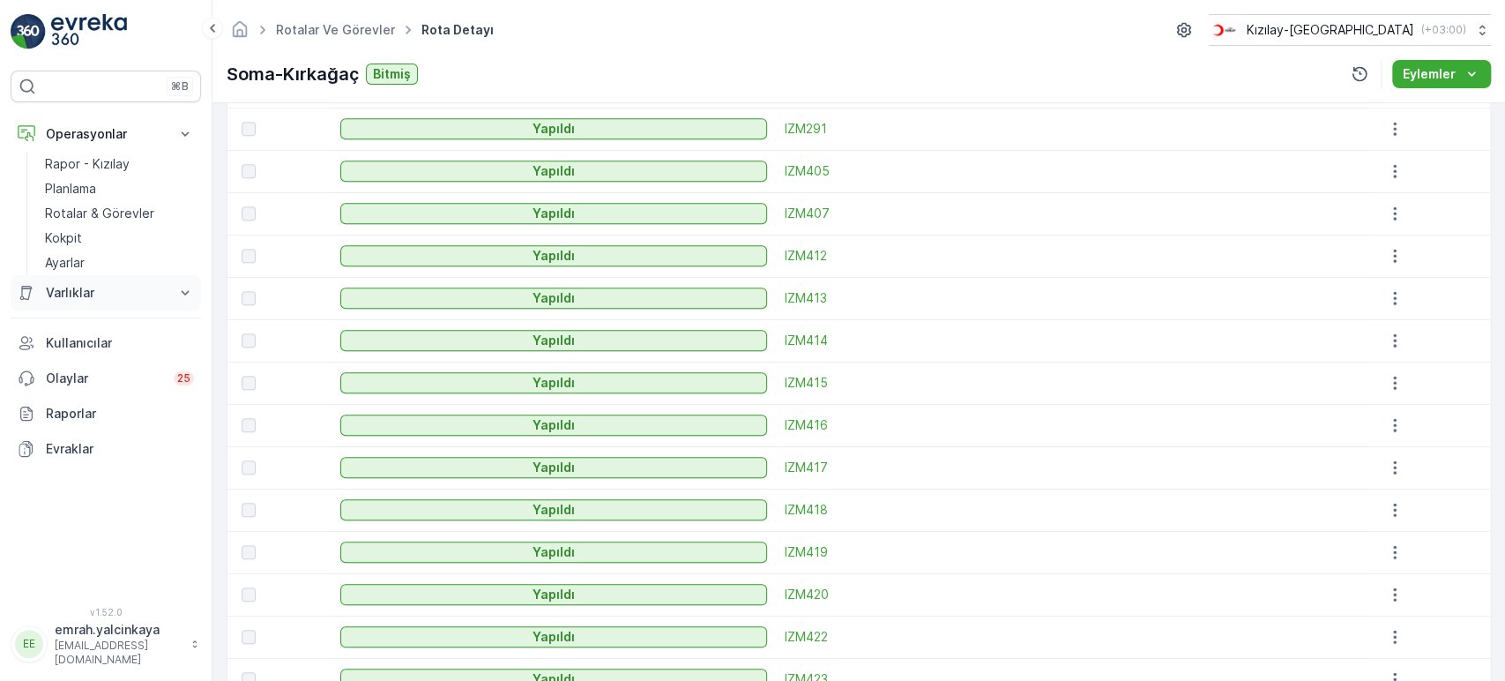
scroll to position [663, 0]
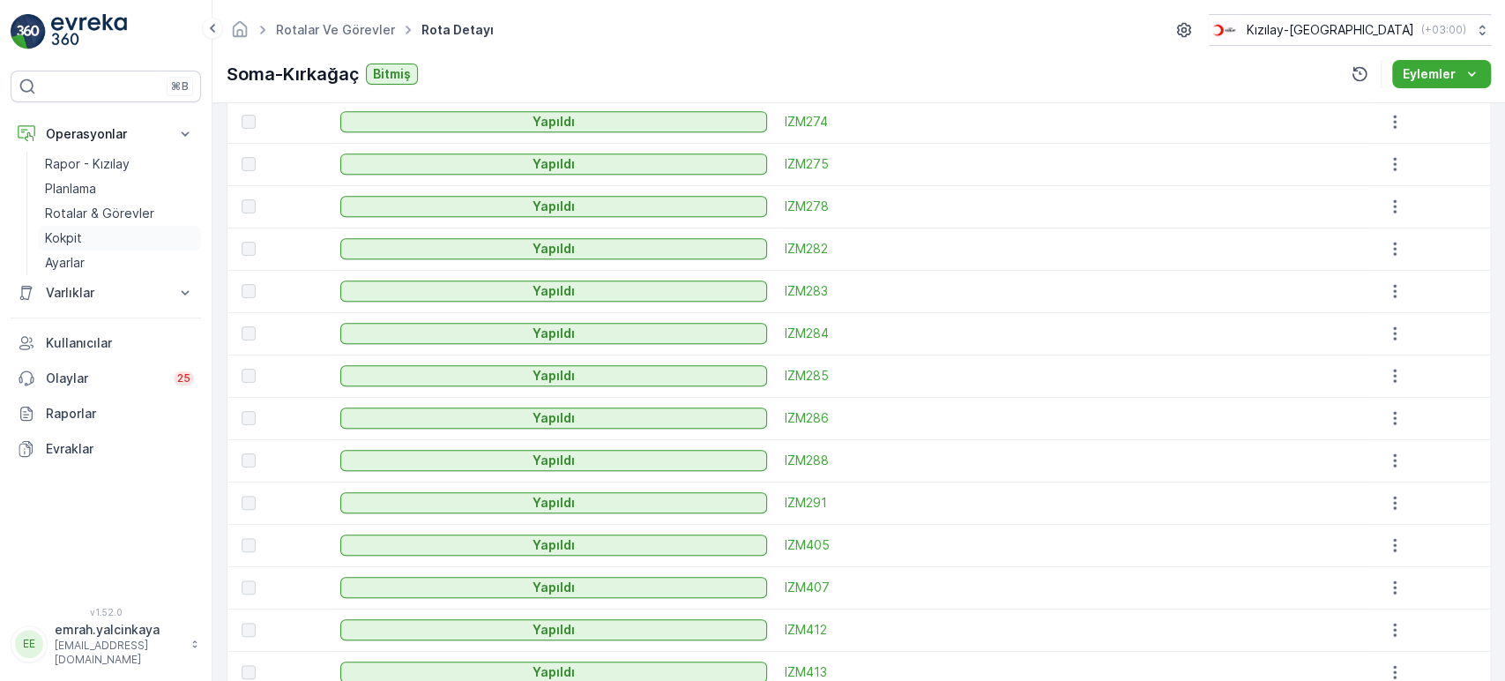
drag, startPoint x: 101, startPoint y: 210, endPoint x: 190, endPoint y: 238, distance: 93.4
click at [101, 210] on p "Rotalar & Görevler" at bounding box center [99, 214] width 109 height 18
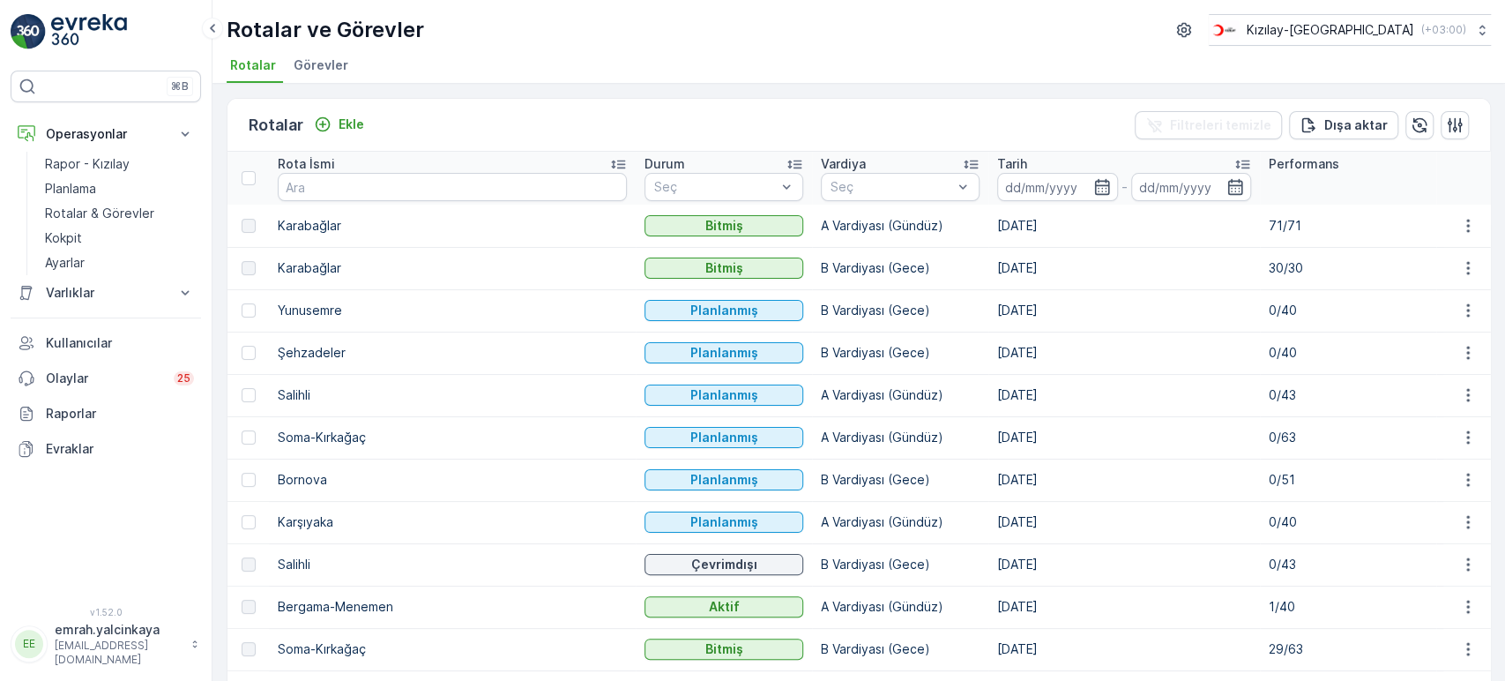
click at [997, 155] on div "Tarih" at bounding box center [1124, 164] width 254 height 18
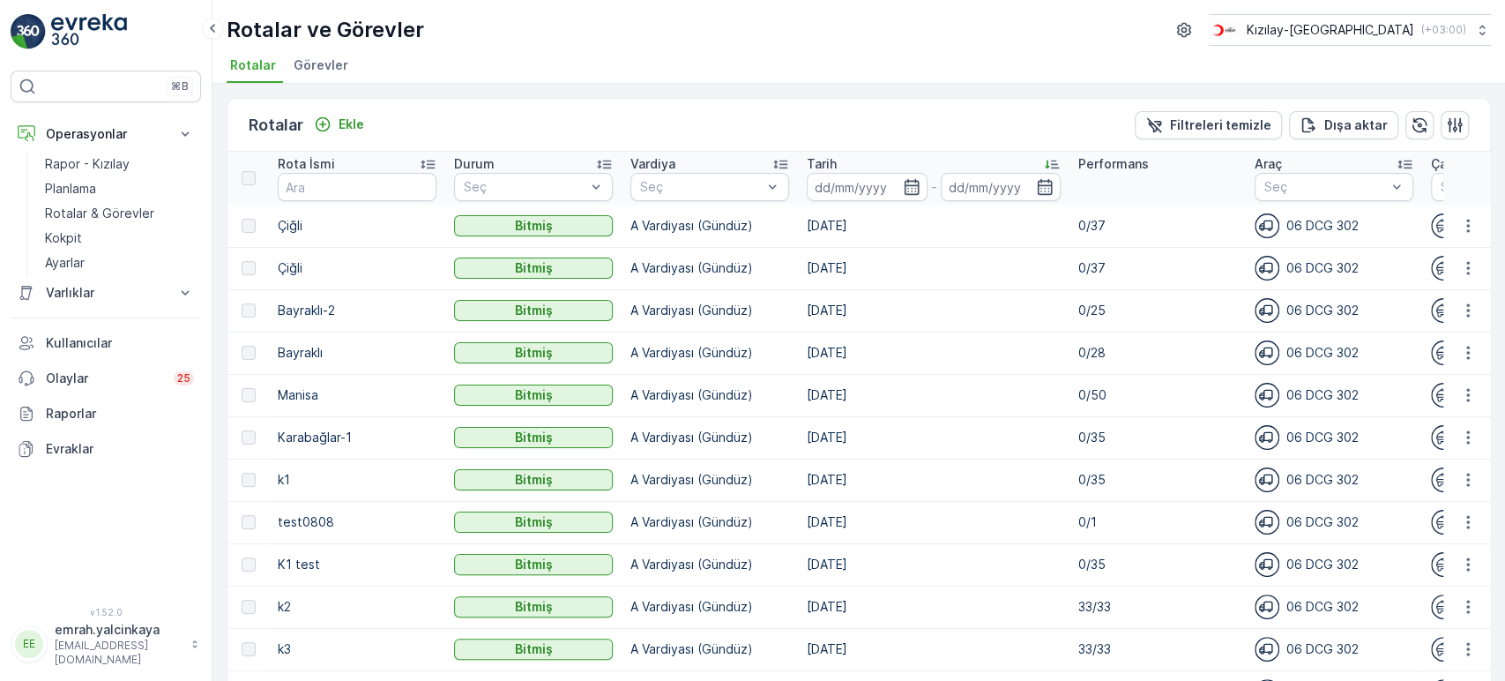
click at [910, 160] on div "Tarih" at bounding box center [934, 164] width 254 height 18
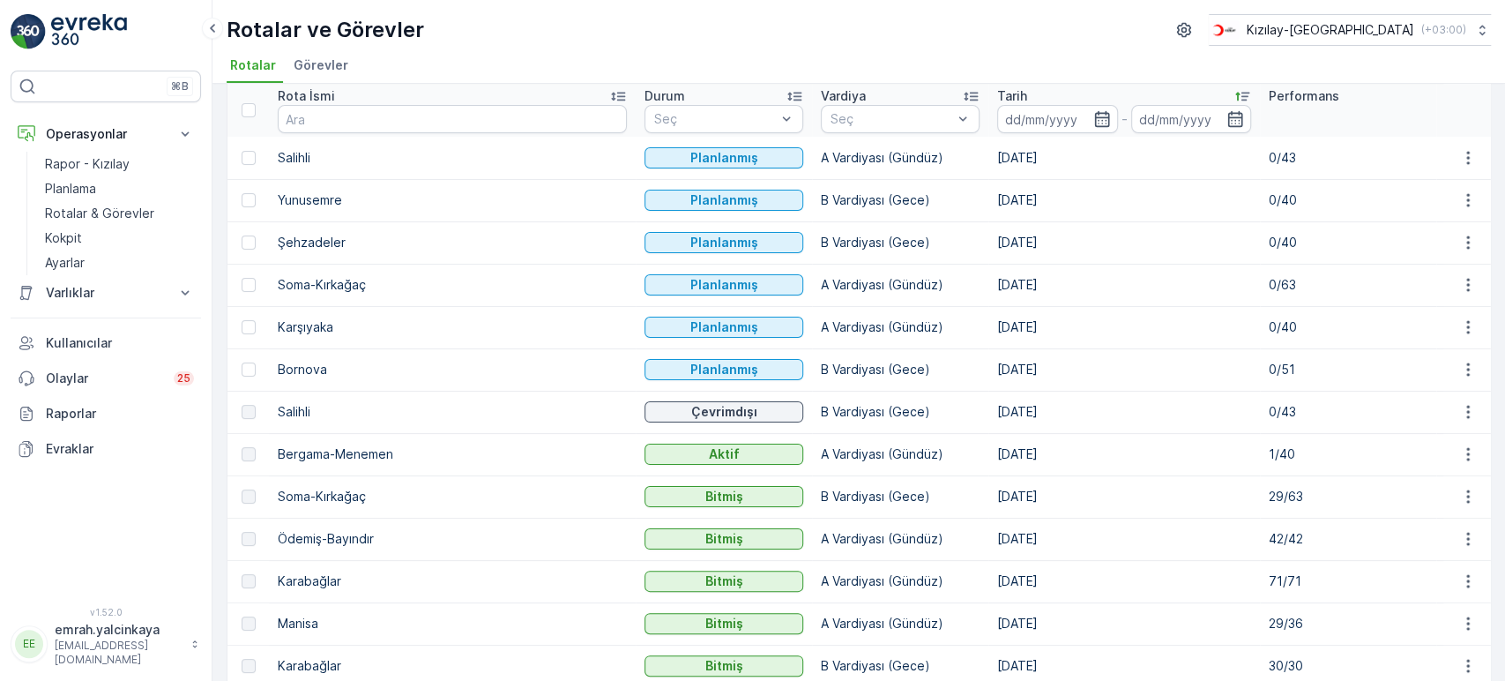
scroll to position [98, 0]
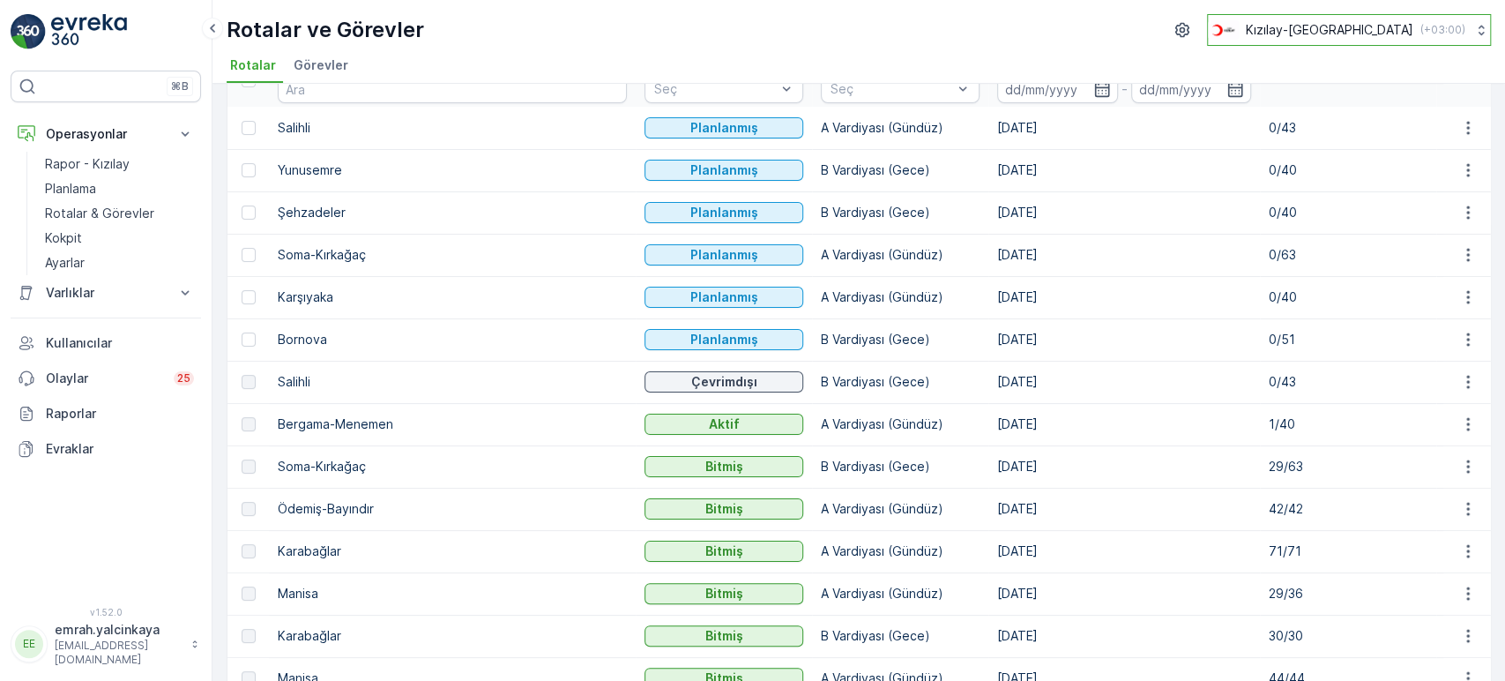
click at [1364, 26] on p "Kızılay-[GEOGRAPHIC_DATA]" at bounding box center [1330, 30] width 168 height 18
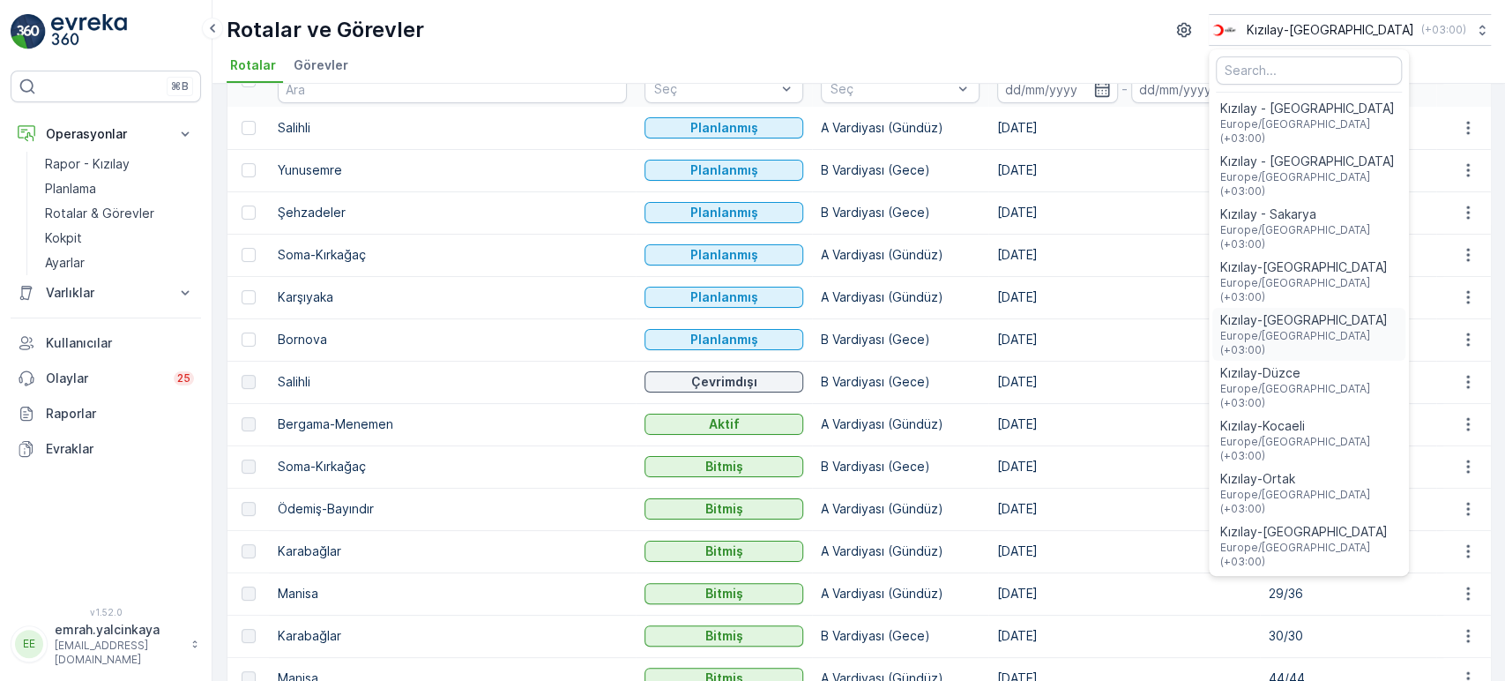
click at [1367, 311] on div "Kızılay-Aydın Europe/Istanbul (+03:00)" at bounding box center [1309, 334] width 179 height 46
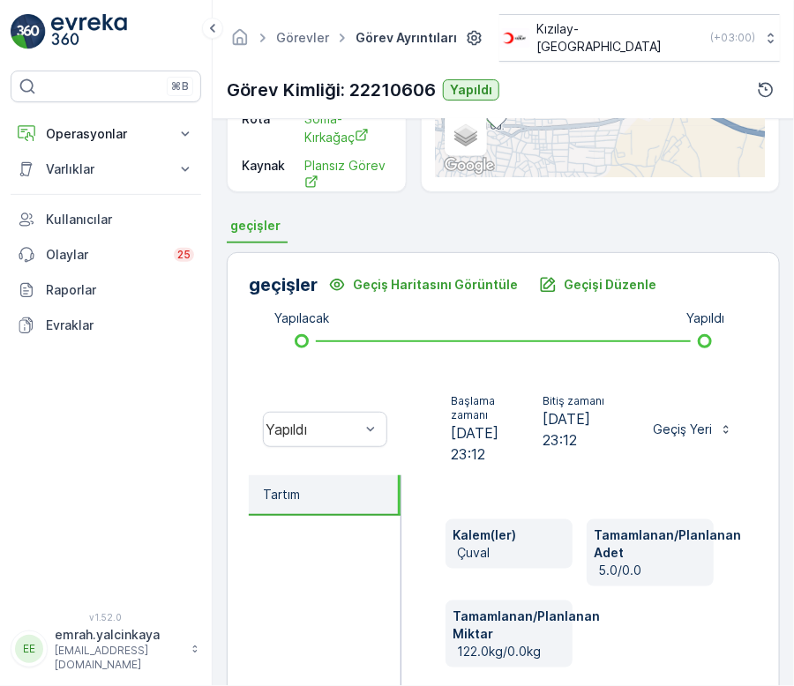
scroll to position [392, 0]
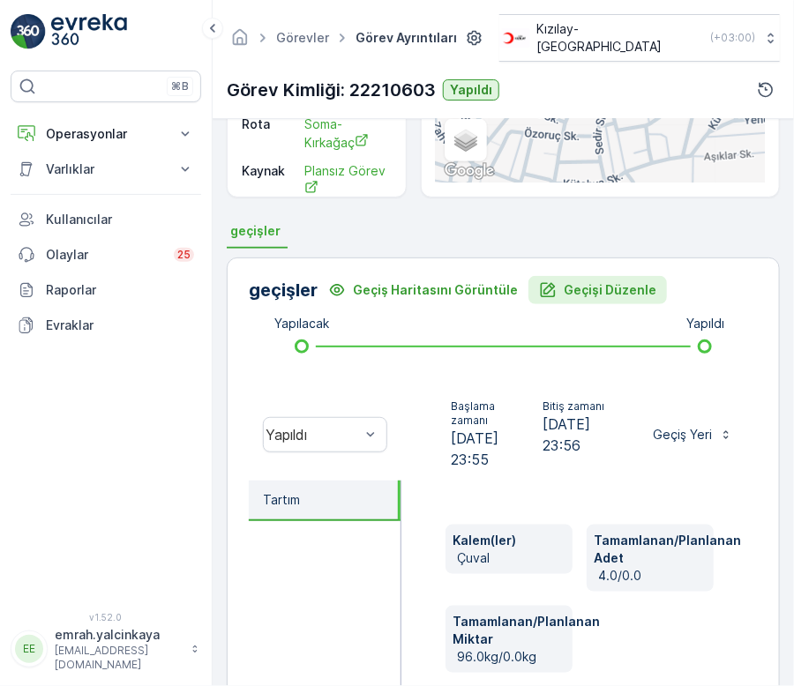
scroll to position [294, 0]
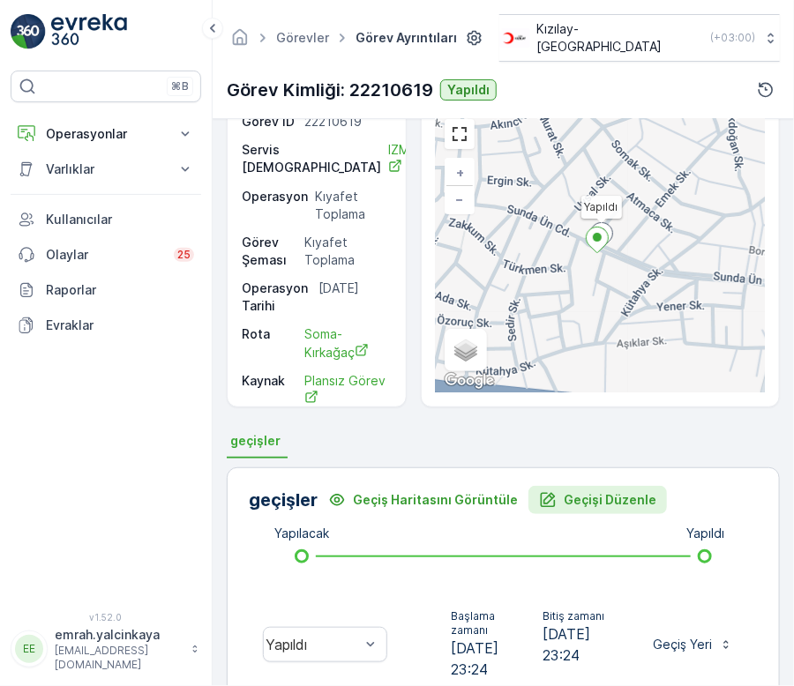
scroll to position [294, 0]
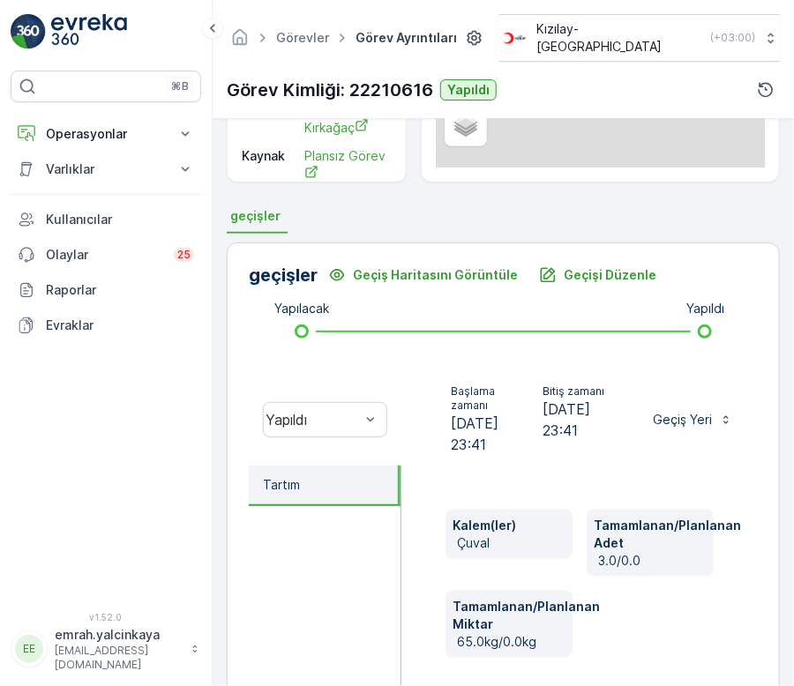
scroll to position [392, 0]
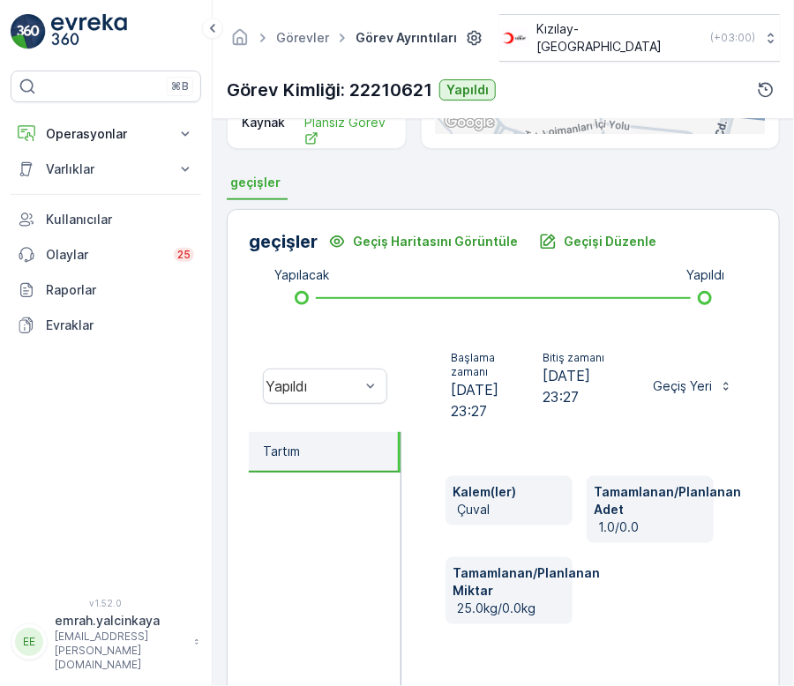
scroll to position [392, 0]
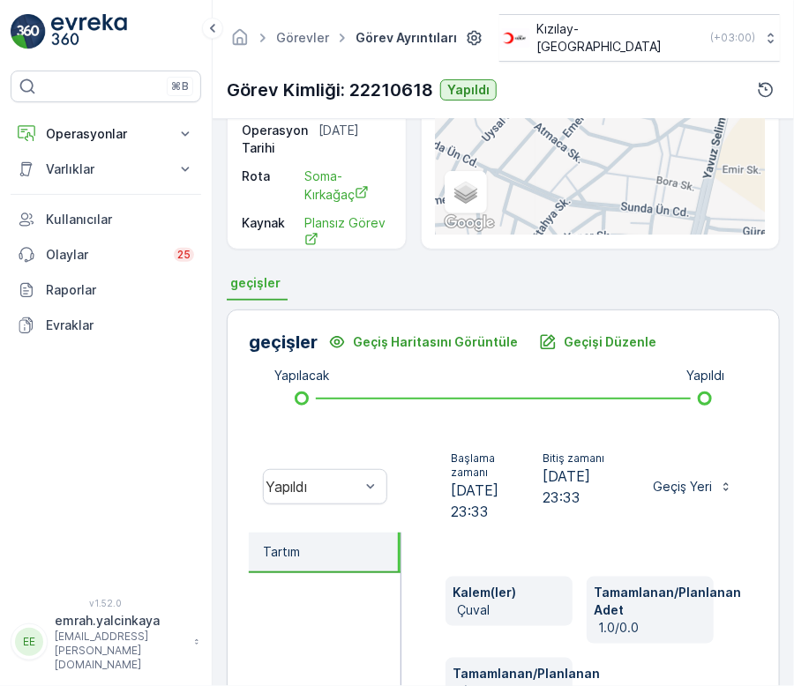
scroll to position [392, 0]
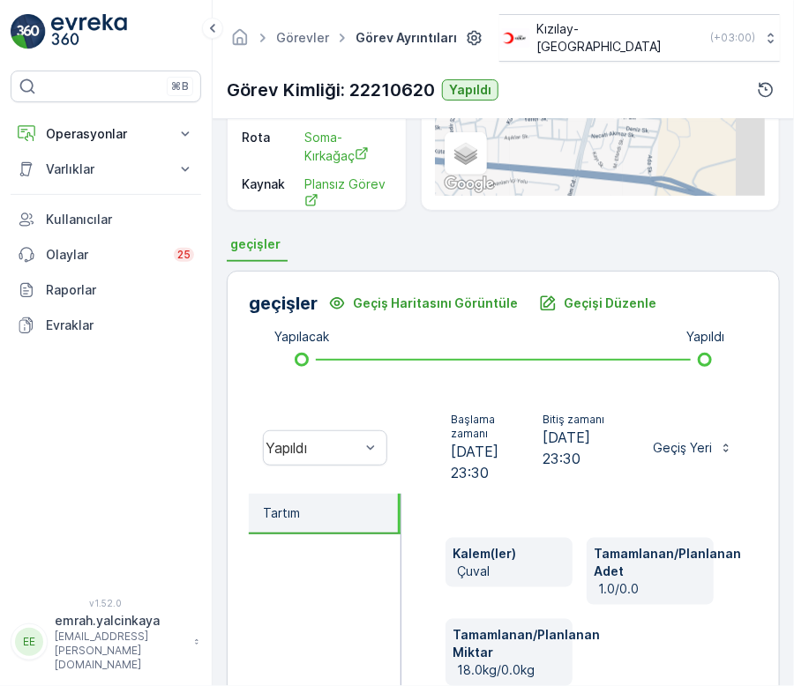
scroll to position [294, 0]
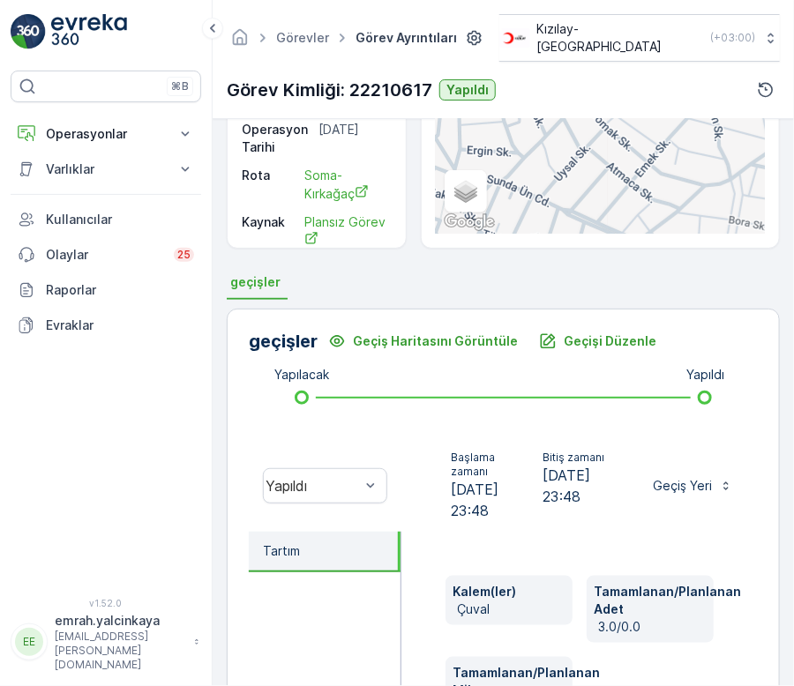
scroll to position [392, 0]
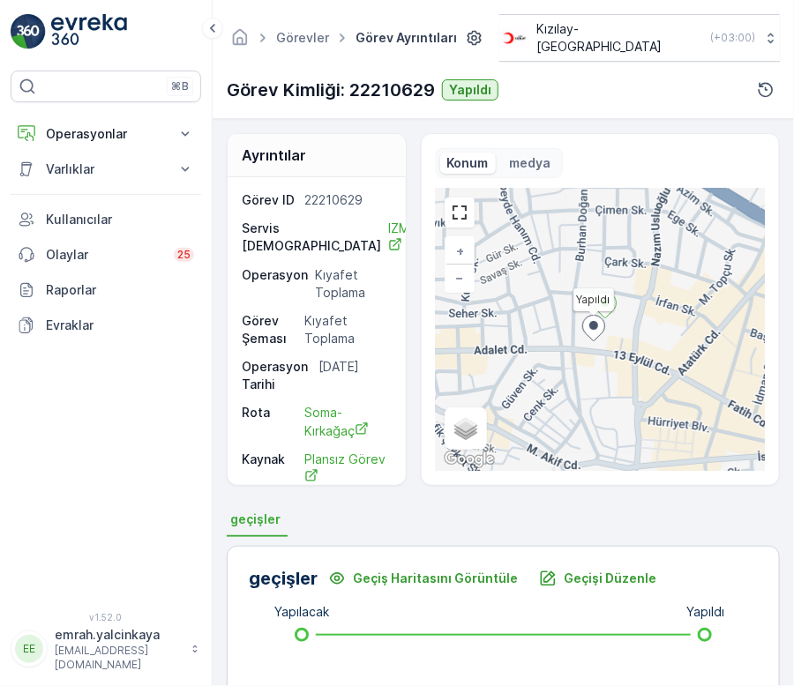
scroll to position [294, 0]
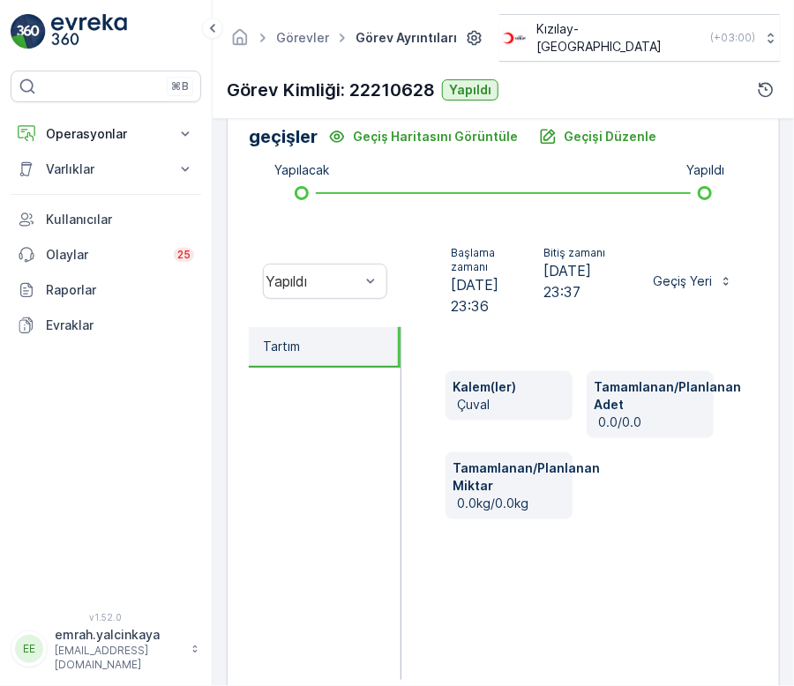
scroll to position [469, 0]
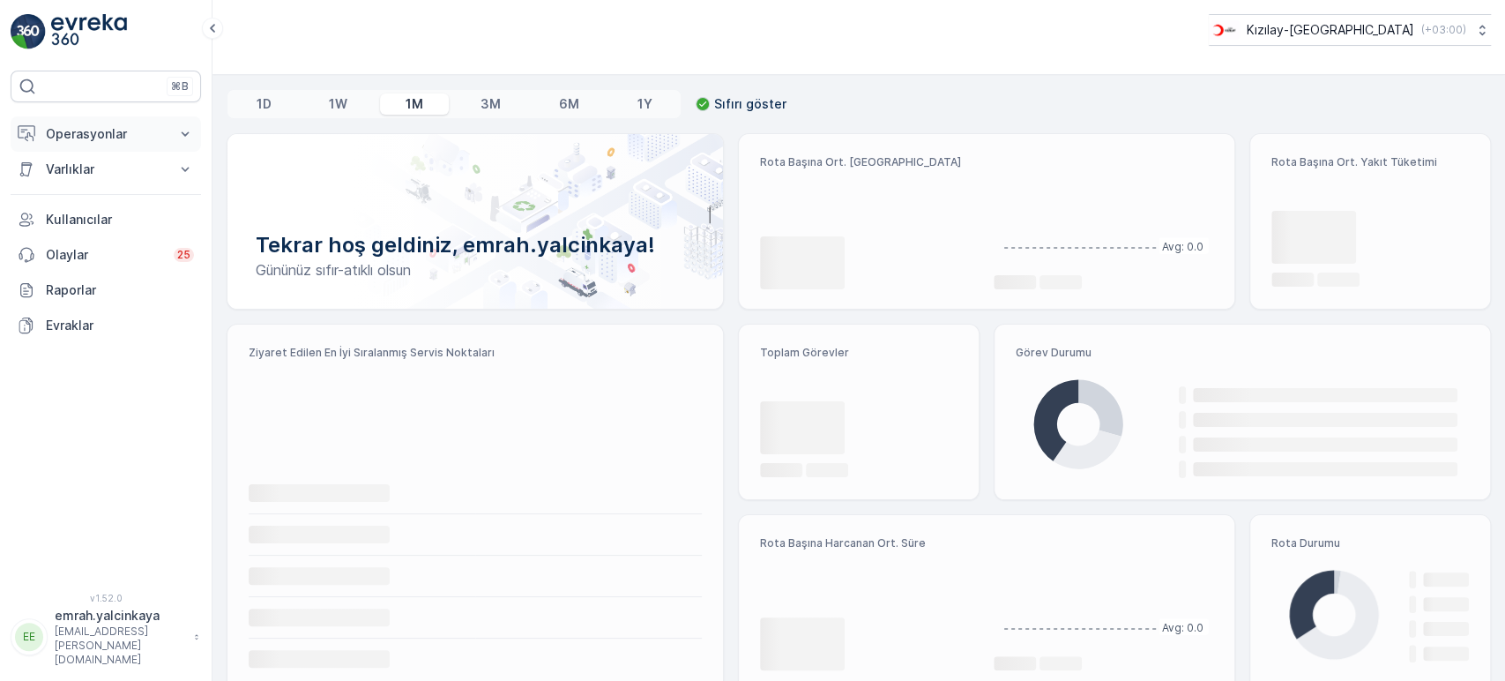
click at [74, 128] on p "Operasyonlar" at bounding box center [106, 134] width 120 height 18
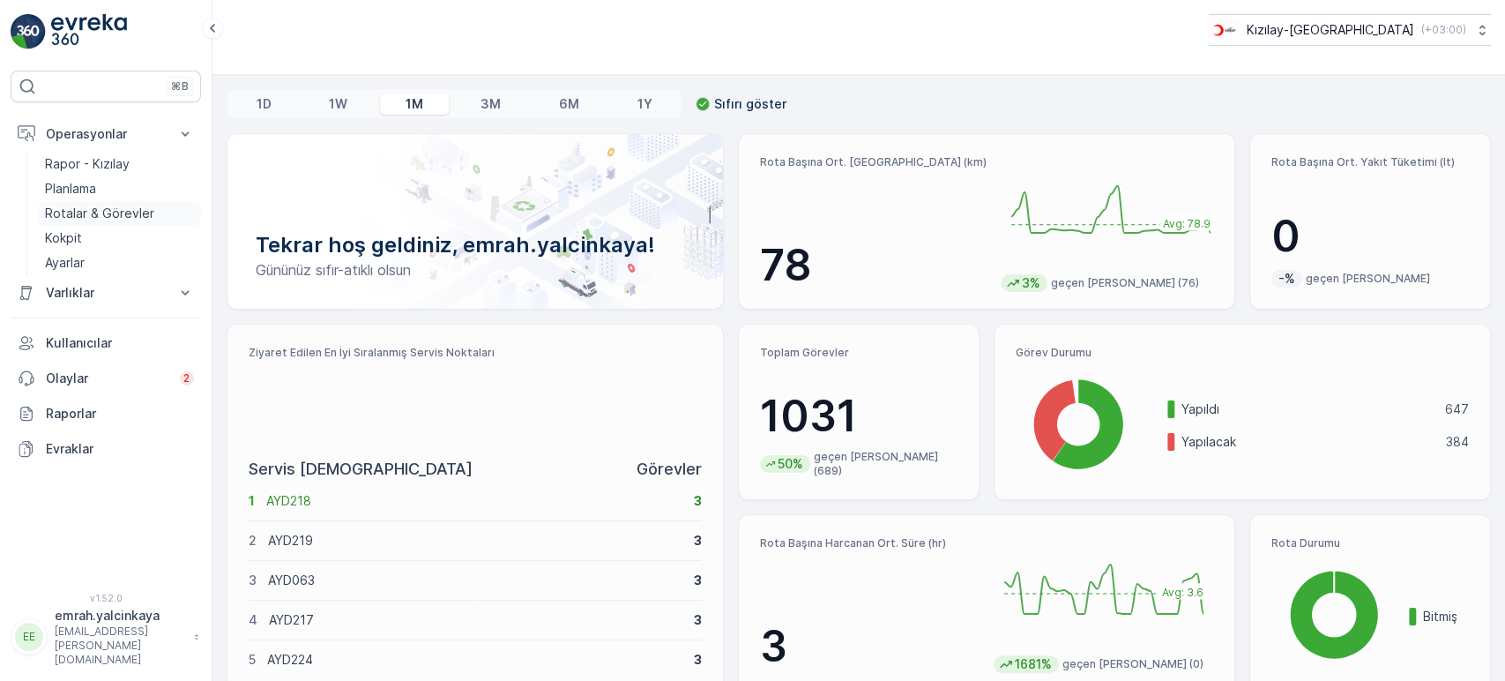
click at [131, 210] on p "Rotalar & Görevler" at bounding box center [99, 214] width 109 height 18
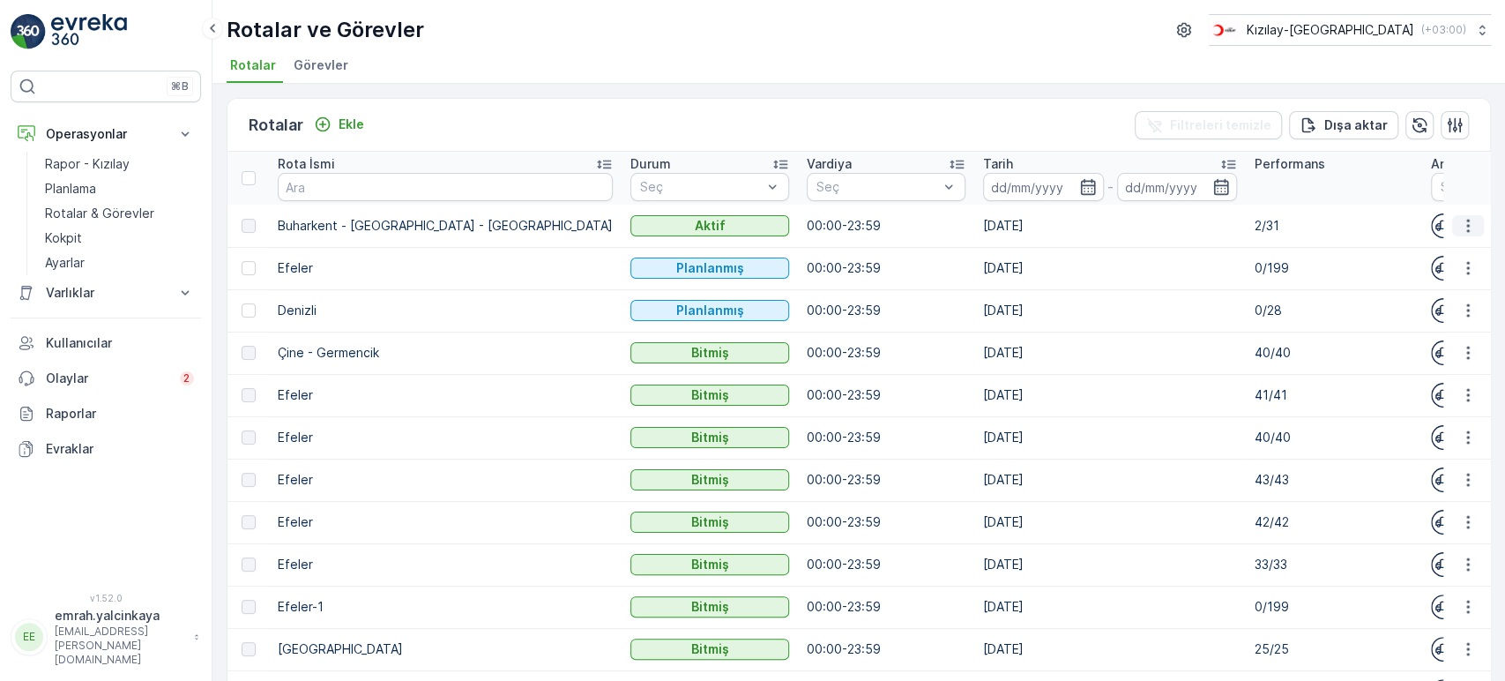
click at [1466, 226] on icon "button" at bounding box center [1467, 225] width 3 height 13
click at [1430, 272] on span "Rota Takibini Görüntüle" at bounding box center [1426, 276] width 138 height 18
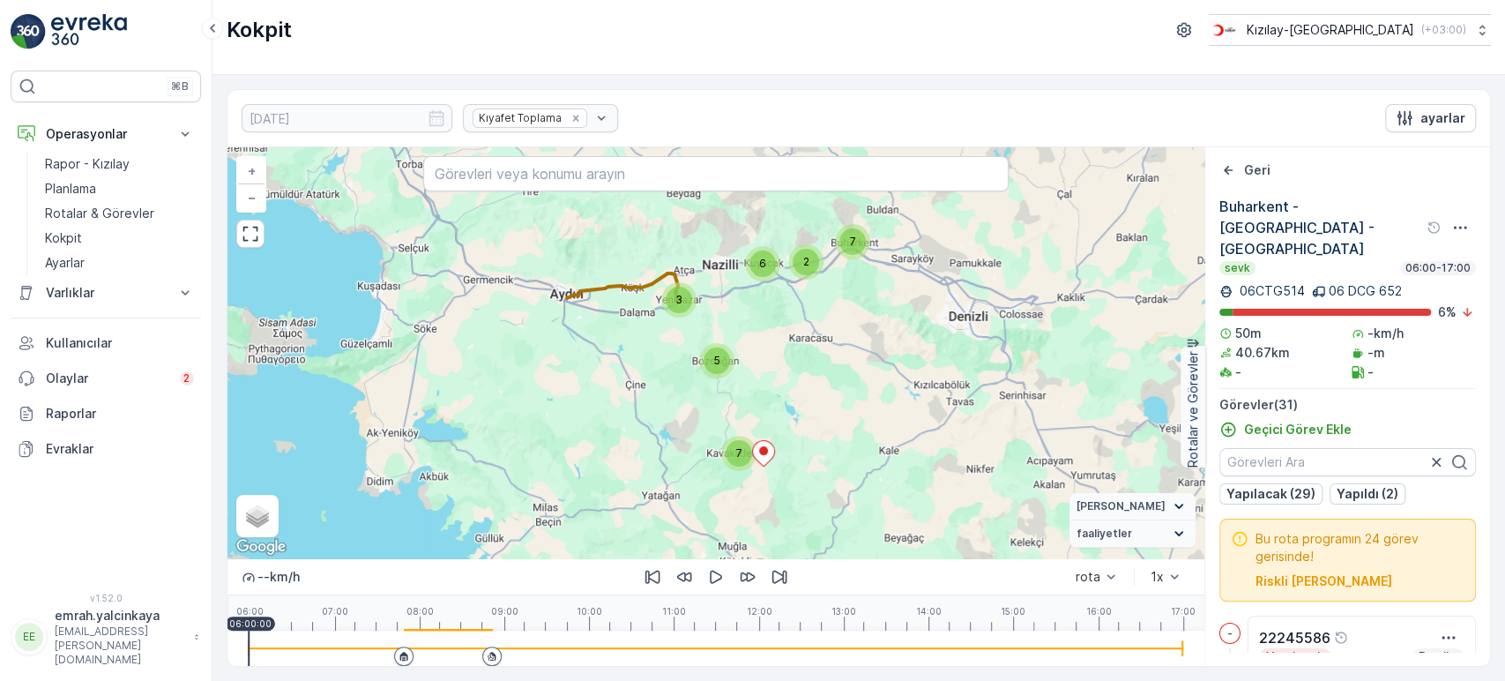
click at [399, 662] on div at bounding box center [403, 655] width 19 height 19
click at [714, 581] on icon "button" at bounding box center [716, 577] width 12 height 13
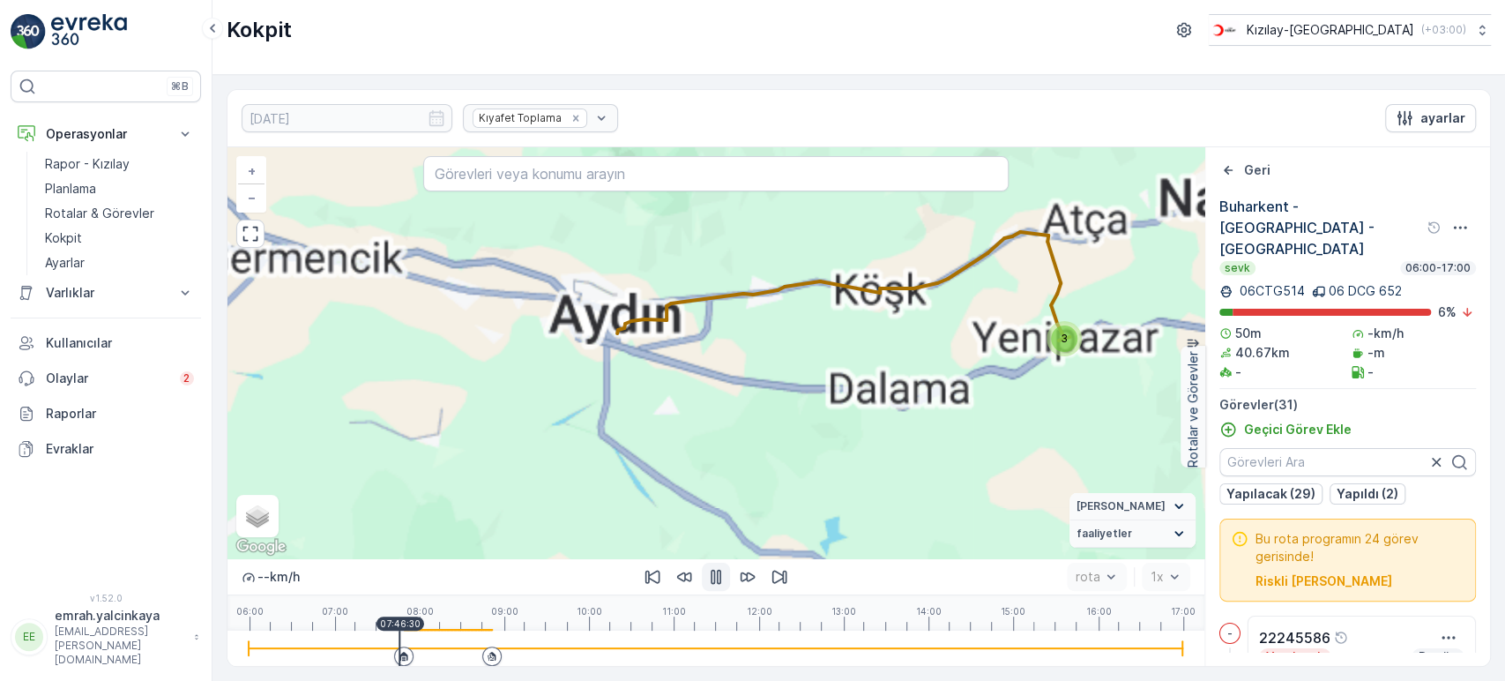
drag, startPoint x: 564, startPoint y: 351, endPoint x: 607, endPoint y: 419, distance: 80.0
click at [607, 419] on div "2 6 7 3 5 4 2 + − Uydu Yol haritası Arazi Karışık Leaflet Klavye kısayolları Ha…" at bounding box center [716, 352] width 977 height 411
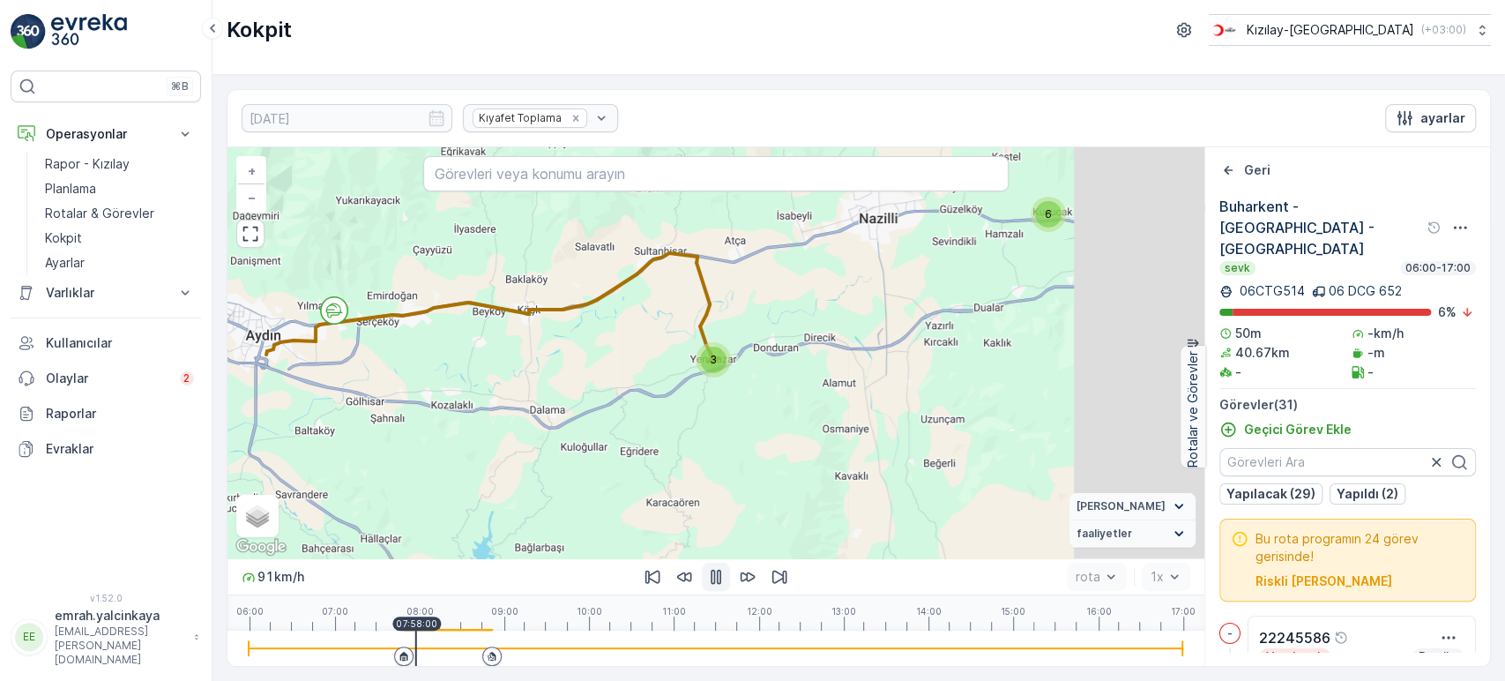
drag, startPoint x: 908, startPoint y: 372, endPoint x: 557, endPoint y: 391, distance: 351.5
click at [557, 391] on div "2 6 7 3 5 4 2 + − Uydu Yol haritası Arazi Karışık Leaflet Klavye kısayolları Ha…" at bounding box center [716, 352] width 977 height 411
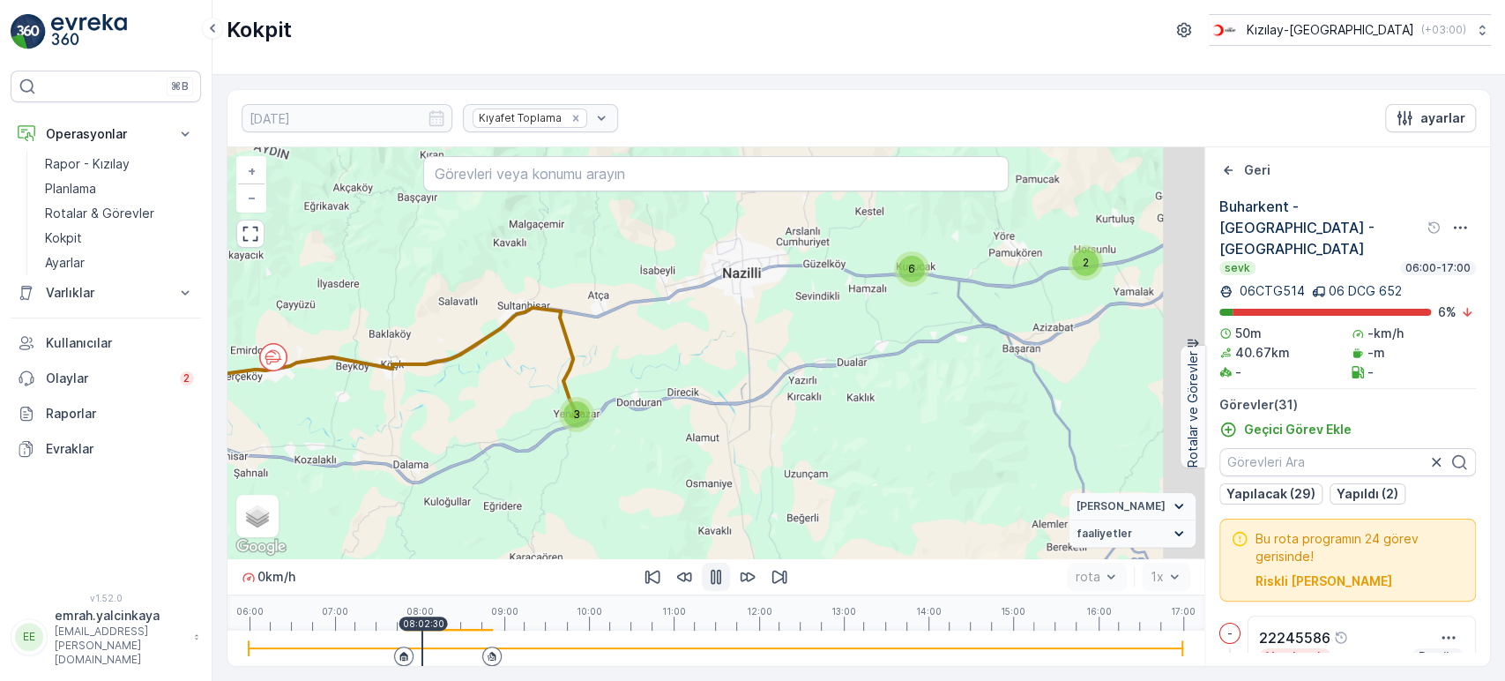
drag, startPoint x: 975, startPoint y: 359, endPoint x: 818, endPoint y: 424, distance: 170.0
click at [818, 424] on div "2 6 7 3 5 4 2 + − Uydu Yol haritası Arazi Karışık Leaflet Klavye kısayolları Ha…" at bounding box center [716, 352] width 977 height 411
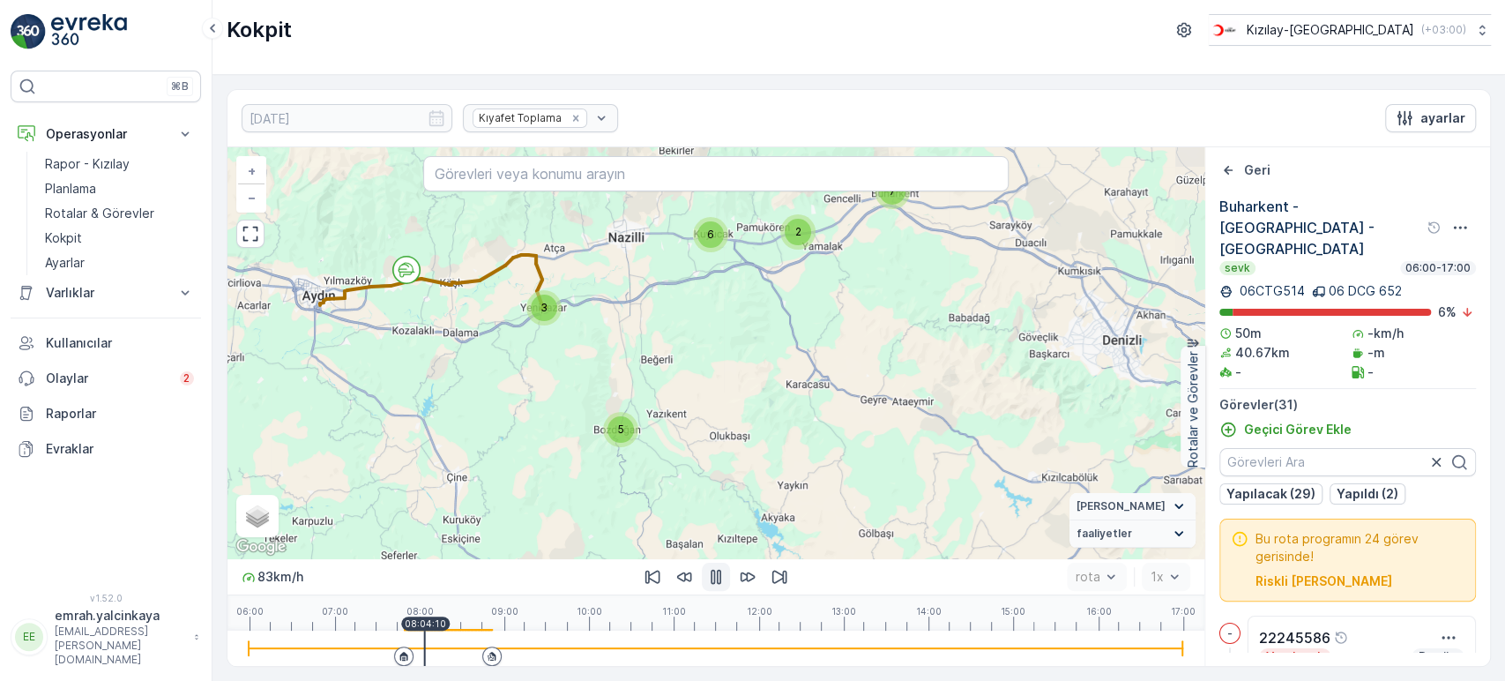
drag, startPoint x: 958, startPoint y: 450, endPoint x: 775, endPoint y: 332, distance: 217.0
click at [775, 332] on div "2 6 7 3 5 5 2 + − Uydu Yol haritası Arazi Karışık Leaflet Klavye kısayolları Ha…" at bounding box center [716, 352] width 977 height 411
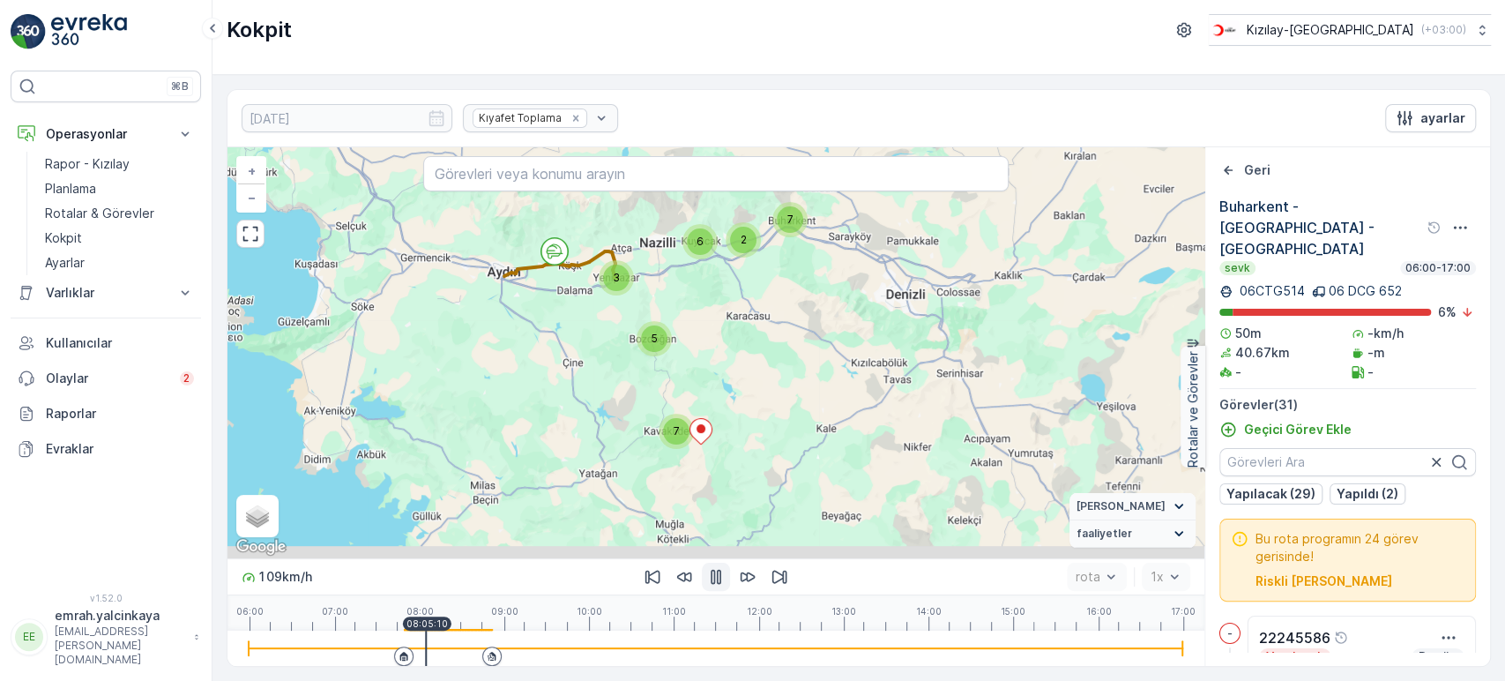
drag, startPoint x: 854, startPoint y: 402, endPoint x: 810, endPoint y: 358, distance: 61.7
click at [810, 358] on div "2 6 7 3 5 7 + − Uydu Yol haritası Arazi Karışık Leaflet Klavye kısayolları Hari…" at bounding box center [716, 352] width 977 height 411
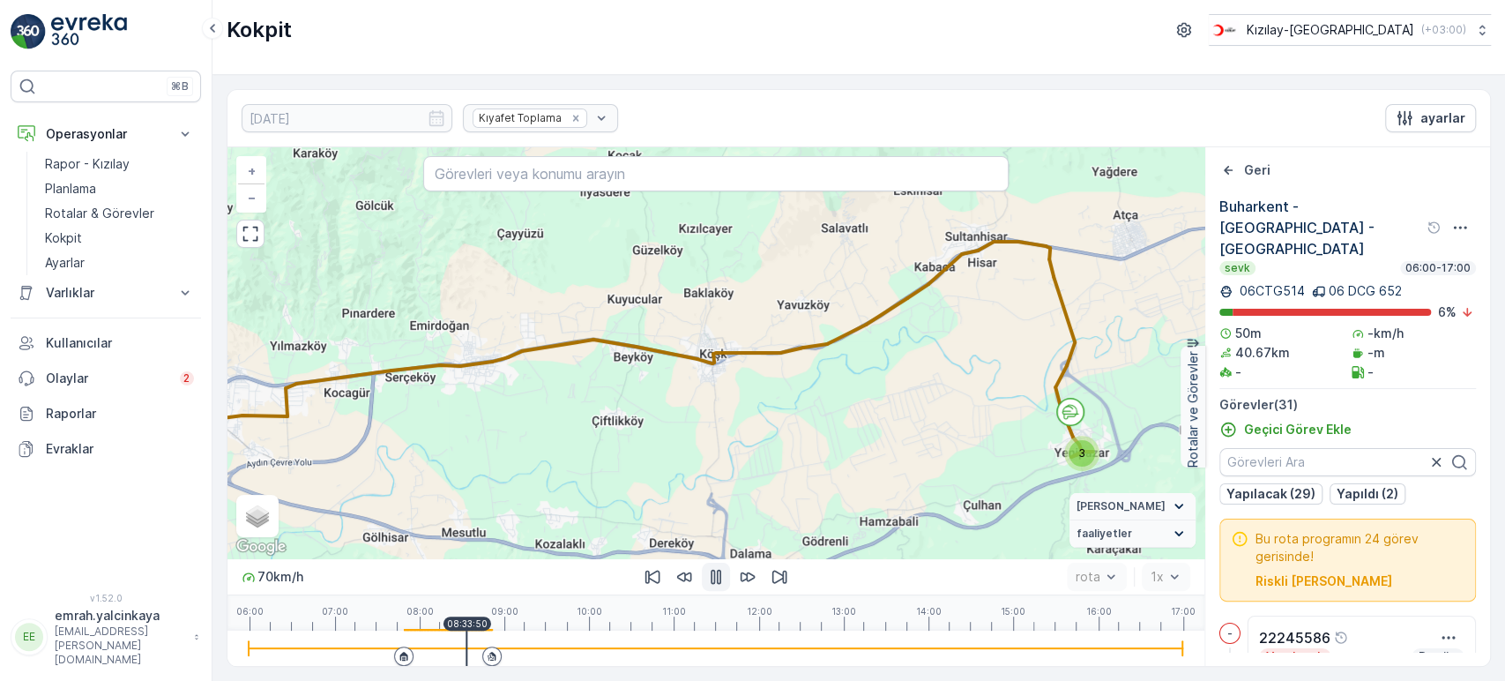
click at [466, 652] on div at bounding box center [716, 647] width 935 height 35
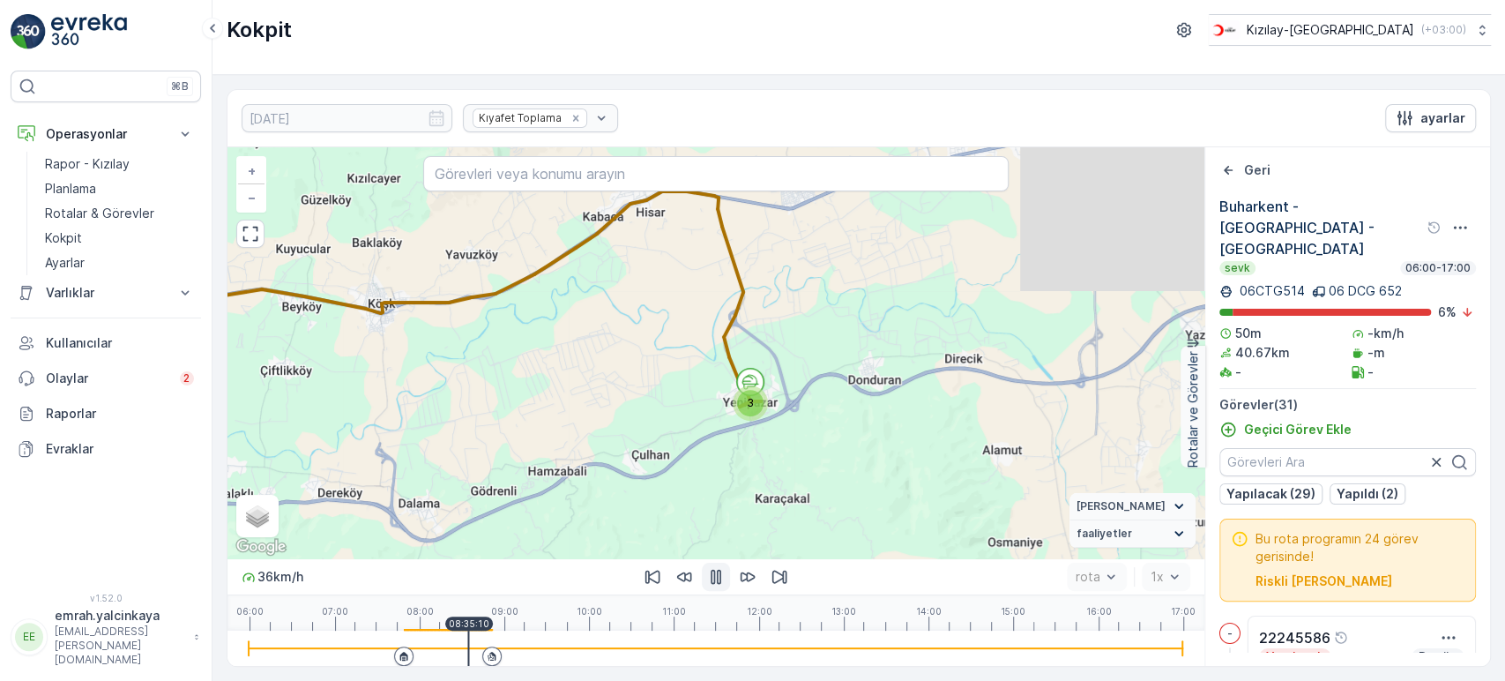
drag, startPoint x: 979, startPoint y: 517, endPoint x: 710, endPoint y: 423, distance: 284.7
click at [655, 466] on div "2 6 6 3 5 4 2 + − Uydu Yol haritası Arazi Karışık Leaflet Klavye kısayolları Ha…" at bounding box center [716, 352] width 977 height 411
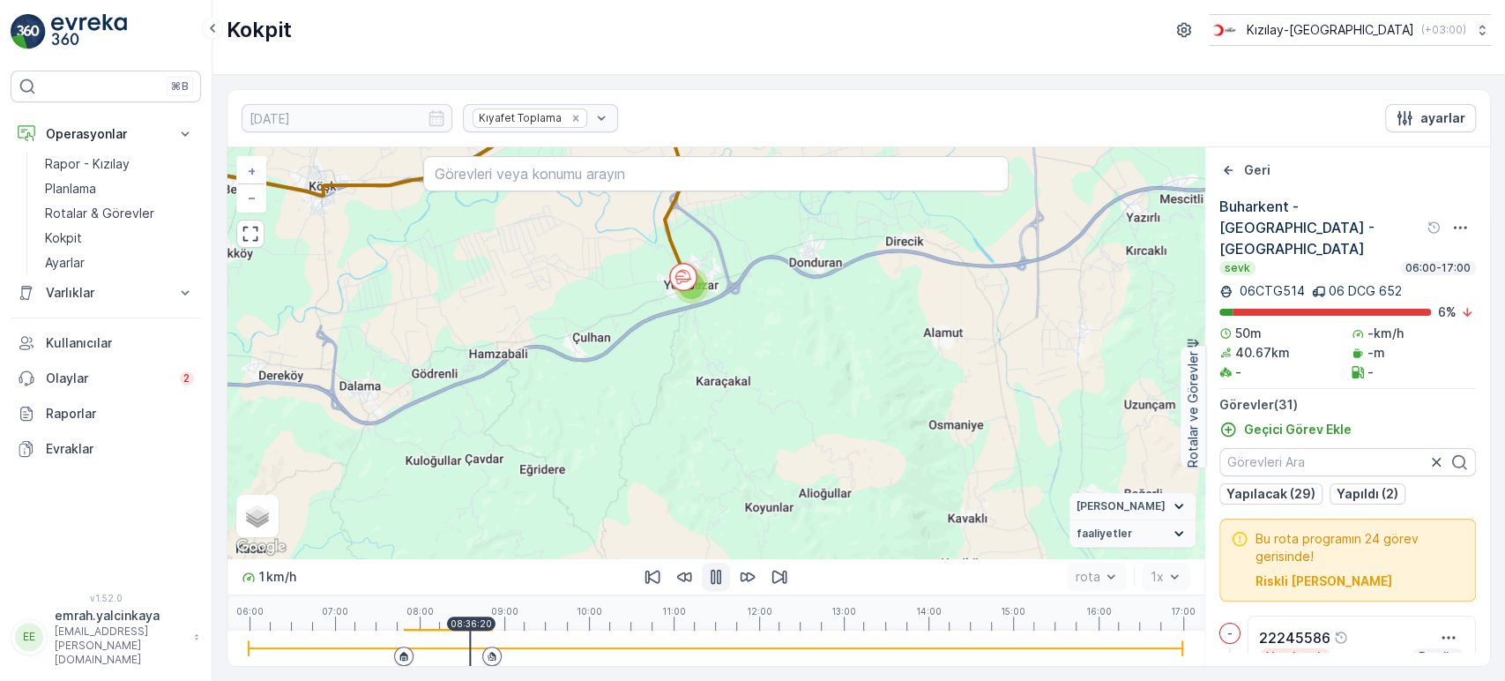
click at [710, 582] on icon "button" at bounding box center [716, 577] width 18 height 18
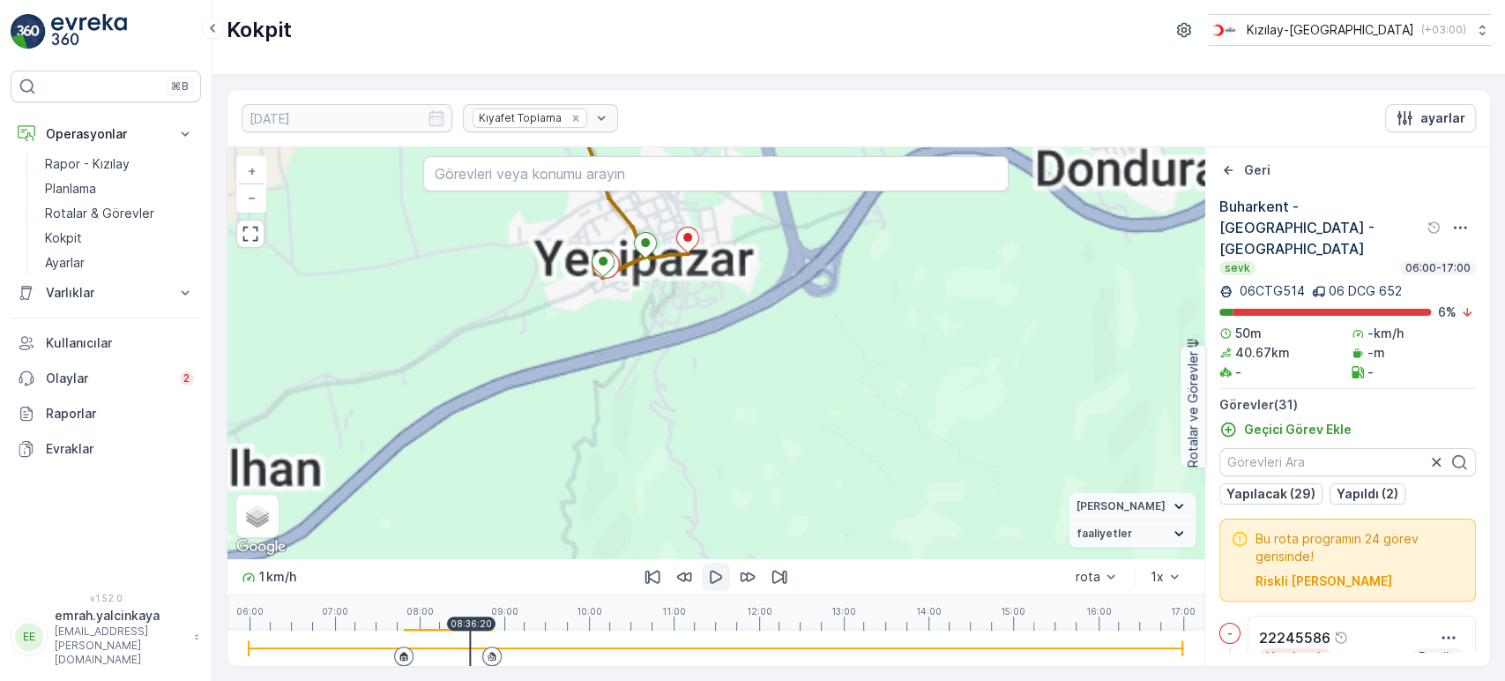
drag, startPoint x: 673, startPoint y: 351, endPoint x: 682, endPoint y: 403, distance: 52.8
click at [682, 403] on div "2 3 2 2 3 2 + − Uydu Yol haritası Arazi Karışık Leaflet Klavye kısayolları Hari…" at bounding box center [716, 352] width 977 height 411
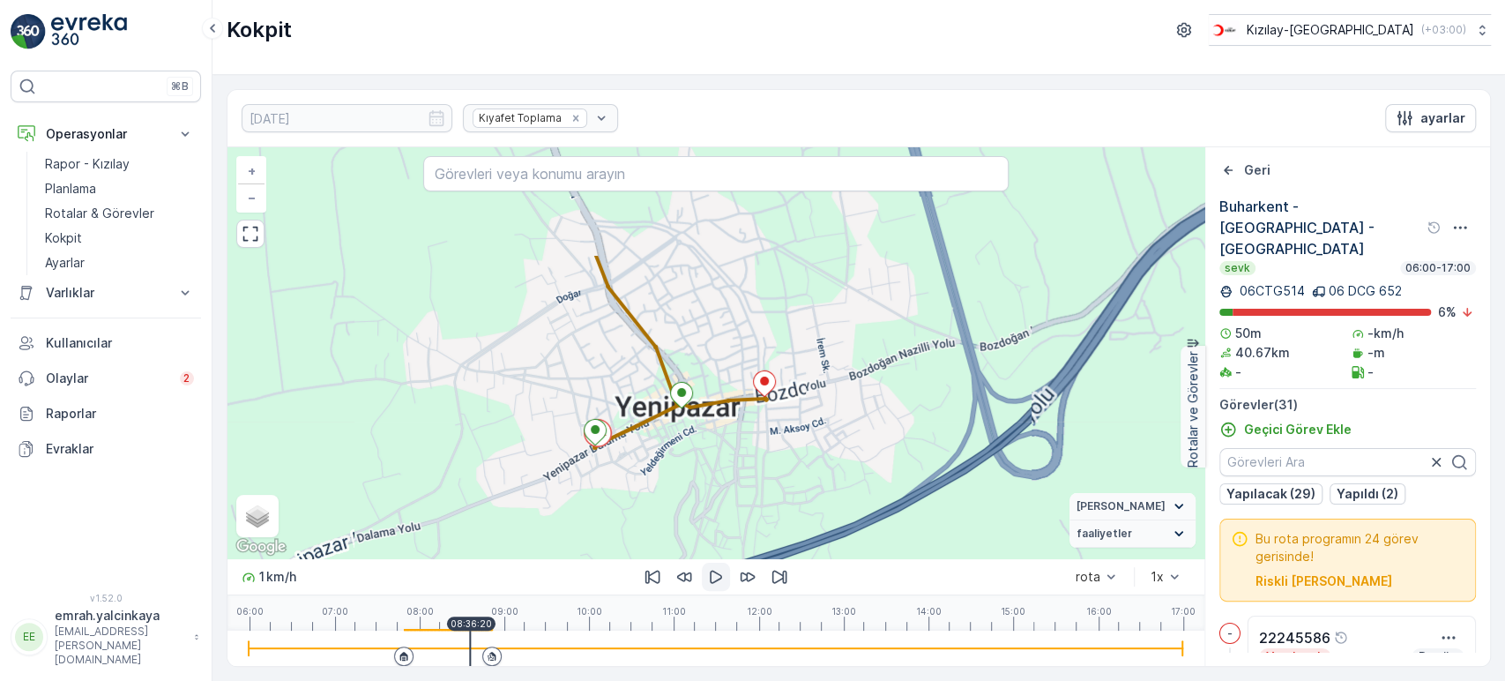
drag, startPoint x: 705, startPoint y: 548, endPoint x: 701, endPoint y: 457, distance: 91.8
click at [701, 458] on div "+ − Uydu Yol haritası Arazi Karışık Leaflet Klavye kısayolları Harita Verileri …" at bounding box center [716, 352] width 977 height 411
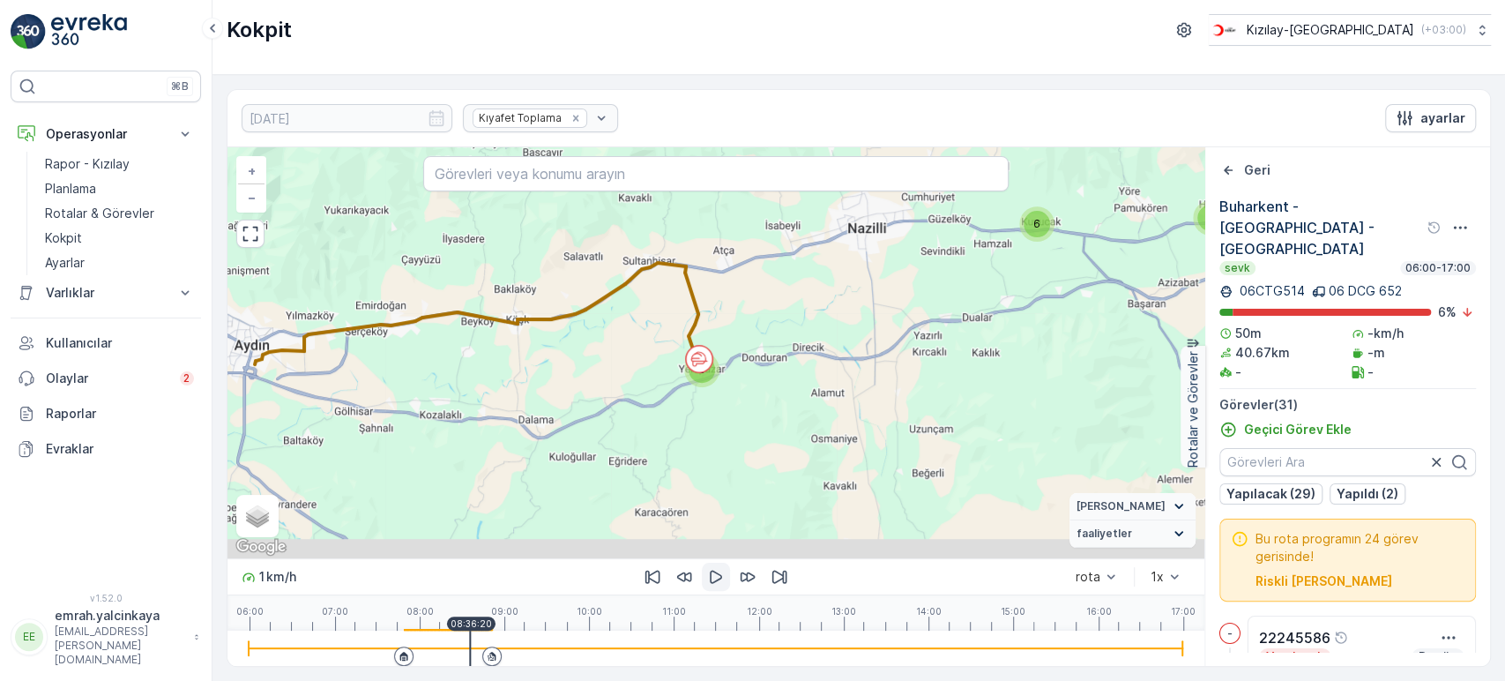
drag, startPoint x: 838, startPoint y: 487, endPoint x: 779, endPoint y: 200, distance: 292.6
click at [779, 200] on div "2 6 7 3 5 4 2 + − Uydu Yol haritası Arazi Karışık Leaflet Klavye kısayolları Ha…" at bounding box center [716, 352] width 977 height 411
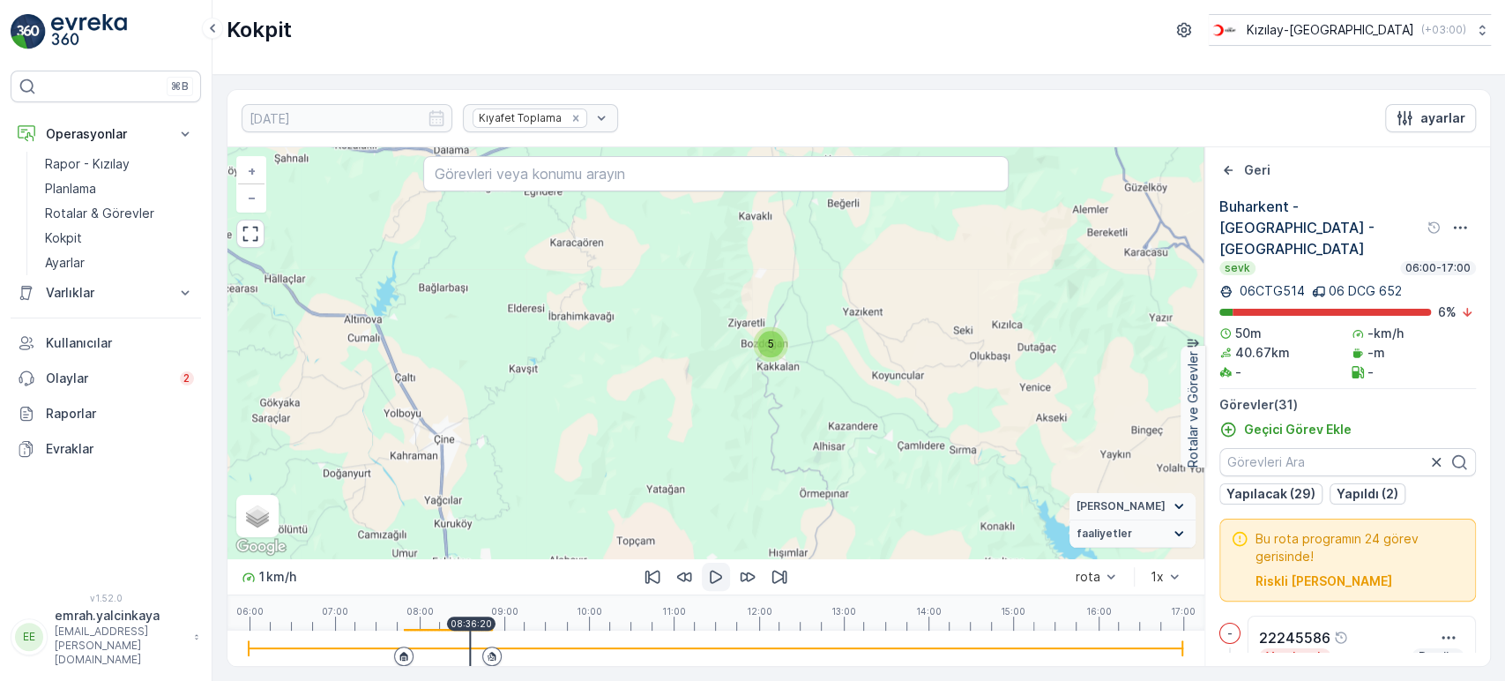
drag, startPoint x: 930, startPoint y: 450, endPoint x: 839, endPoint y: 378, distance: 115.5
click at [884, 387] on div "2 6 7 3 5 4 2 + − Uydu Yol haritası Arazi Karışık Leaflet Klavye kısayolları Ha…" at bounding box center [716, 352] width 977 height 411
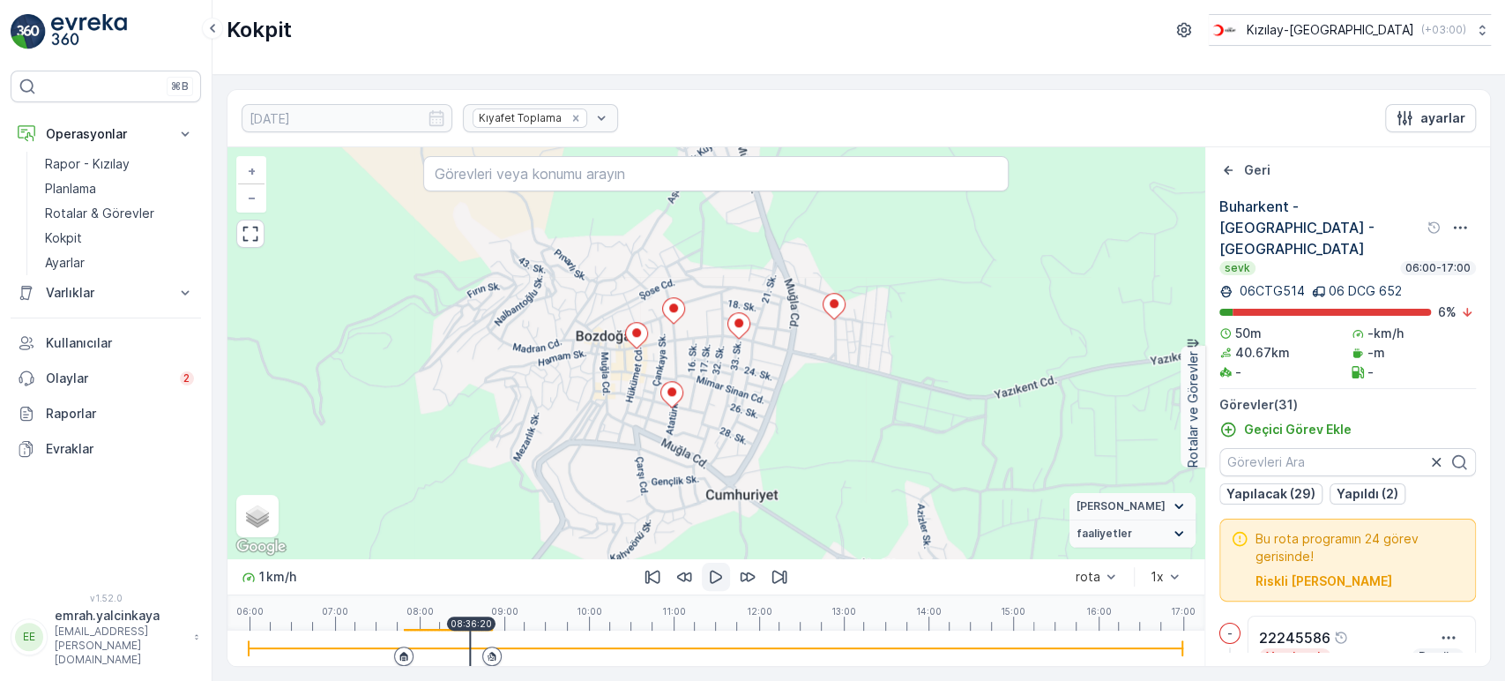
drag, startPoint x: 813, startPoint y: 357, endPoint x: 811, endPoint y: 417, distance: 60.0
click at [811, 417] on div "+ − Uydu Yol haritası Arazi Karışık Leaflet Klavye kısayolları Harita Verileri …" at bounding box center [716, 352] width 977 height 411
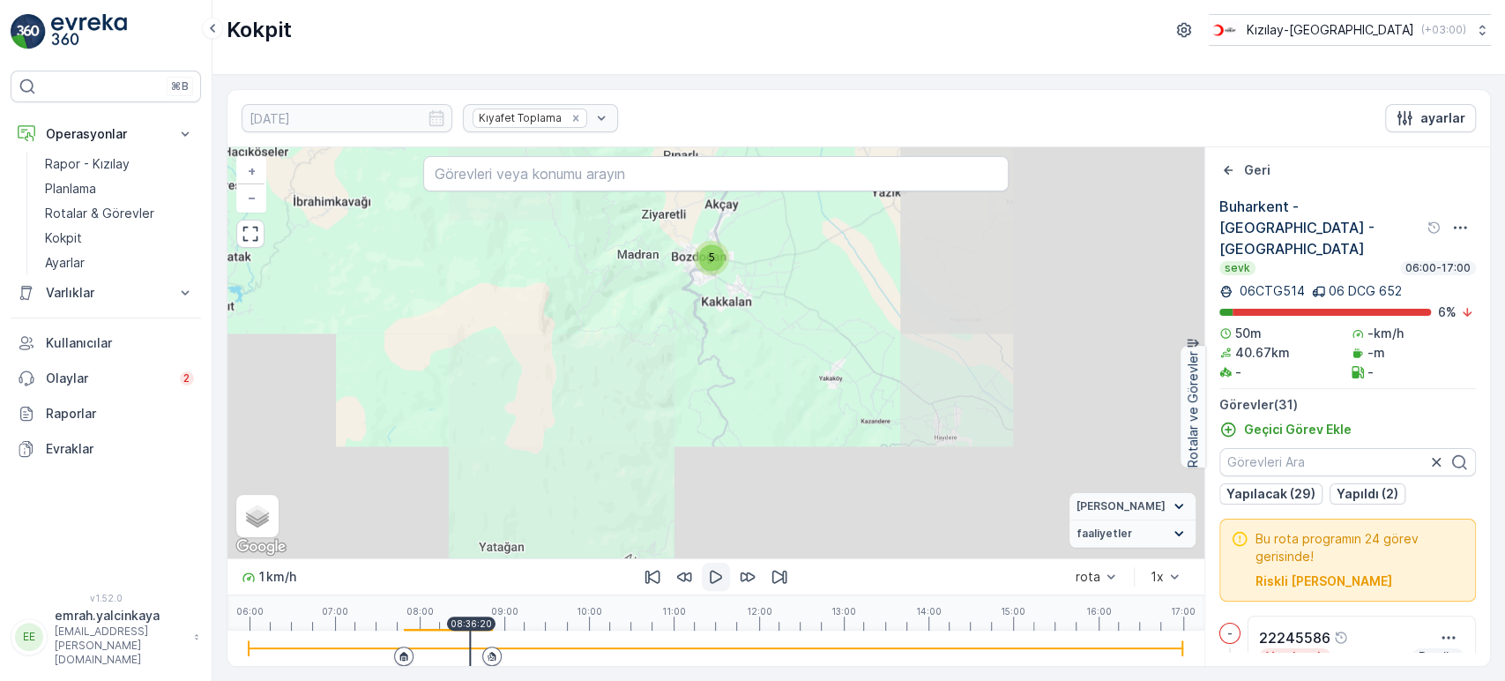
drag, startPoint x: 875, startPoint y: 485, endPoint x: 770, endPoint y: 316, distance: 199.2
click at [773, 313] on div "2 6 6 3 5 4 2 + − Uydu Yol haritası Arazi Karışık Leaflet Klavye kısayolları Ha…" at bounding box center [716, 352] width 977 height 411
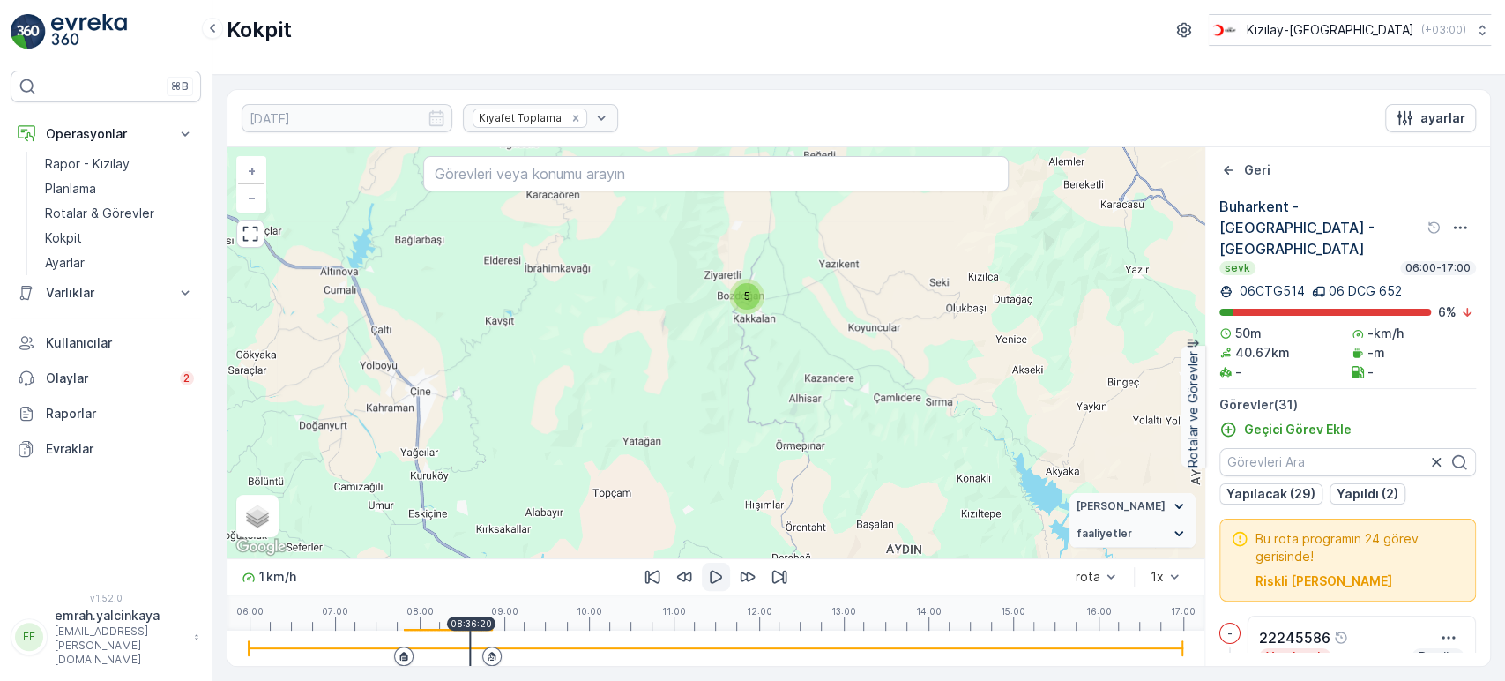
drag, startPoint x: 889, startPoint y: 430, endPoint x: 843, endPoint y: 335, distance: 105.7
click at [844, 335] on div "6 2 6 7 3 5 4 2 + − Uydu Yol haritası Arazi Karışık Leaflet Klavye kısayolları …" at bounding box center [716, 352] width 977 height 411
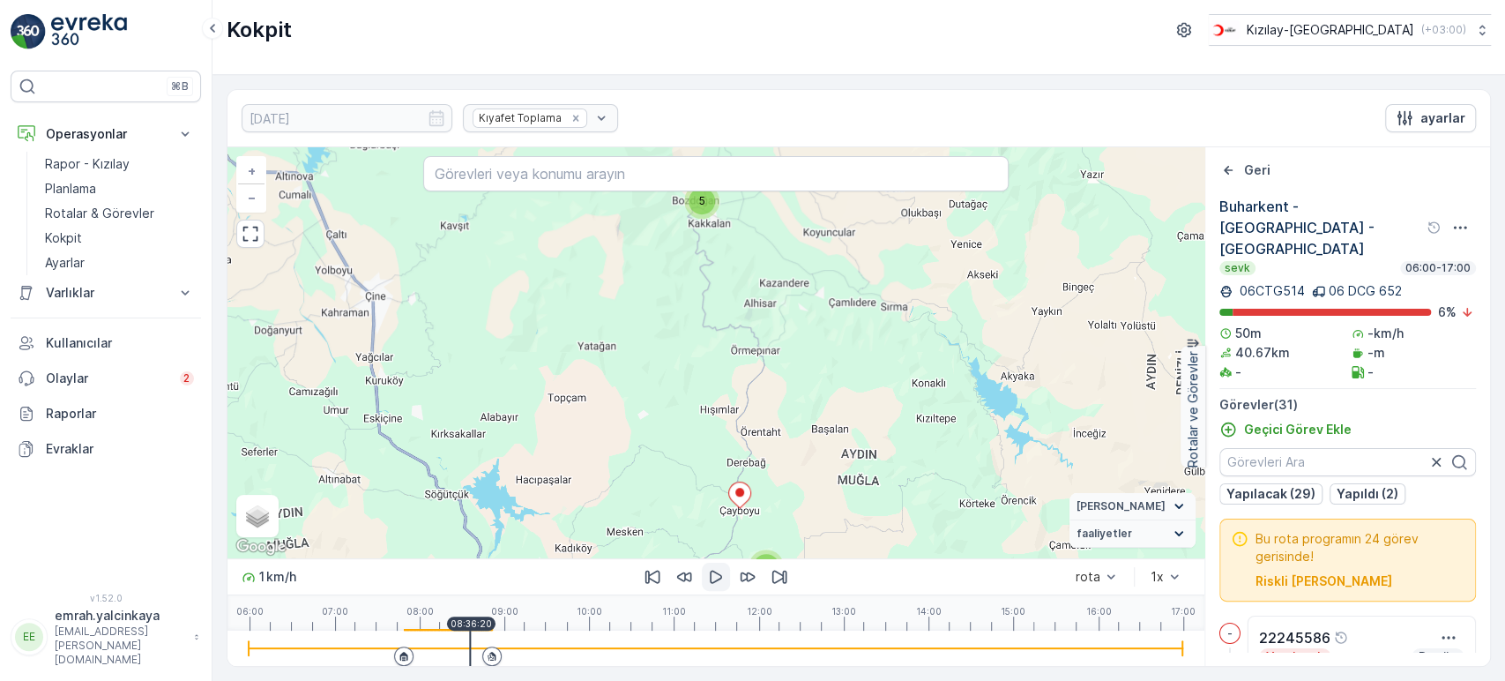
drag, startPoint x: 874, startPoint y: 470, endPoint x: 859, endPoint y: 342, distance: 128.7
click at [859, 341] on div "2 6 7 3 5 4 2 + − Uydu Yol haritası Arazi Karışık Leaflet Klavye kısayolları Ha…" at bounding box center [716, 352] width 977 height 411
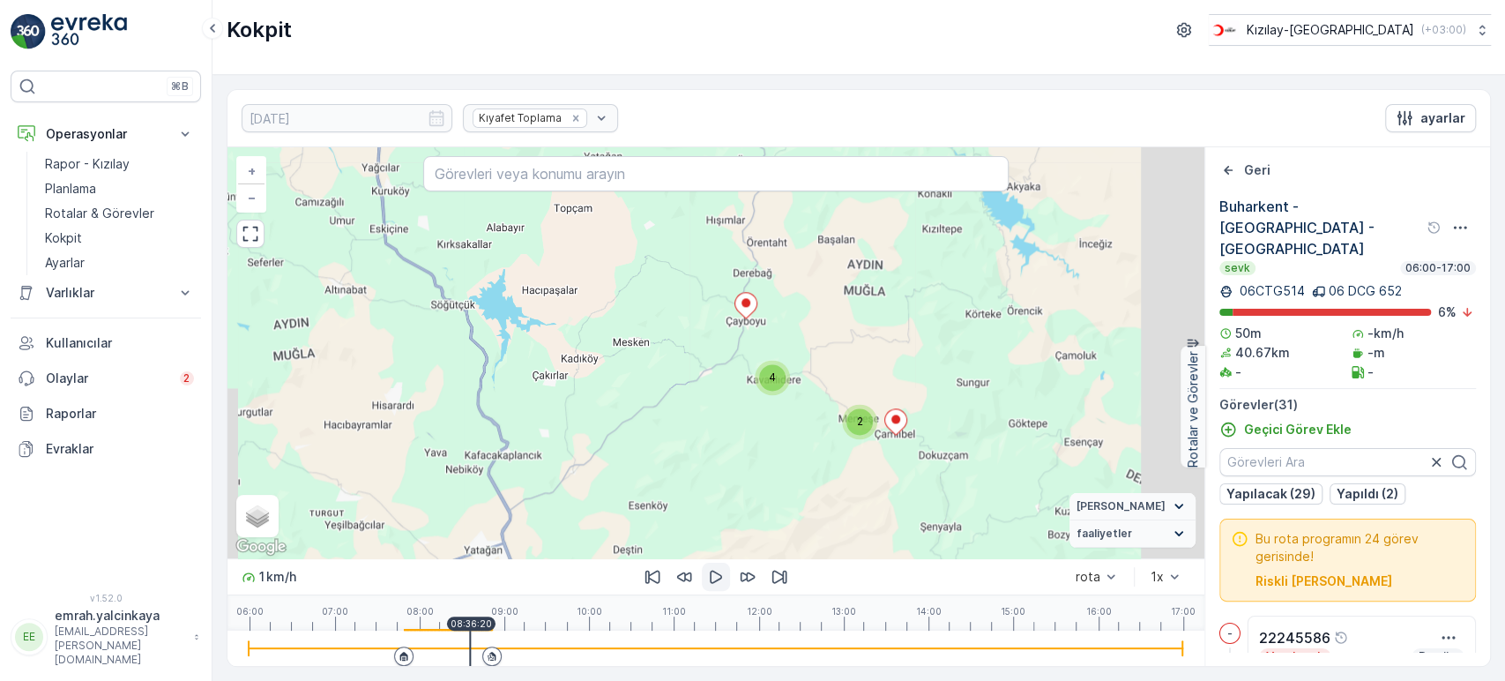
drag, startPoint x: 887, startPoint y: 364, endPoint x: 845, endPoint y: 328, distance: 55.7
click at [854, 331] on div "2 6 7 3 5 4 2 + − Uydu Yol haritası Arazi Karışık Leaflet Klavye kısayolları Ha…" at bounding box center [716, 352] width 977 height 411
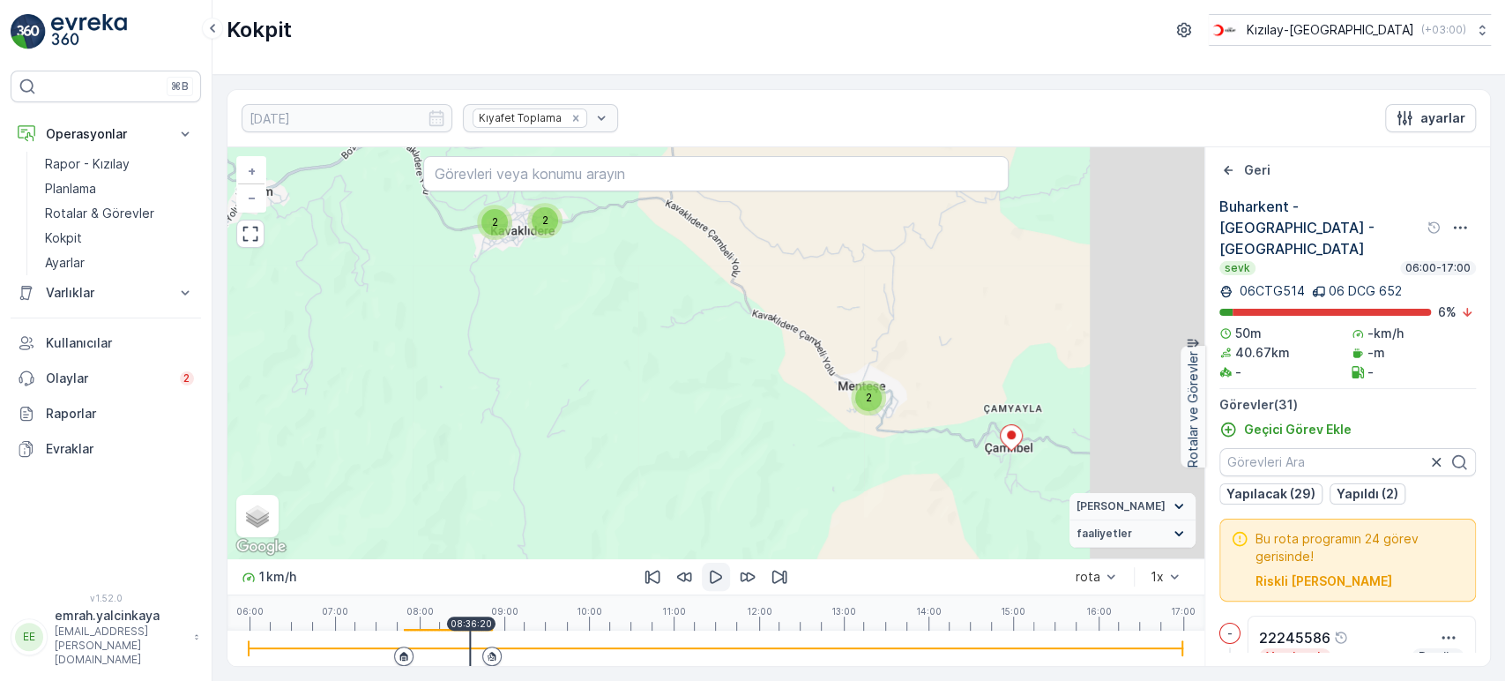
drag, startPoint x: 939, startPoint y: 477, endPoint x: 815, endPoint y: 421, distance: 136.5
click at [818, 419] on div "2 6 5 2 4 2 2 2 + − Uydu Yol haritası Arazi Karışık Leaflet Klavye kısayolları …" at bounding box center [716, 352] width 977 height 411
